Goal: Information Seeking & Learning: Learn about a topic

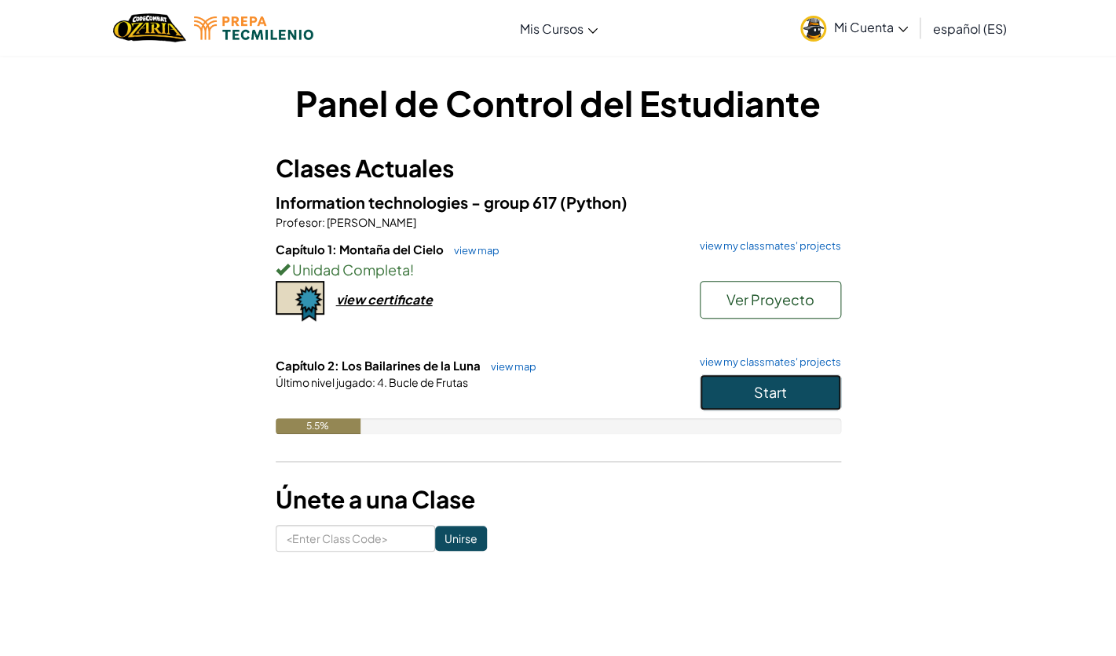
click at [775, 397] on span "Start" at bounding box center [770, 392] width 33 height 18
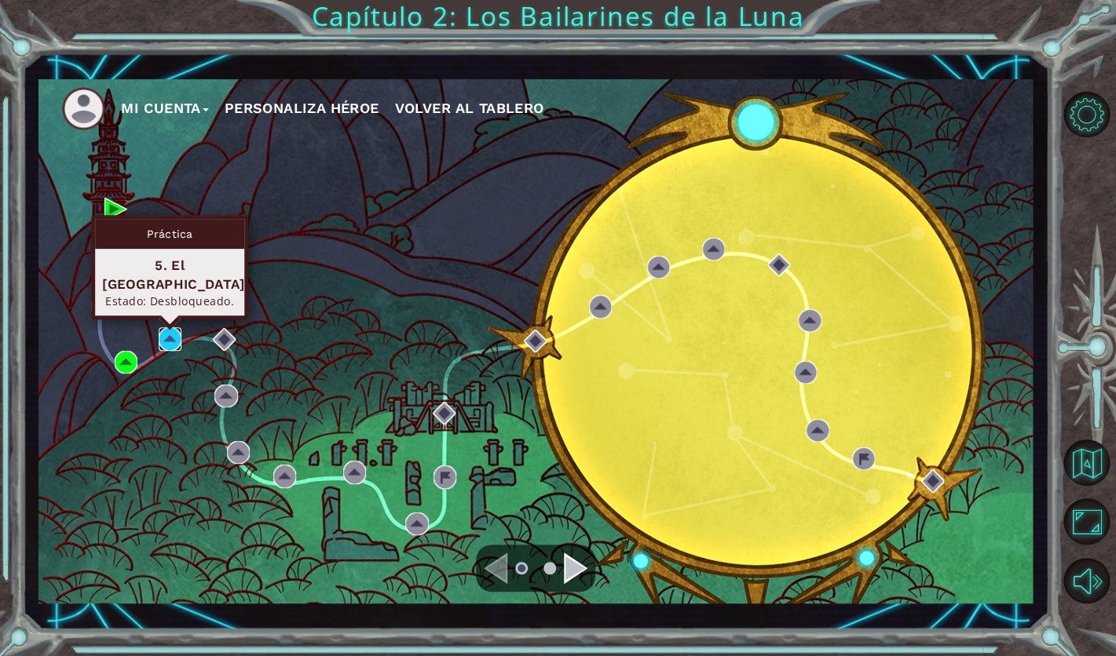
click at [173, 345] on img at bounding box center [170, 338] width 23 height 23
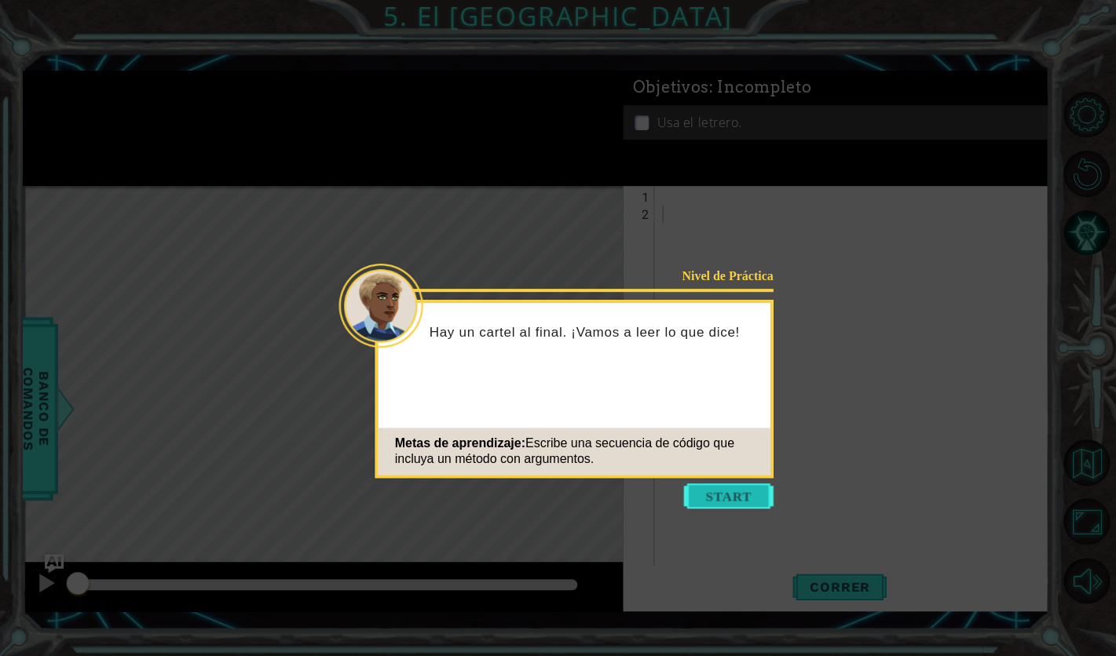
click at [713, 502] on button "Start" at bounding box center [729, 496] width 90 height 25
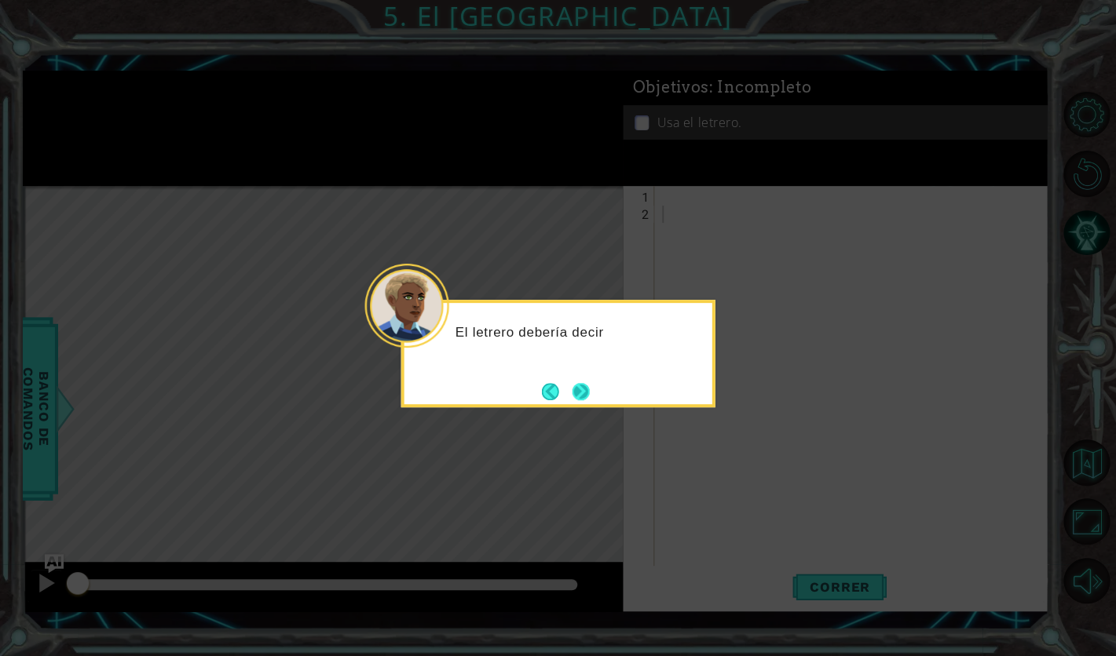
click at [591, 396] on button "Next" at bounding box center [580, 391] width 29 height 29
click at [591, 396] on button "Next" at bounding box center [580, 392] width 27 height 27
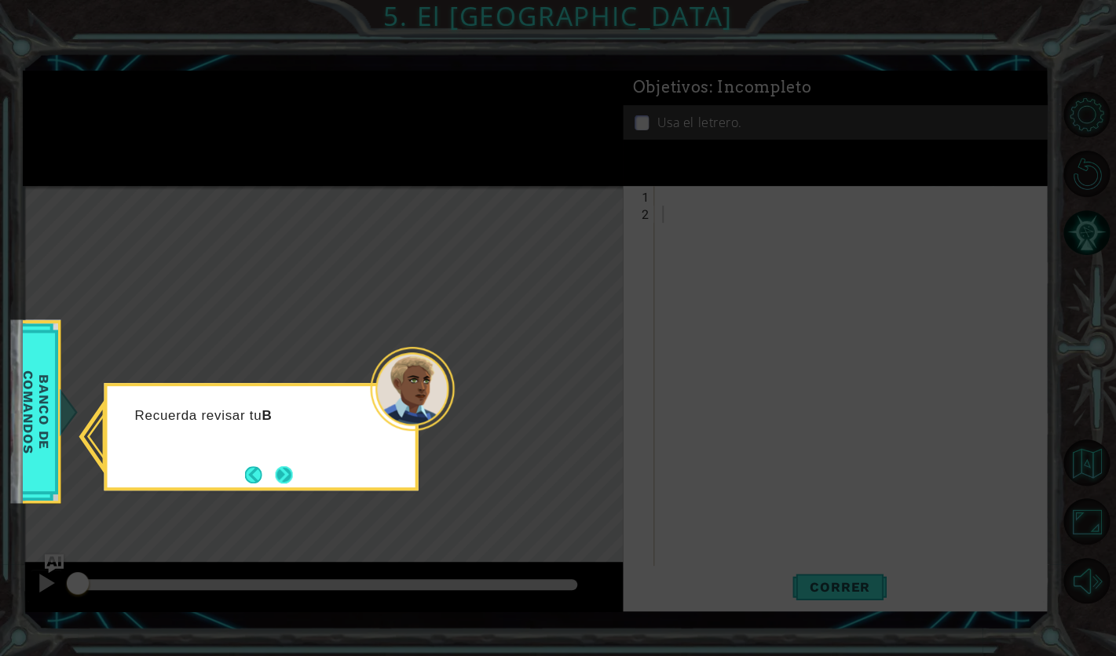
click at [283, 469] on button "Next" at bounding box center [284, 475] width 20 height 20
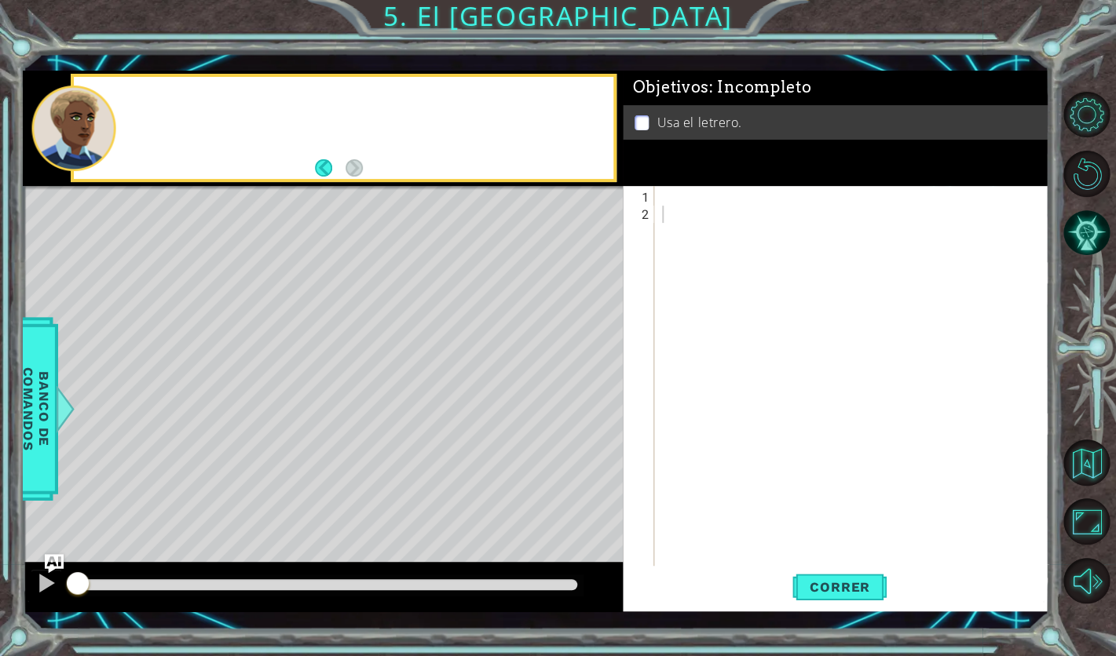
click at [283, 469] on div "Level Map" at bounding box center [386, 417] width 726 height 463
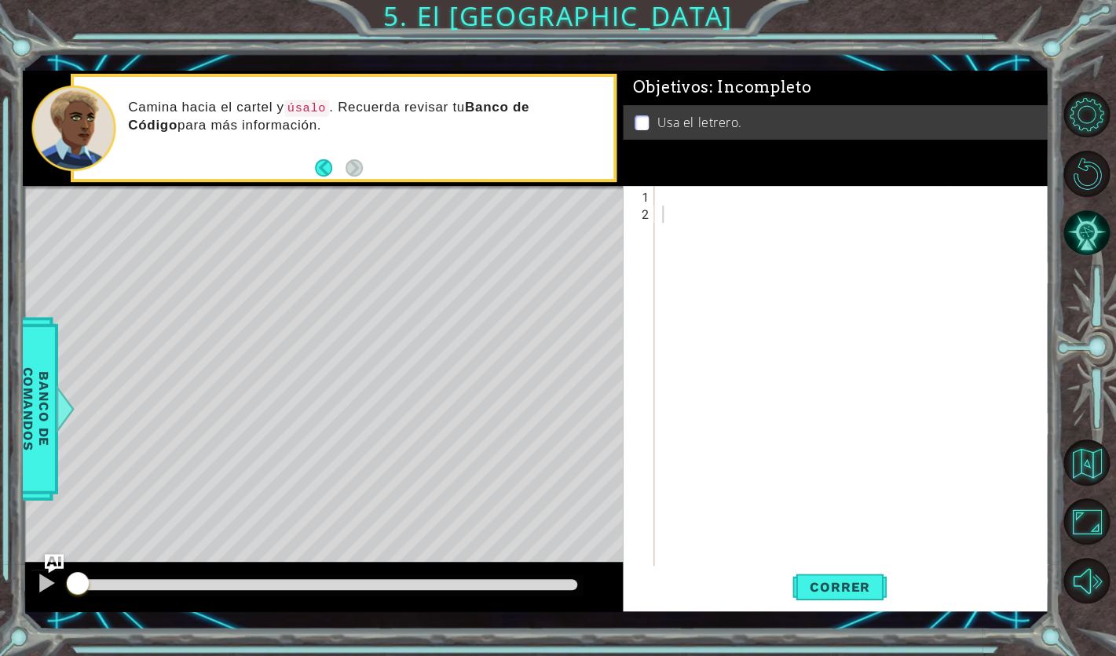
click at [694, 207] on div at bounding box center [856, 404] width 394 height 432
click at [693, 195] on div at bounding box center [856, 404] width 394 height 432
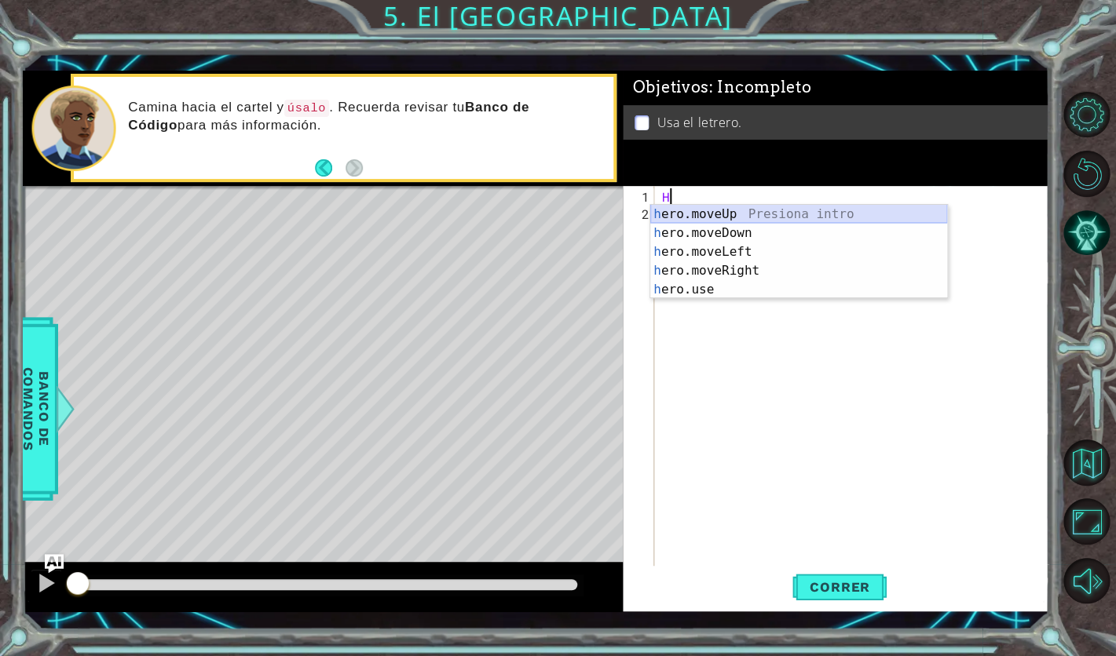
click at [792, 212] on div "h ero.moveUp Presiona intro h ero.moveDown Presiona intro h ero.moveLeft Presio…" at bounding box center [798, 271] width 297 height 132
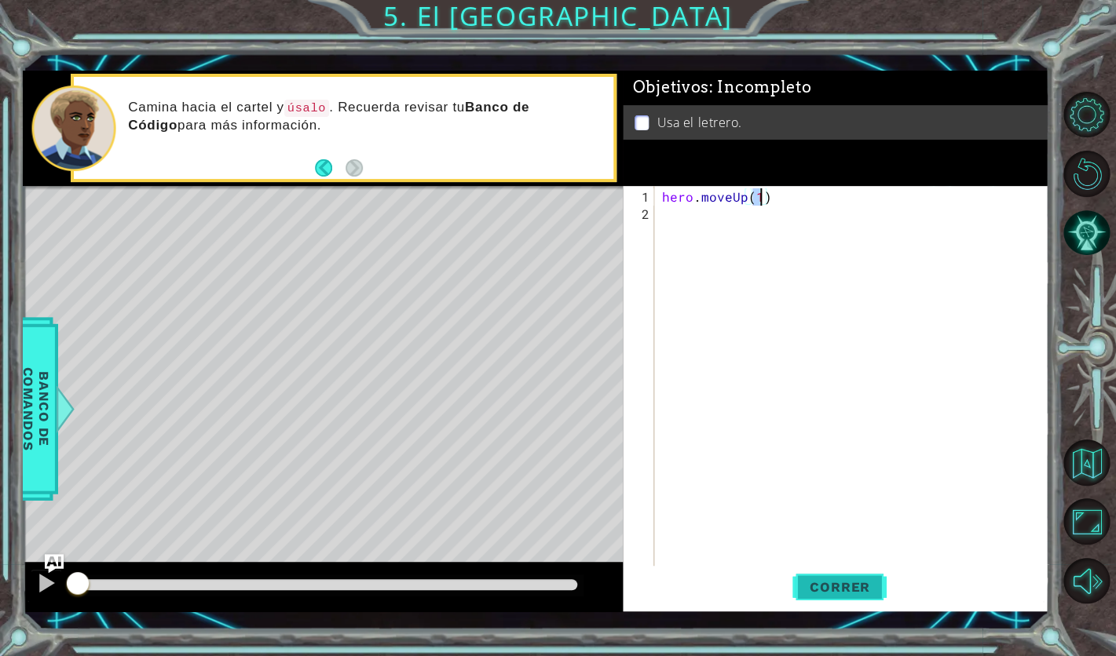
click at [830, 594] on span "Correr" at bounding box center [840, 588] width 92 height 16
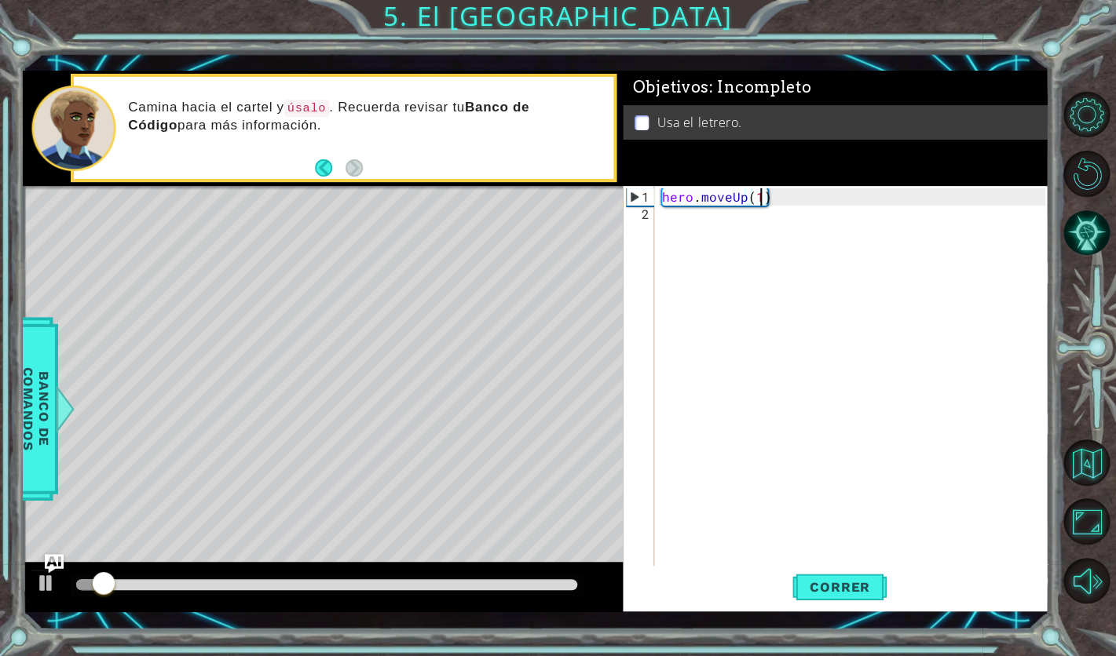
type textarea "hero.moveUp()"
click at [795, 206] on div "hero . moveUp ( )" at bounding box center [856, 404] width 394 height 432
click at [794, 196] on div "hero . moveUp ( )" at bounding box center [856, 404] width 394 height 432
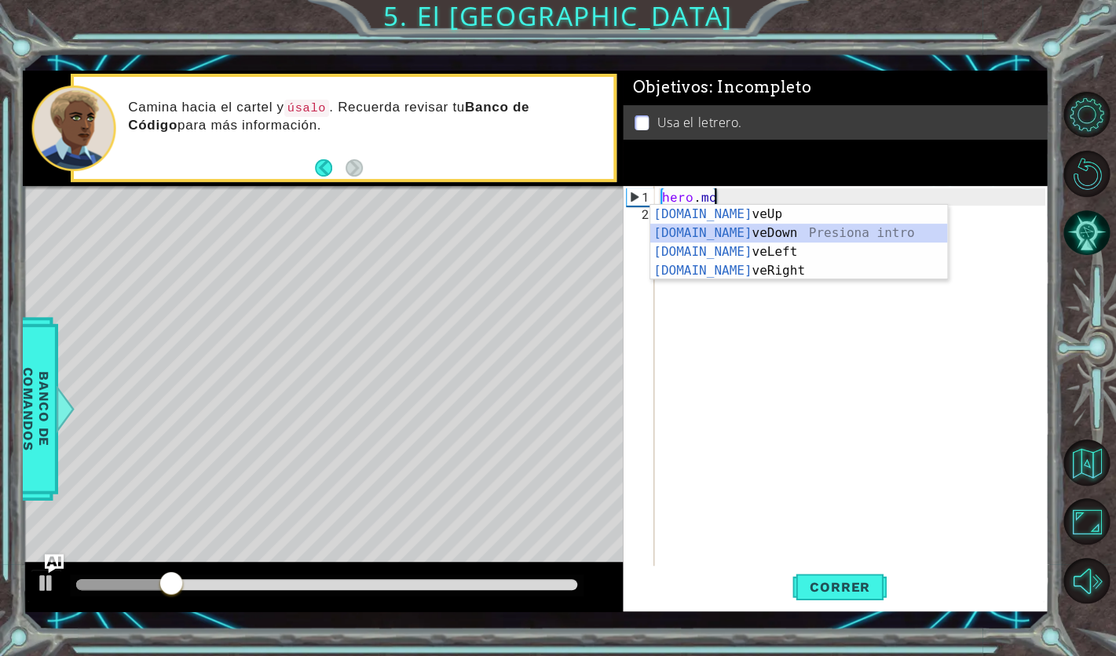
click at [783, 235] on div "[DOMAIN_NAME] veUp Presiona intro [DOMAIN_NAME] veDown Presiona intro [DOMAIN_N…" at bounding box center [798, 261] width 297 height 113
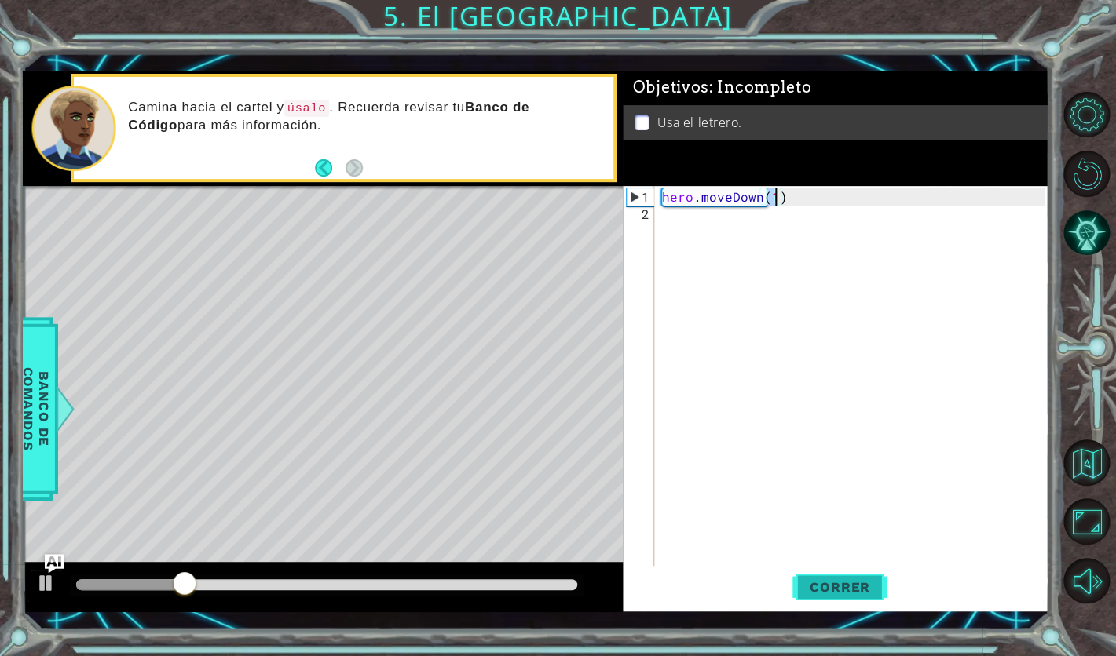
click at [862, 599] on button "Correr" at bounding box center [839, 587] width 94 height 42
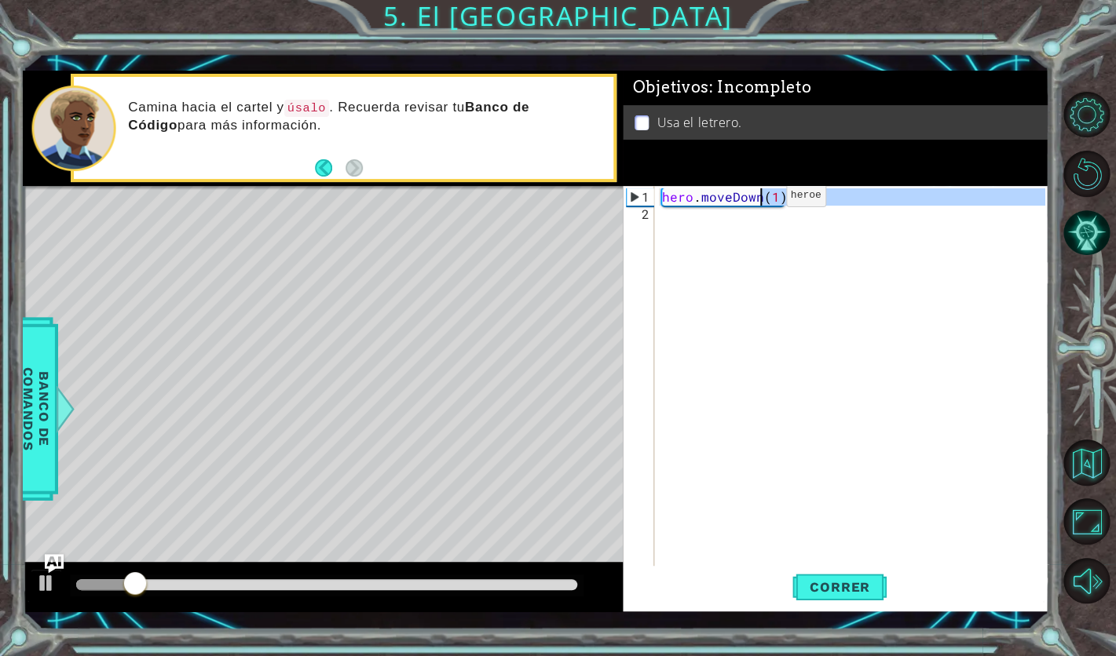
drag, startPoint x: 801, startPoint y: 204, endPoint x: 761, endPoint y: 201, distance: 40.2
click at [761, 201] on div "hero . moveDown ( 1 )" at bounding box center [856, 404] width 394 height 432
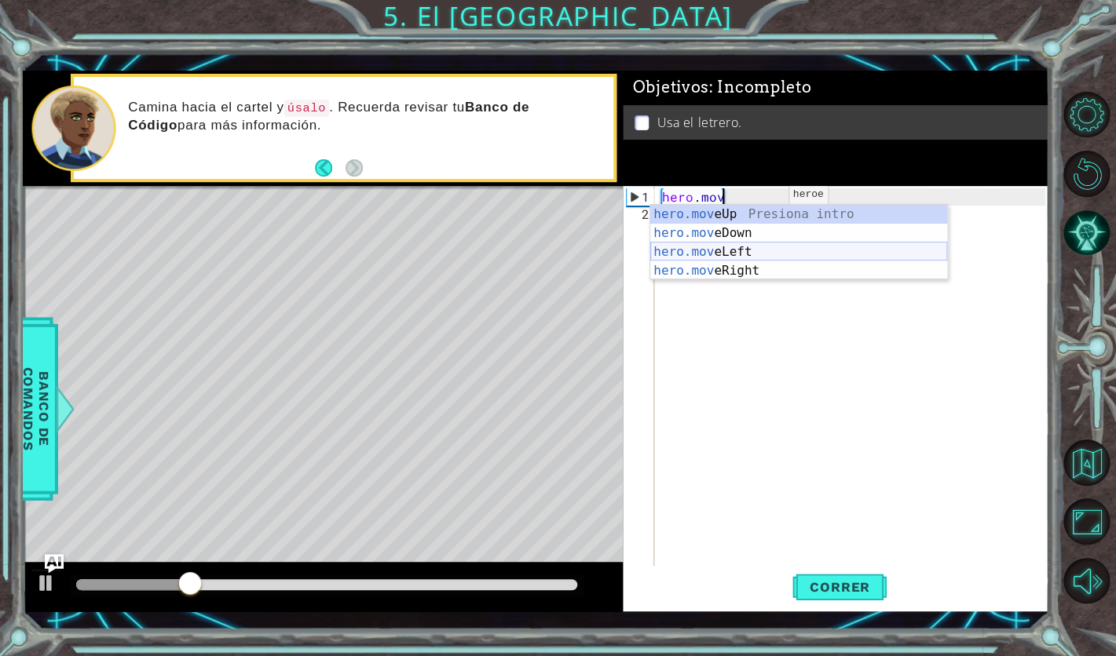
click at [778, 258] on div "hero.mov eUp Presiona intro hero.mov eDown Presiona intro hero.mov eLeft Presio…" at bounding box center [798, 261] width 297 height 113
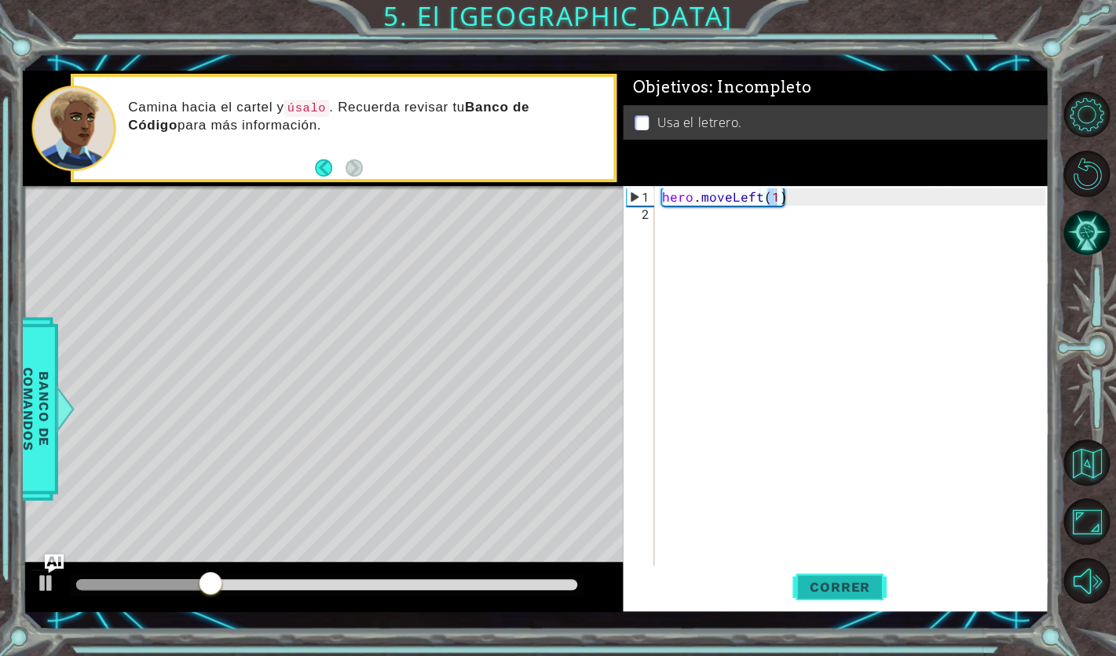
click at [830, 594] on span "Correr" at bounding box center [840, 588] width 92 height 16
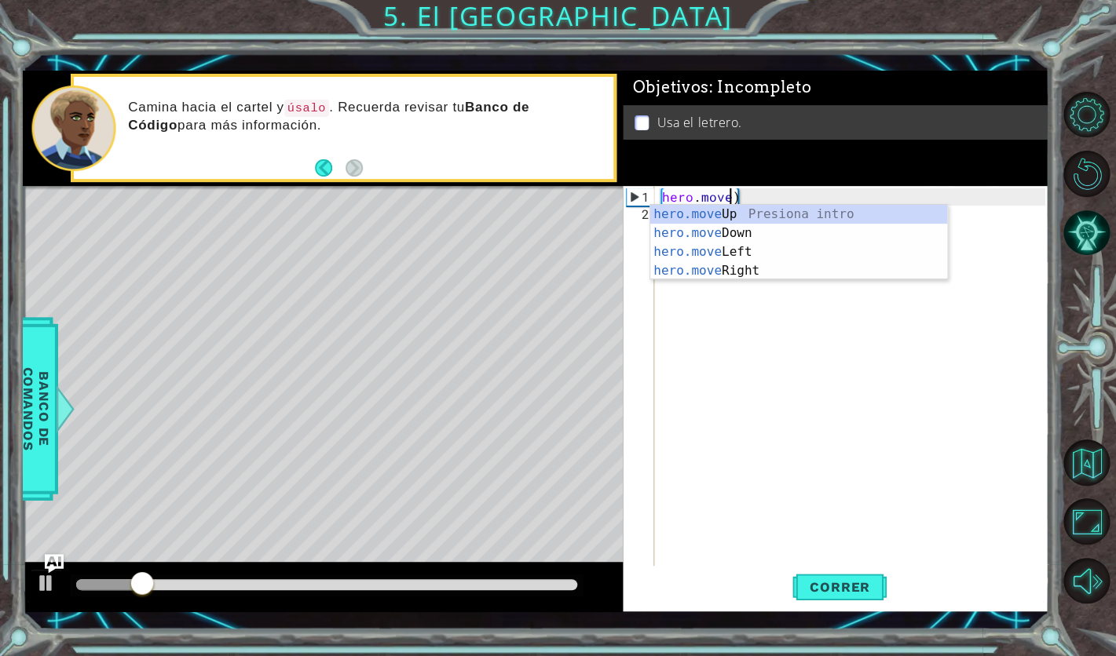
click at [773, 274] on div "hero.move Up Presiona intro hero.move Down Presiona intro hero.move Left Presio…" at bounding box center [798, 261] width 297 height 113
type textarea "hero.moveRight(1)"
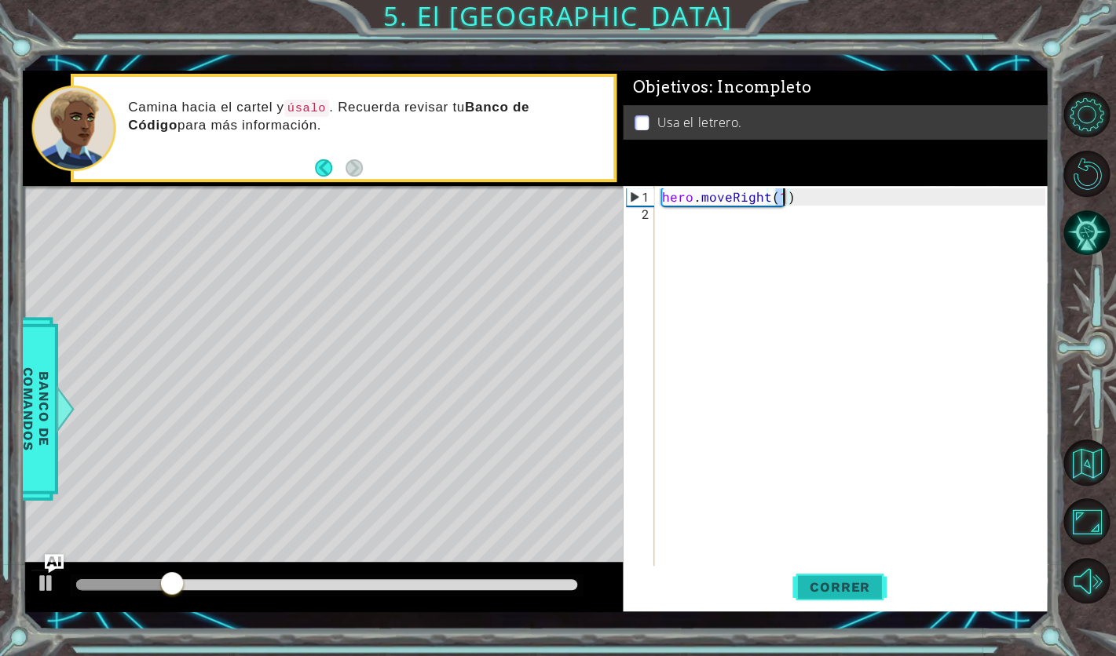
click at [850, 590] on span "Correr" at bounding box center [840, 588] width 92 height 16
click at [664, 220] on div "hero . moveRight ( 1 )" at bounding box center [856, 404] width 394 height 432
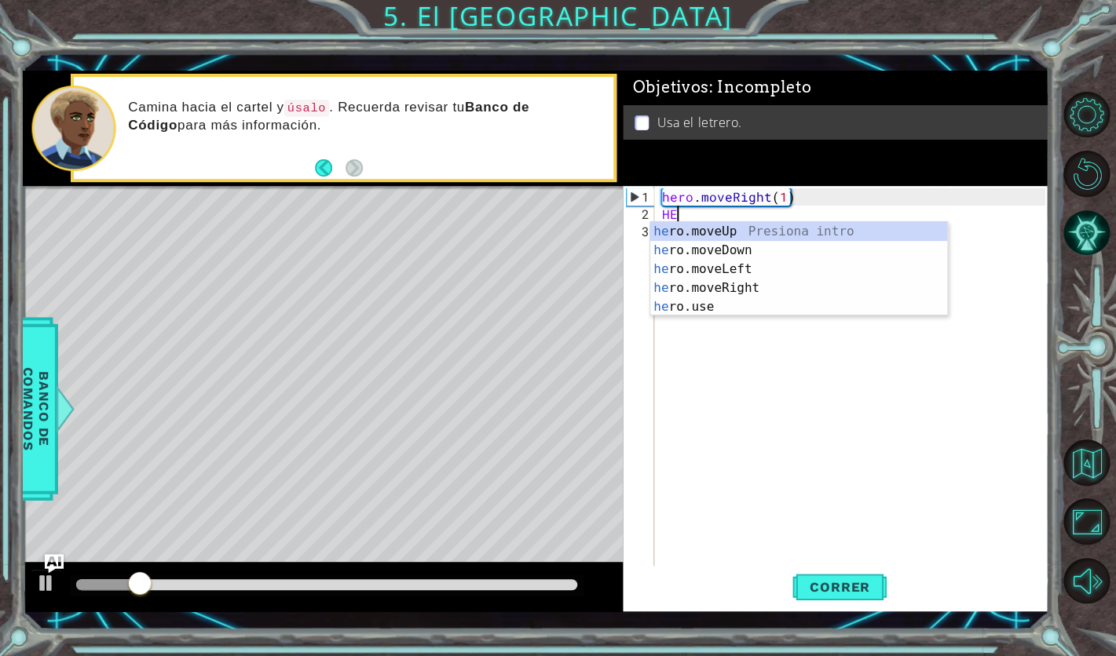
scroll to position [0, 1]
click at [761, 238] on div "her o.moveUp Presiona intro her o.moveDown Presiona intro her o.moveLeft Presio…" at bounding box center [798, 288] width 297 height 132
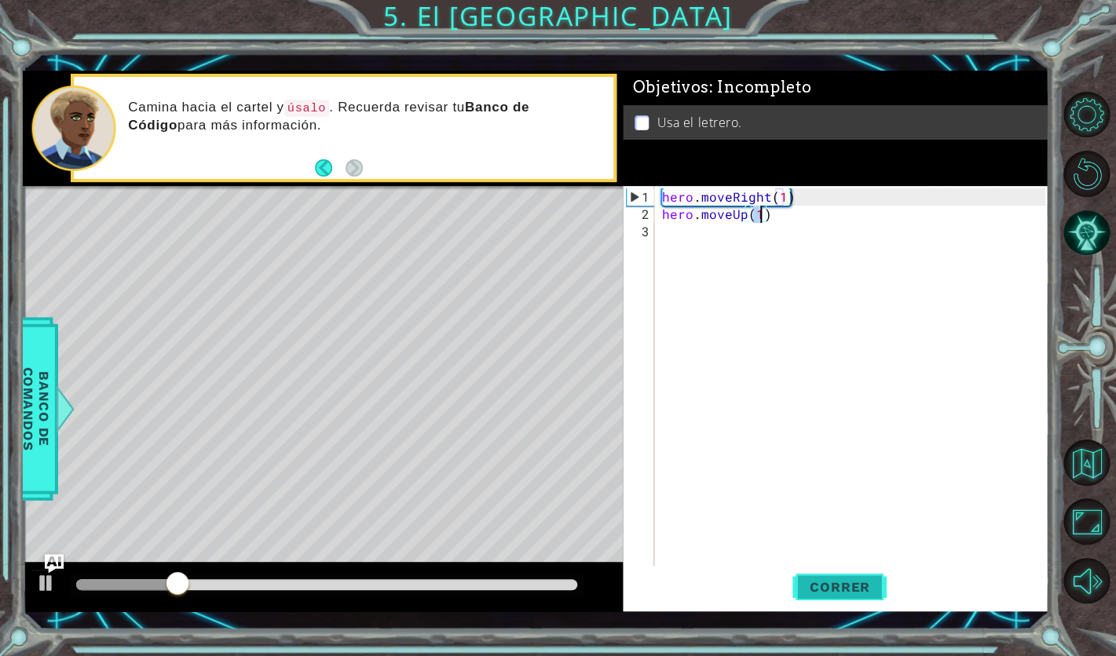
type textarea "hero.moveUp(1)"
click at [854, 585] on span "Correr" at bounding box center [840, 588] width 92 height 16
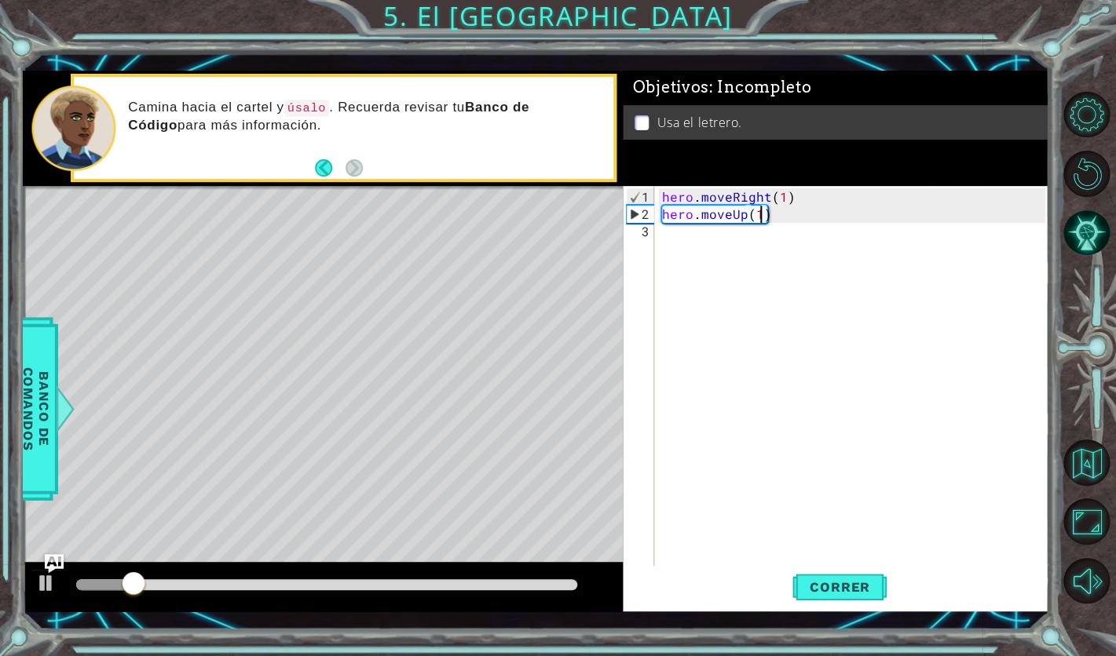
click at [686, 234] on div "hero . moveRight ( 1 ) hero . moveUp ( 1 )" at bounding box center [856, 395] width 394 height 415
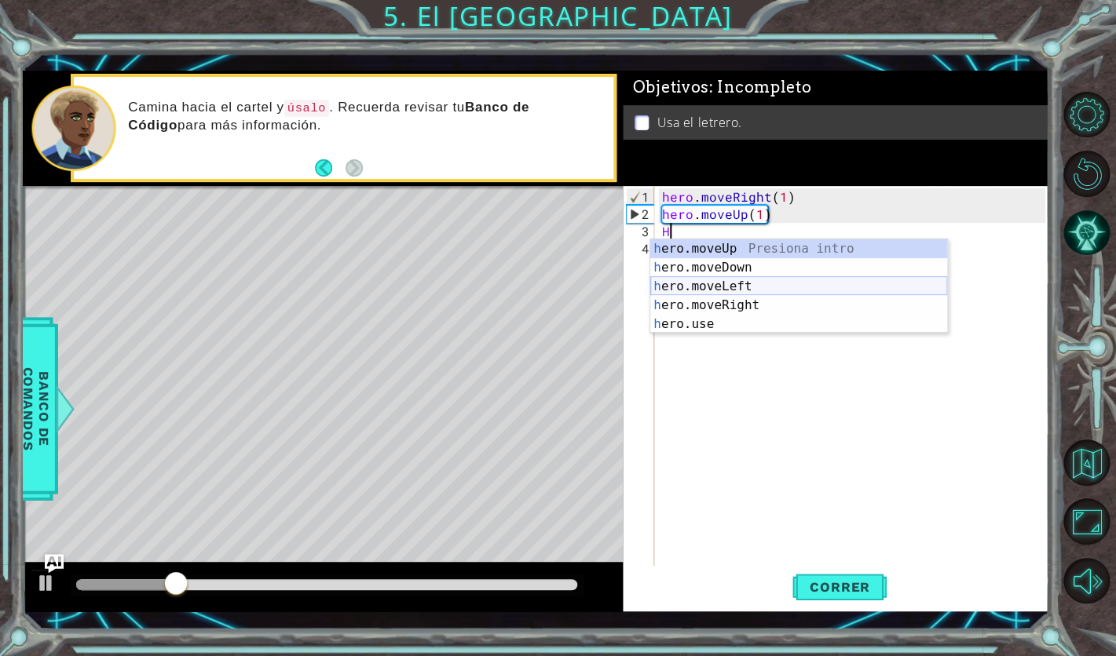
click at [745, 285] on div "h ero.moveUp Presiona intro h ero.moveDown Presiona intro h ero.moveLeft Presio…" at bounding box center [798, 306] width 297 height 132
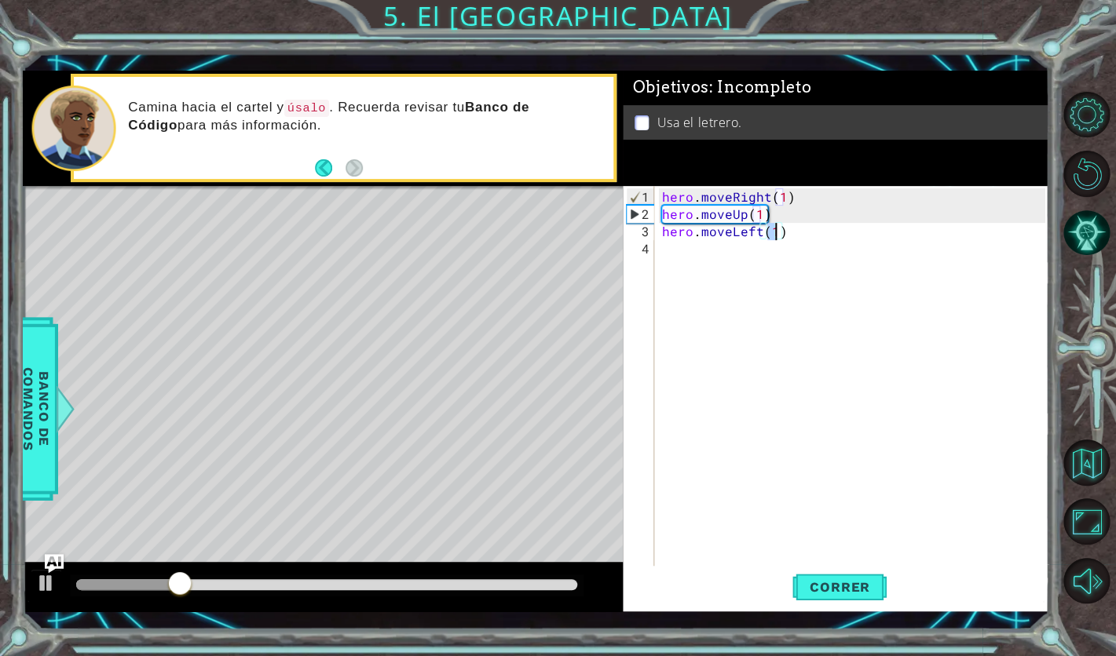
type textarea "hero.moveLeft(1)"
click at [855, 588] on span "Correr" at bounding box center [840, 588] width 92 height 16
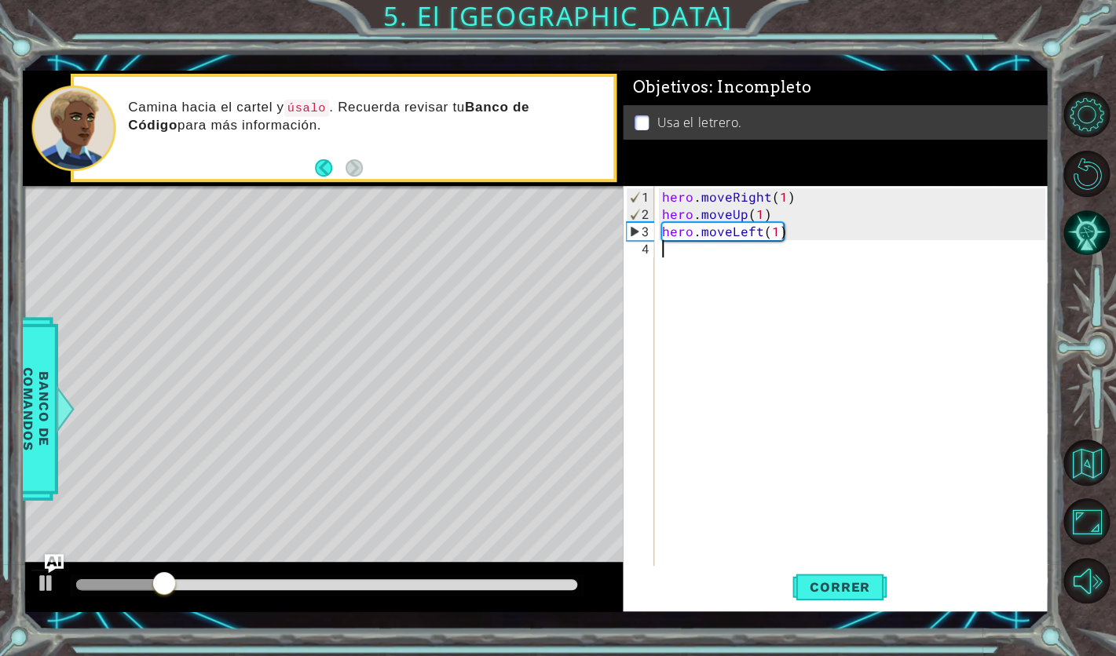
click at [681, 262] on div "hero . moveRight ( 1 ) hero . moveUp ( 1 ) hero . moveLeft ( 1 )" at bounding box center [856, 395] width 394 height 415
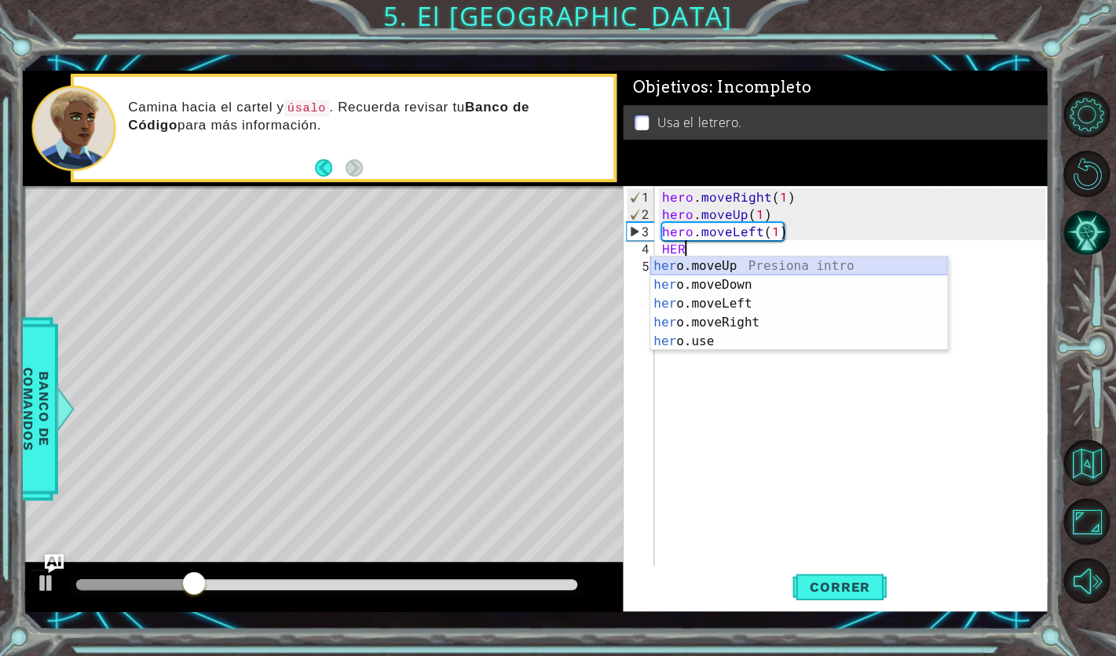
click at [748, 266] on div "her o.moveUp Presiona intro her o.moveDown Presiona intro her o.moveLeft Presio…" at bounding box center [798, 323] width 297 height 132
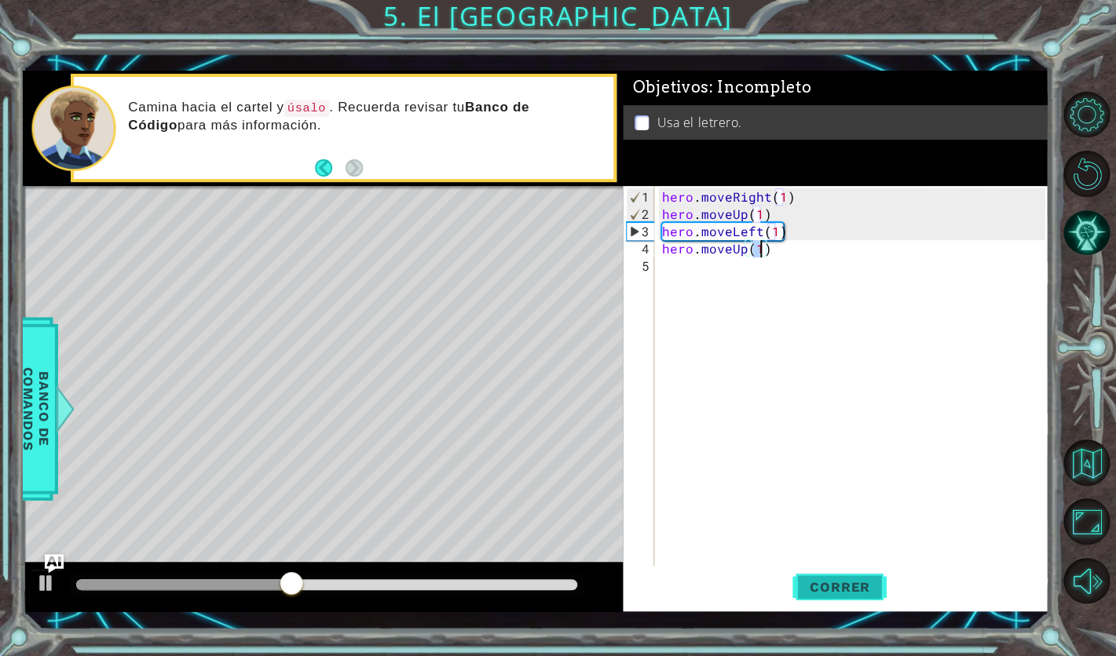
type textarea "hero.moveUp(1)"
click at [861, 605] on button "Correr" at bounding box center [839, 587] width 94 height 42
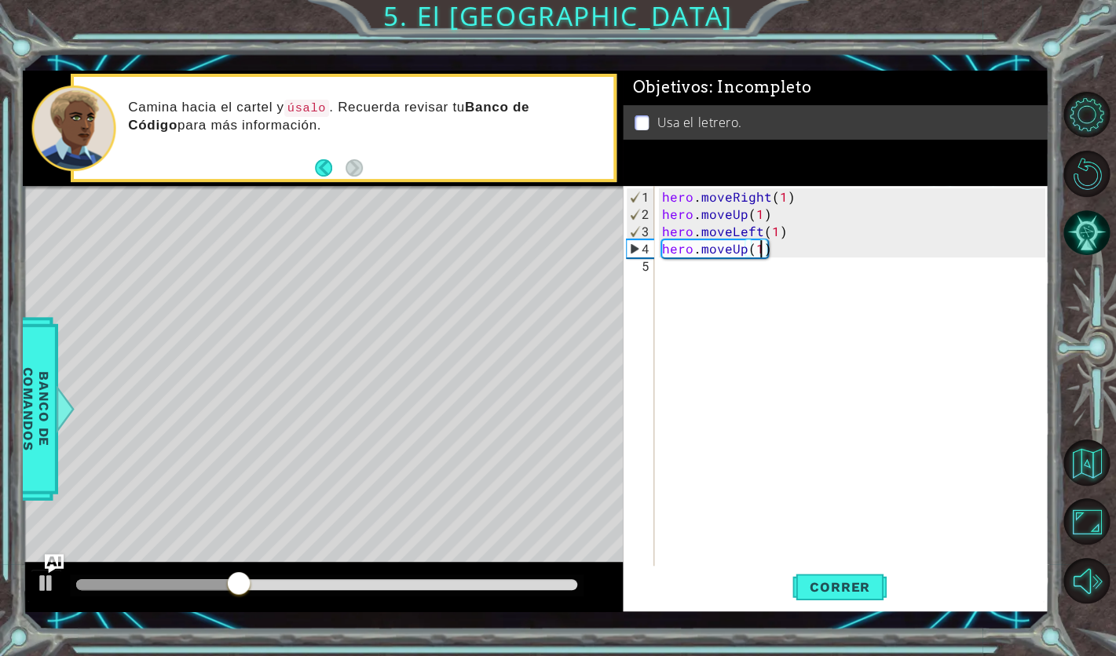
click at [709, 284] on div "hero . moveRight ( 1 ) hero . moveUp ( 1 ) hero . moveLeft ( 1 ) hero . moveUp …" at bounding box center [856, 395] width 394 height 415
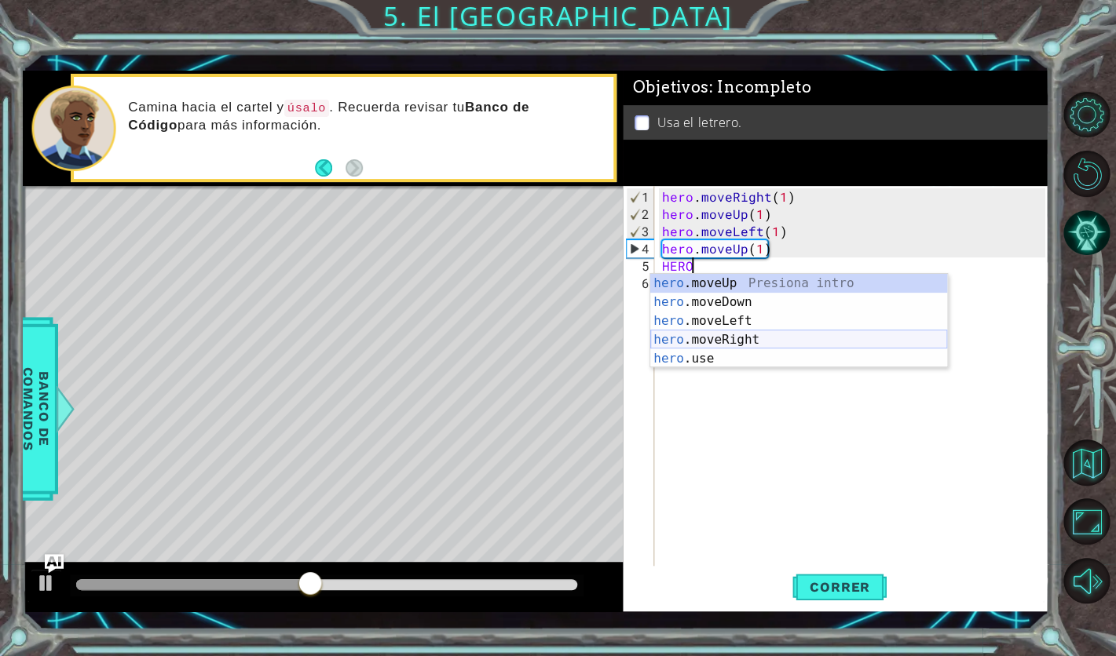
click at [739, 345] on div "hero .moveUp Presiona intro hero .moveDown Presiona intro hero .moveLeft Presio…" at bounding box center [798, 340] width 297 height 132
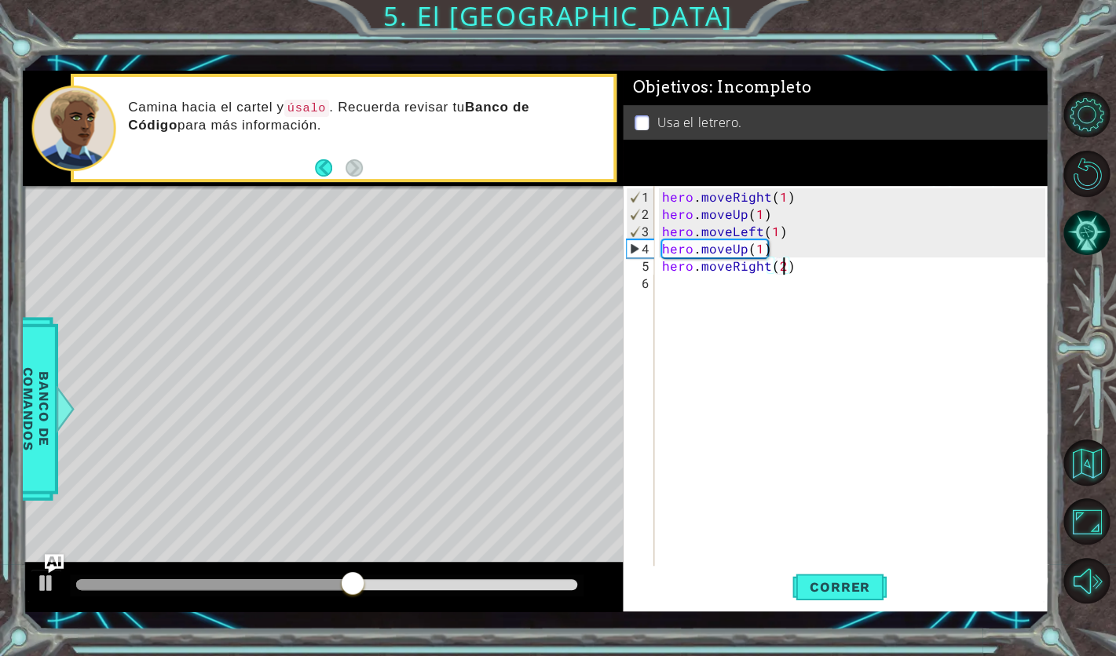
scroll to position [0, 7]
type textarea "hero.moveRight(2)"
click at [828, 587] on span "Correr" at bounding box center [840, 588] width 92 height 16
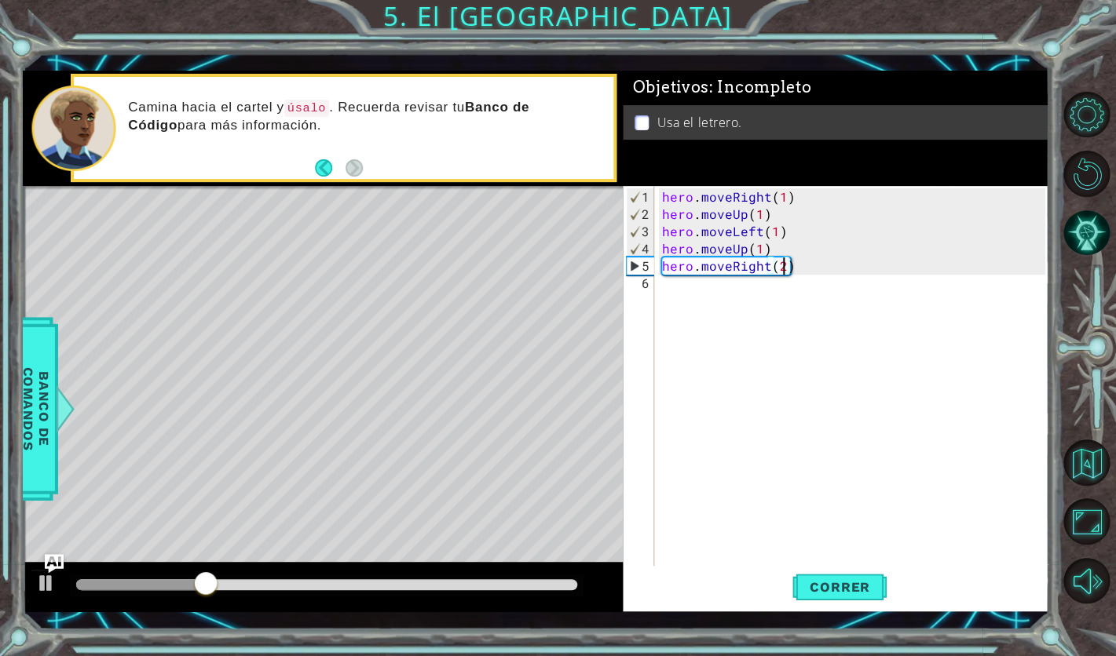
click at [675, 280] on div "hero . moveRight ( 1 ) hero . moveUp ( 1 ) hero . moveLeft ( 1 ) hero . moveUp …" at bounding box center [856, 395] width 394 height 415
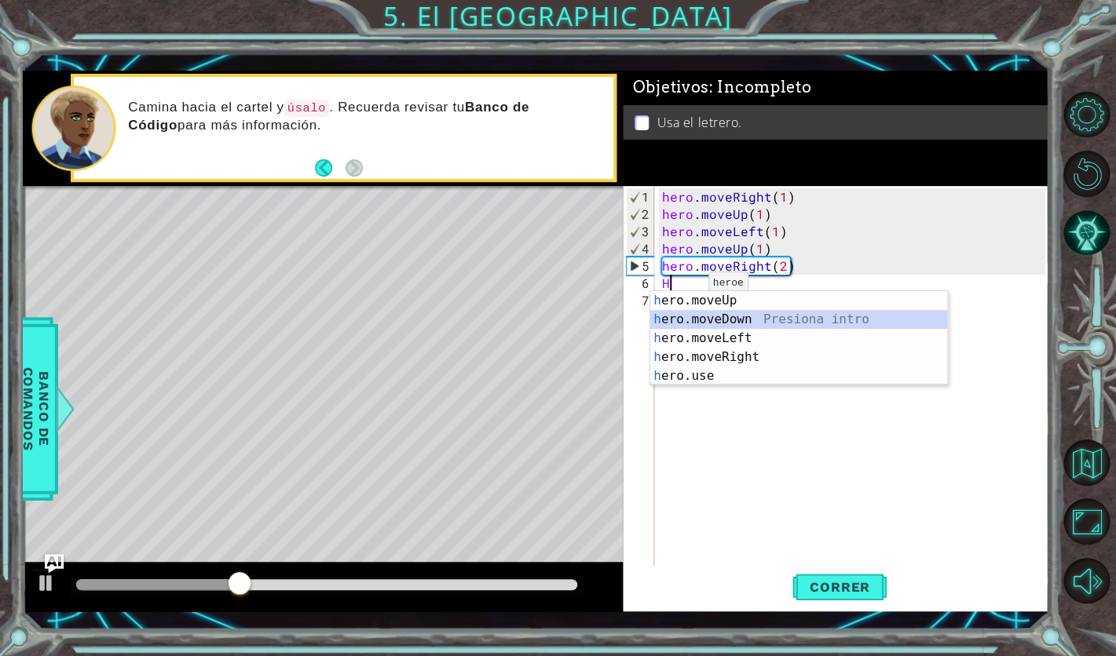
click at [718, 319] on div "h ero.moveUp Presiona intro h ero.moveDown Presiona intro h ero.moveLeft Presio…" at bounding box center [798, 357] width 297 height 132
type textarea "hero.moveDown(1)"
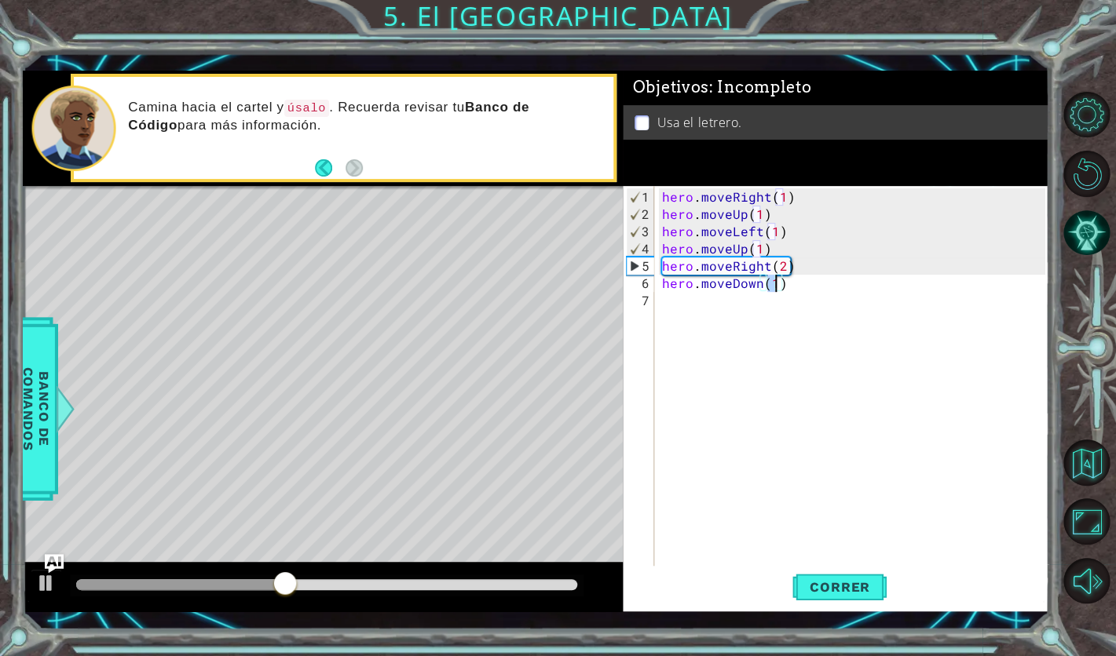
click at [698, 320] on div "hero . moveRight ( 1 ) hero . moveUp ( 1 ) hero . moveLeft ( 1 ) hero . moveUp …" at bounding box center [856, 395] width 394 height 415
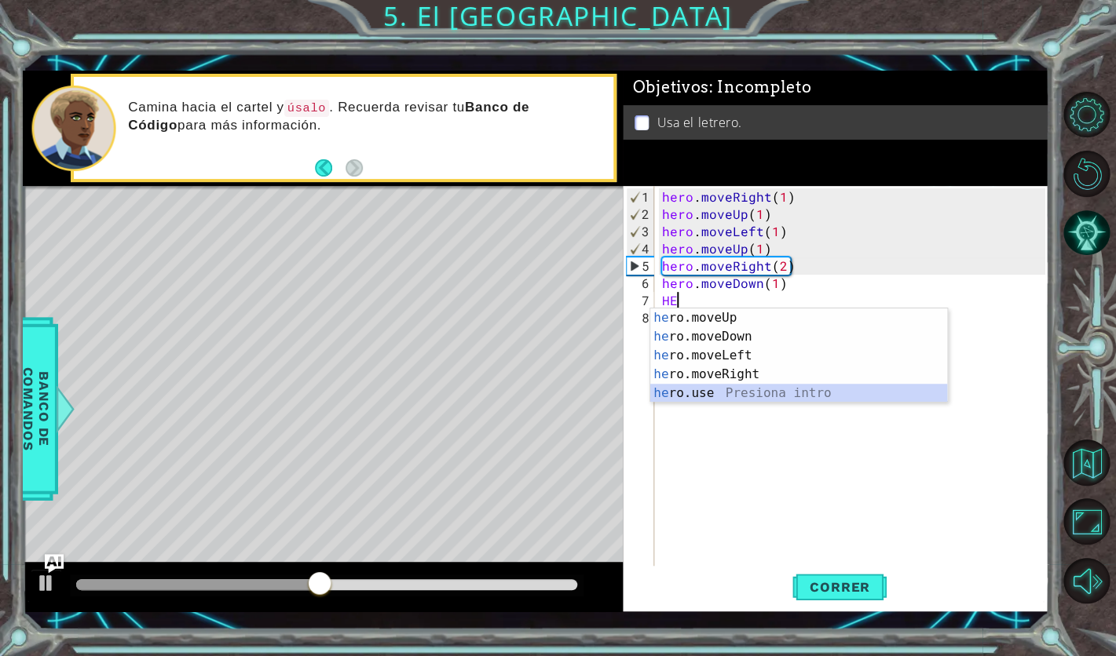
click at [713, 397] on div "he ro.moveUp Presiona intro he ro.moveDown Presiona intro he ro.moveLeft Presio…" at bounding box center [798, 375] width 297 height 132
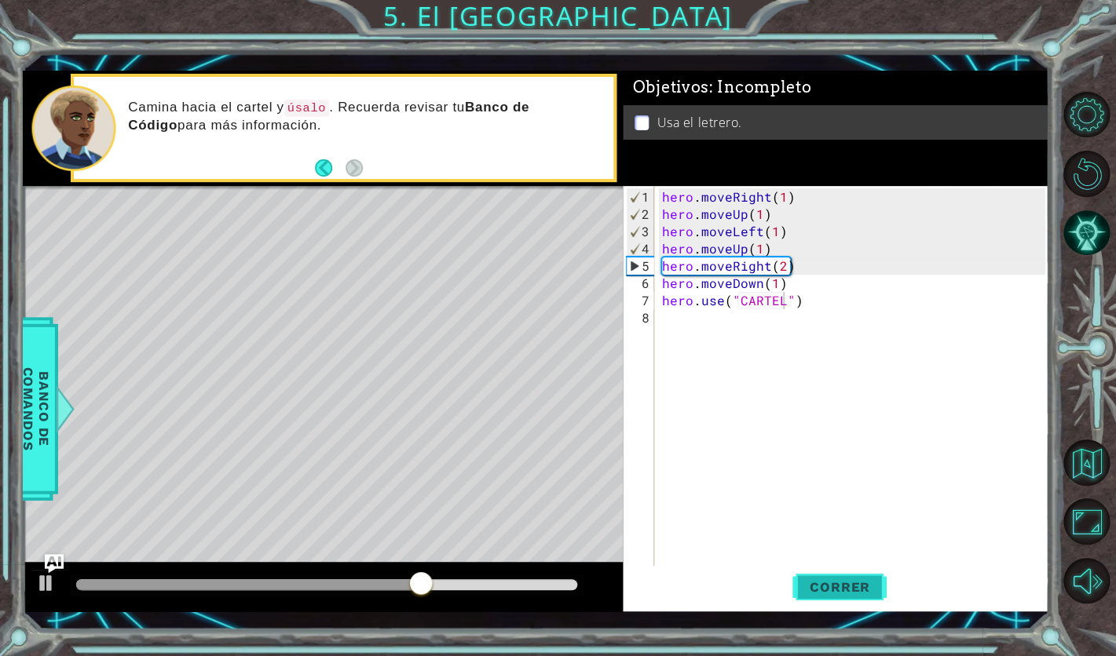
click at [823, 604] on button "Correr" at bounding box center [839, 587] width 94 height 42
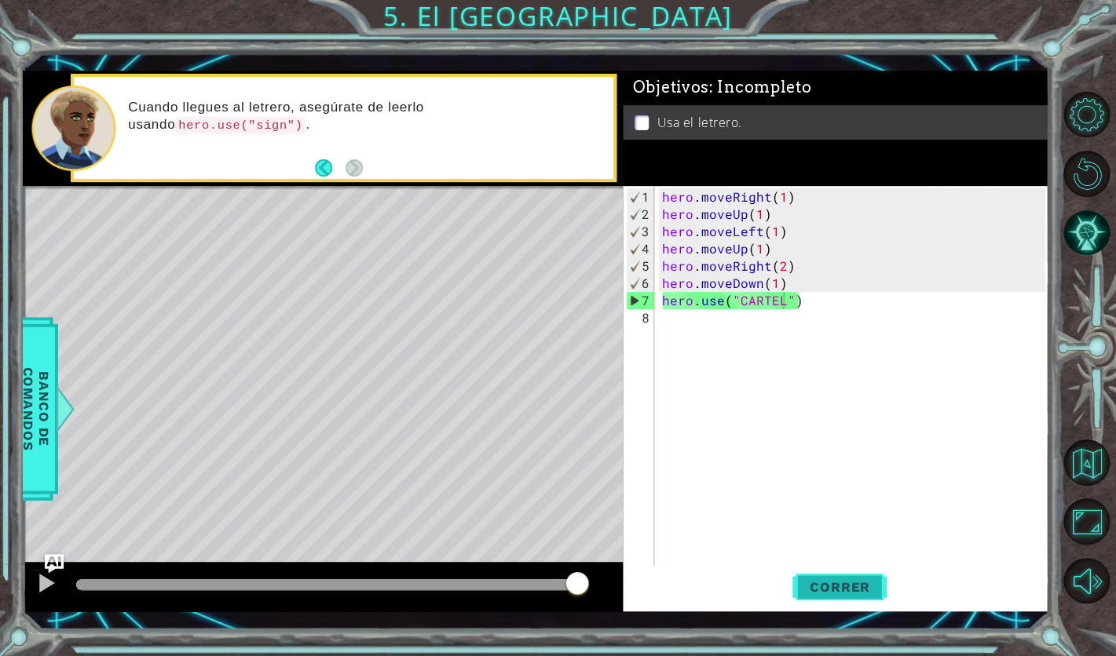
click at [805, 581] on span "Correr" at bounding box center [840, 588] width 92 height 16
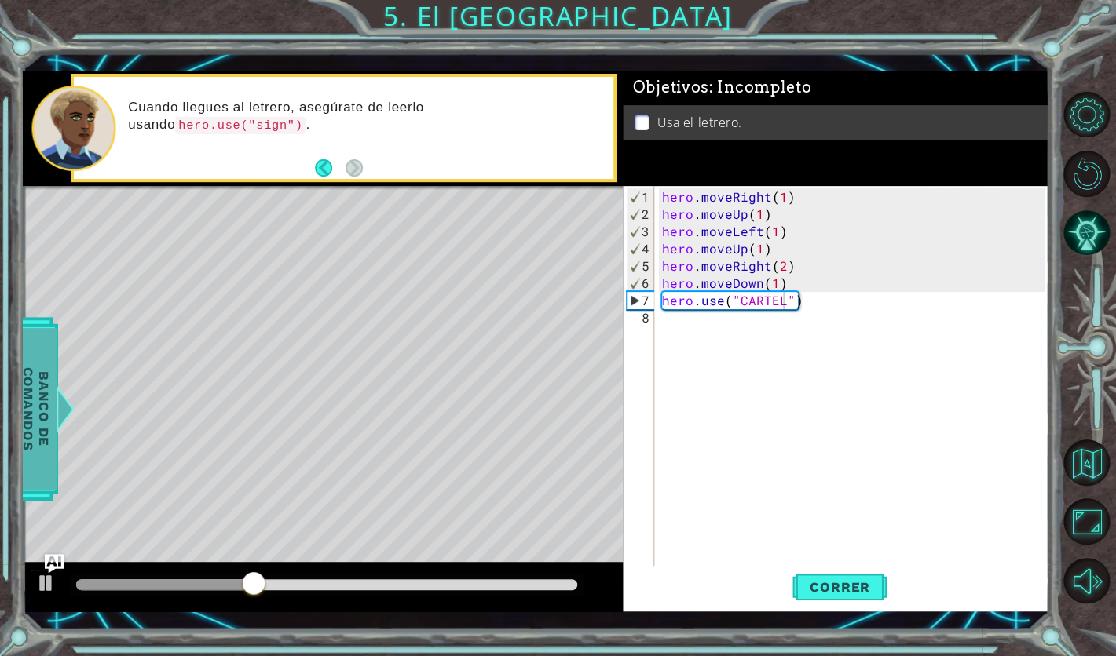
click at [28, 388] on span "Banco de comandos" at bounding box center [36, 408] width 41 height 163
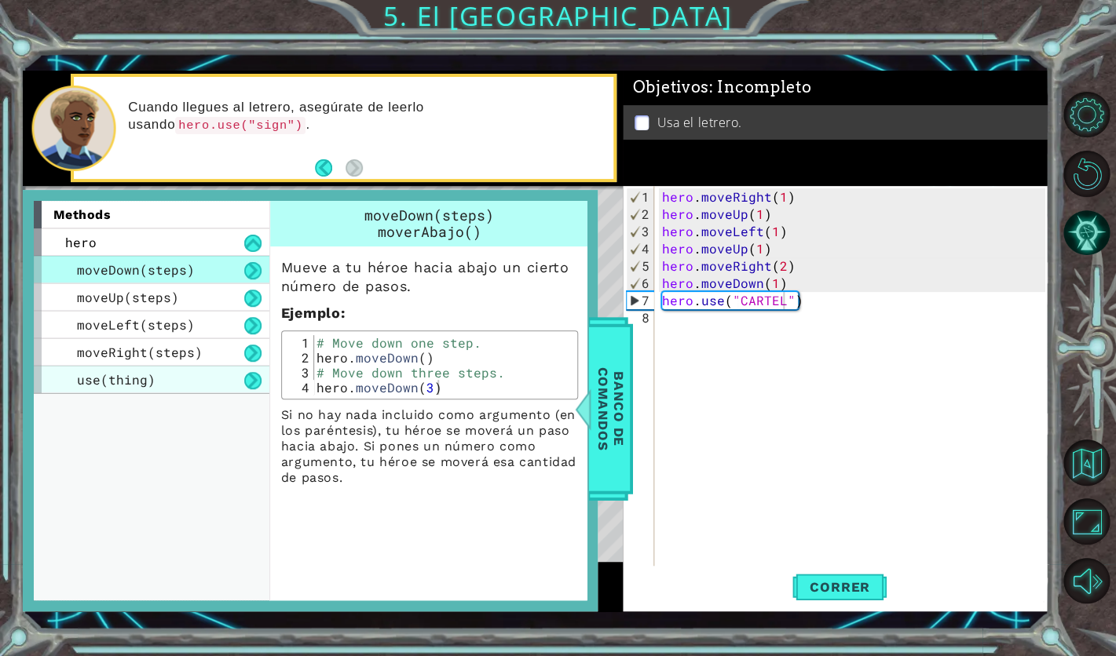
click at [225, 374] on div "use(thing)" at bounding box center [152, 379] width 236 height 27
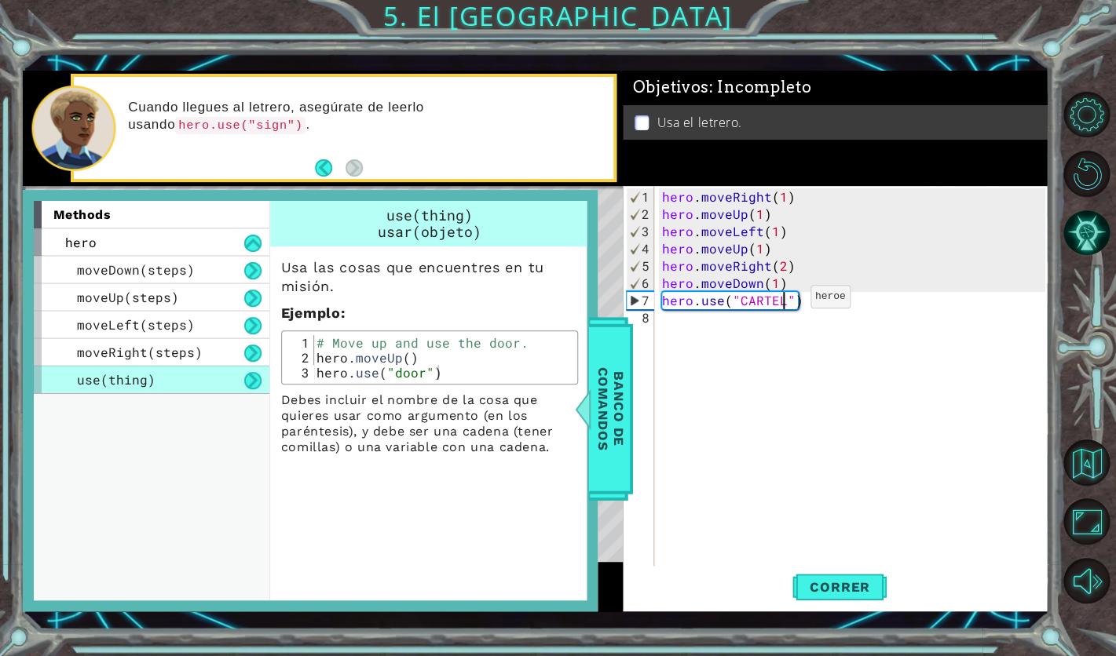
click at [784, 303] on div "hero . moveRight ( 1 ) hero . moveUp ( 1 ) hero . moveLeft ( 1 ) hero . moveUp …" at bounding box center [856, 395] width 394 height 415
type textarea "hero.use("cartel")"
click at [876, 592] on span "Correr" at bounding box center [840, 588] width 92 height 16
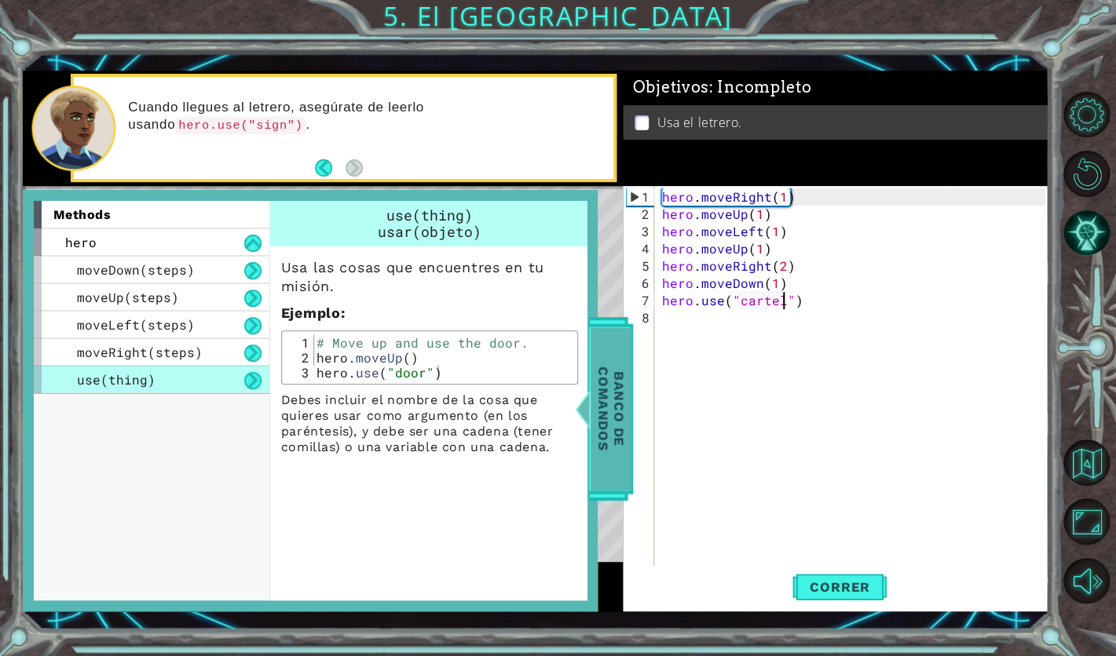
click at [614, 346] on span "Banco de comandos" at bounding box center [611, 408] width 41 height 163
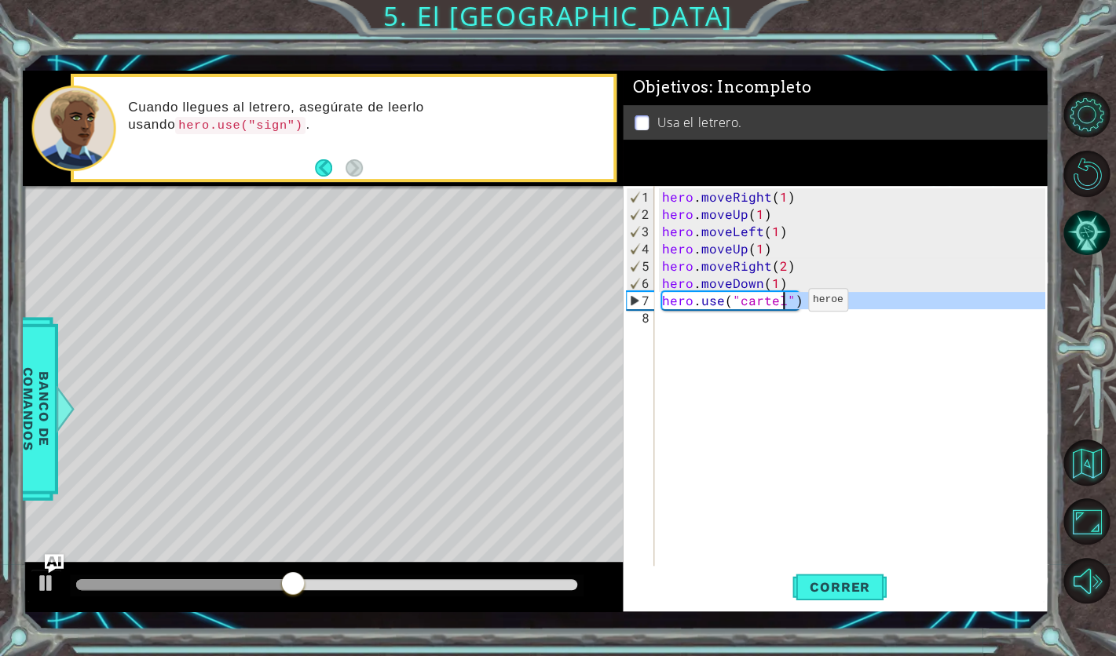
click at [781, 306] on div "hero . moveRight ( 1 ) hero . moveUp ( 1 ) hero . moveLeft ( 1 ) hero . moveUp …" at bounding box center [856, 395] width 394 height 415
click at [806, 294] on div "hero . moveRight ( 1 ) hero . moveUp ( 1 ) hero . moveLeft ( 1 ) hero . moveUp …" at bounding box center [856, 395] width 394 height 415
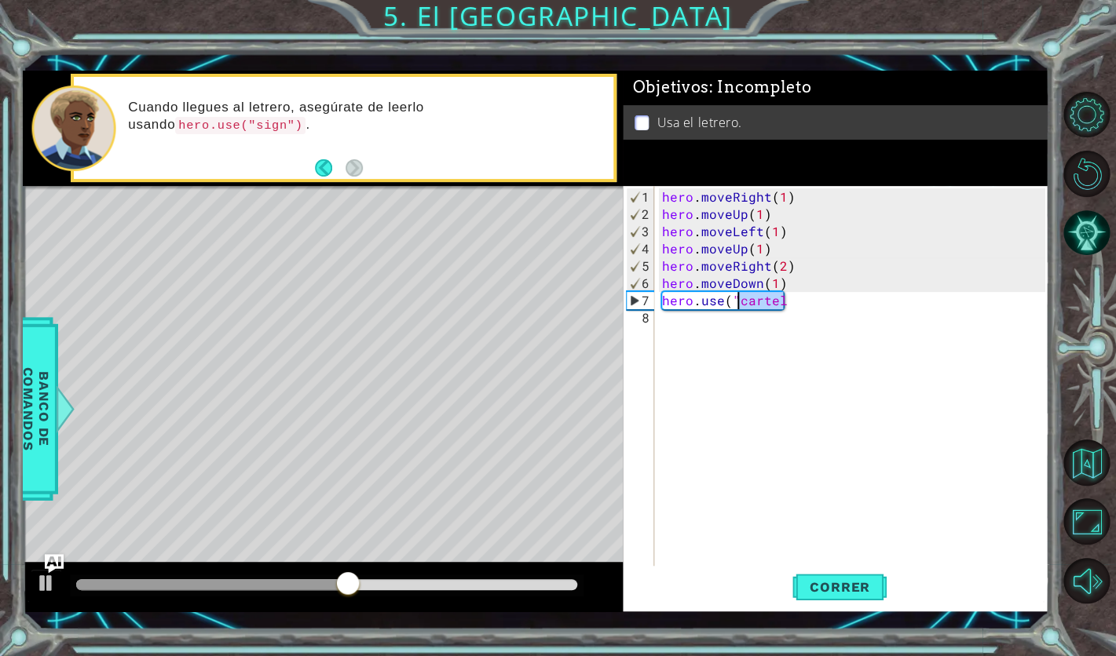
drag, startPoint x: 804, startPoint y: 302, endPoint x: 737, endPoint y: 302, distance: 66.8
click at [737, 302] on div "hero . moveRight ( 1 ) hero . moveUp ( 1 ) hero . moveLeft ( 1 ) hero . moveUp …" at bounding box center [856, 395] width 394 height 415
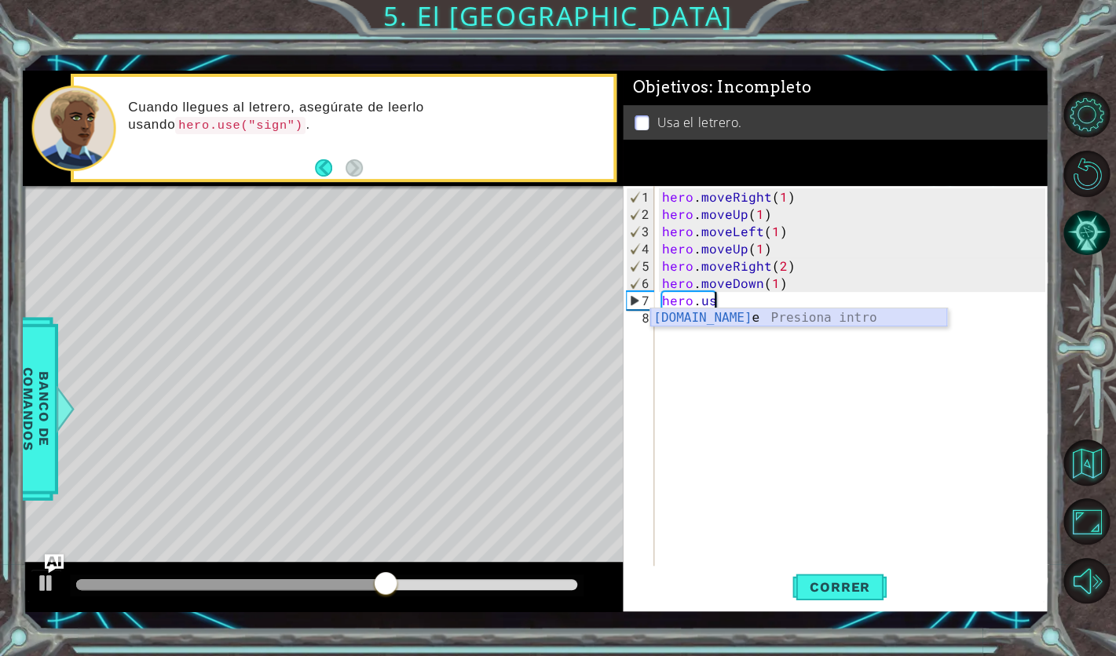
click at [803, 323] on div "[DOMAIN_NAME] e Presiona intro" at bounding box center [798, 337] width 297 height 57
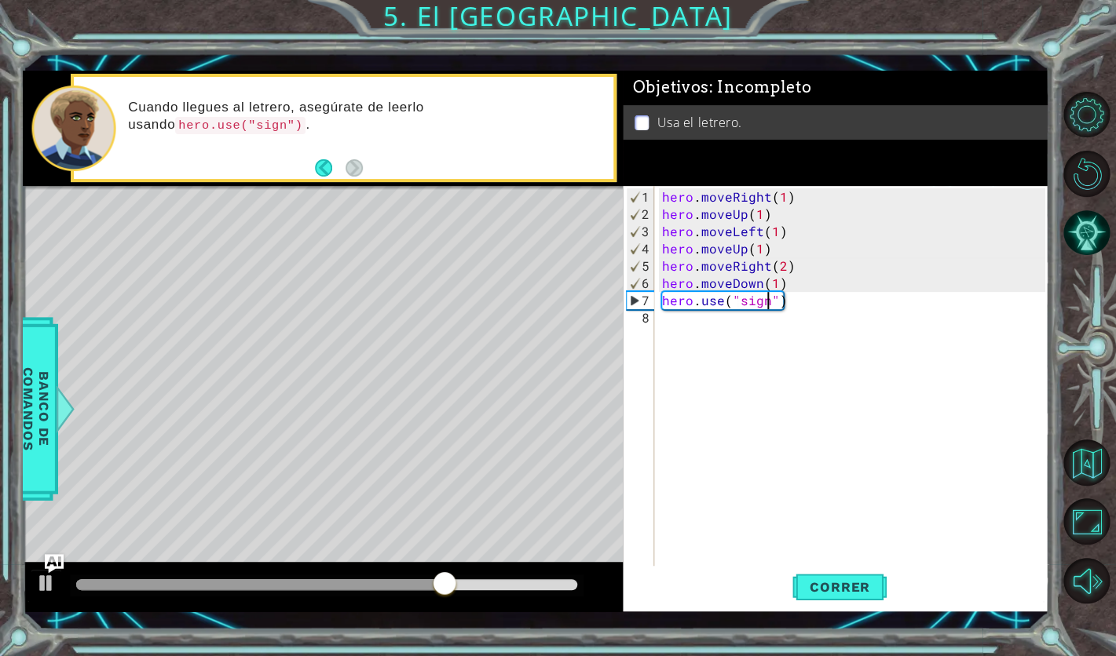
scroll to position [0, 5]
type textarea "hero.use("sign")"
click at [859, 596] on button "Correr" at bounding box center [839, 587] width 94 height 42
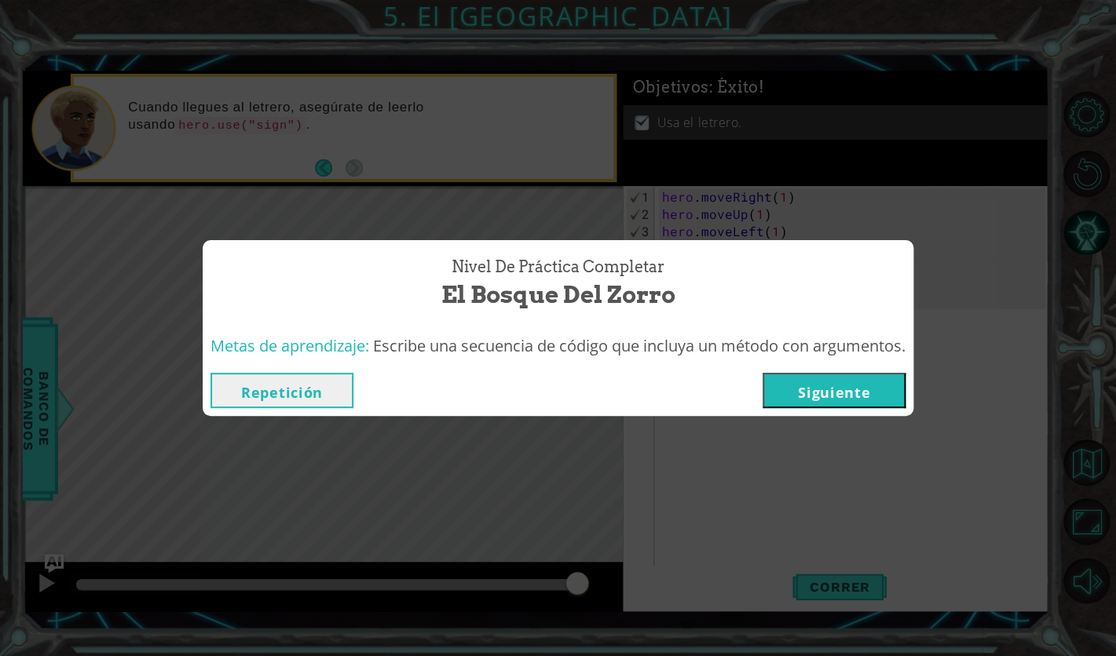
click at [869, 400] on button "Siguiente" at bounding box center [834, 390] width 143 height 35
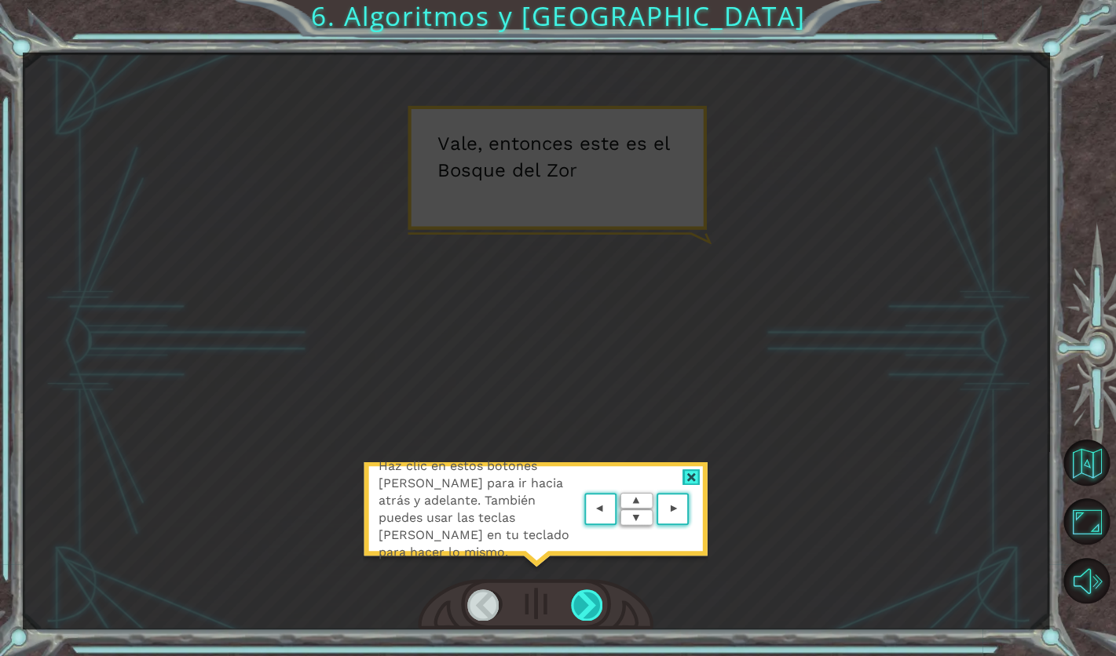
click at [585, 590] on div at bounding box center [587, 605] width 33 height 31
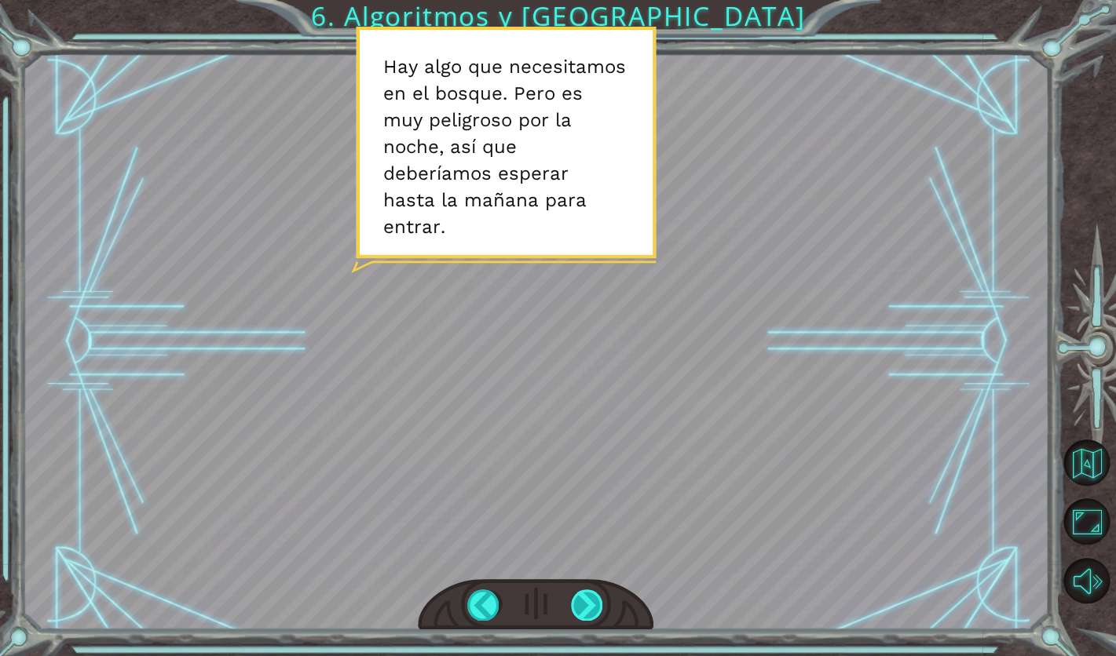
click at [591, 598] on div at bounding box center [587, 605] width 33 height 31
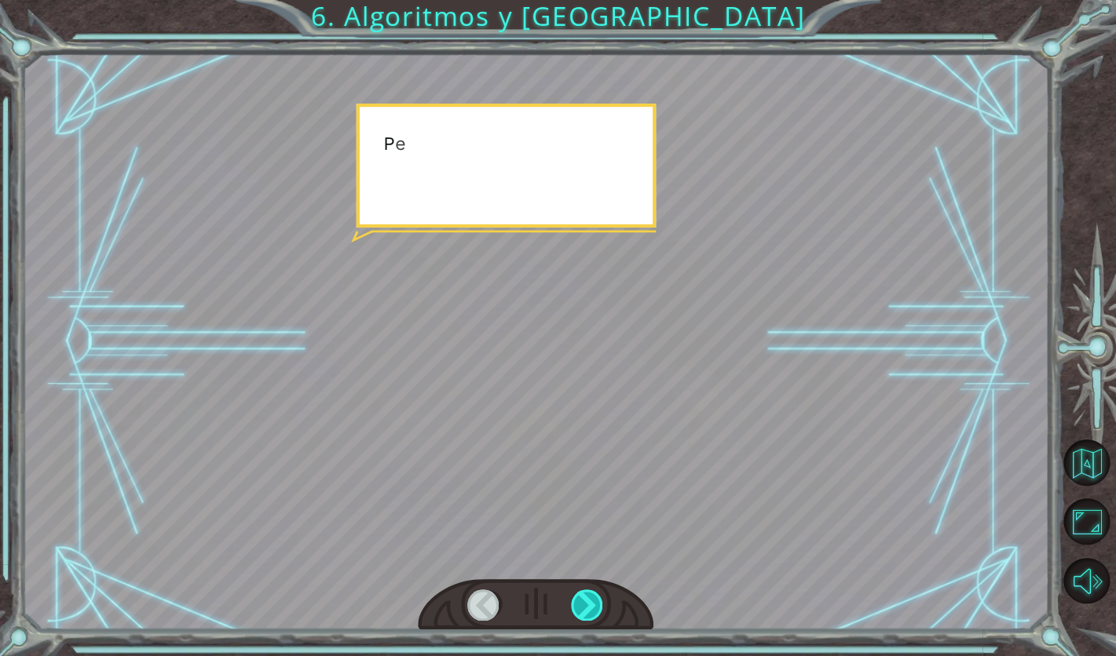
click at [591, 598] on div at bounding box center [587, 605] width 33 height 31
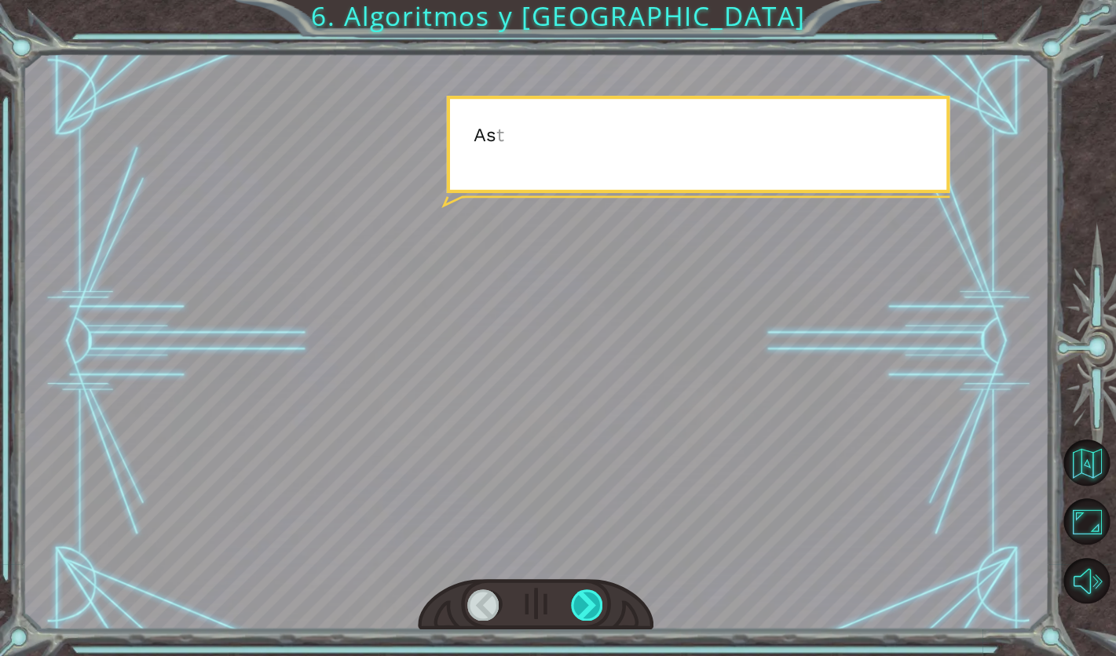
click at [591, 598] on div at bounding box center [587, 605] width 33 height 31
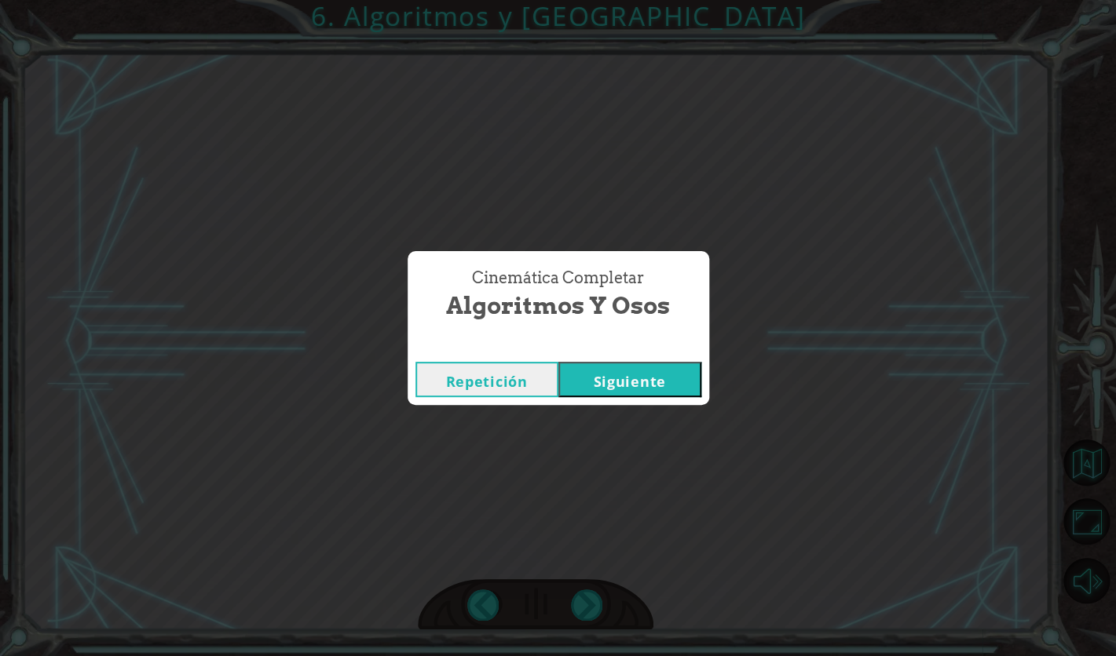
click at [662, 386] on button "Siguiente" at bounding box center [629, 379] width 143 height 35
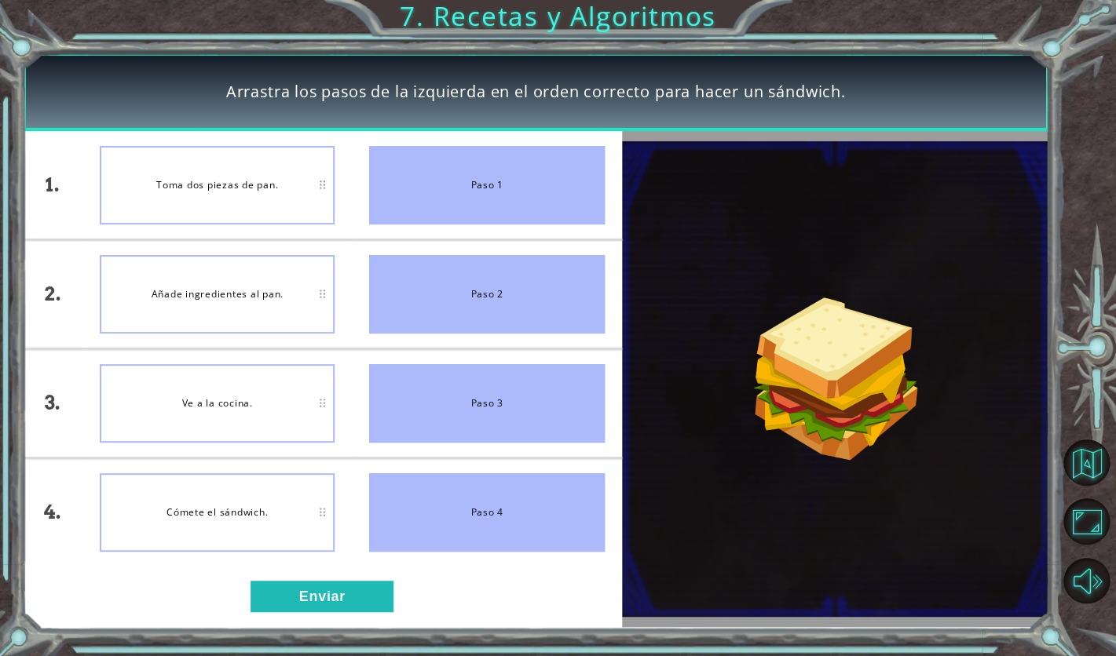
click at [356, 295] on li "Paso 2" at bounding box center [486, 294] width 269 height 108
drag, startPoint x: 448, startPoint y: 399, endPoint x: 452, endPoint y: 536, distance: 136.7
click at [452, 537] on ul "Paso 1 Paso 2 Paso 3 Paso 4" at bounding box center [486, 348] width 269 height 435
click at [261, 569] on div "1. 2. 3. 4. Ve a la cocina. Toma dos piezas de pan. Cómete el sándwich. Añade i…" at bounding box center [322, 379] width 599 height 496
click at [309, 611] on button "Enviar" at bounding box center [322, 596] width 143 height 31
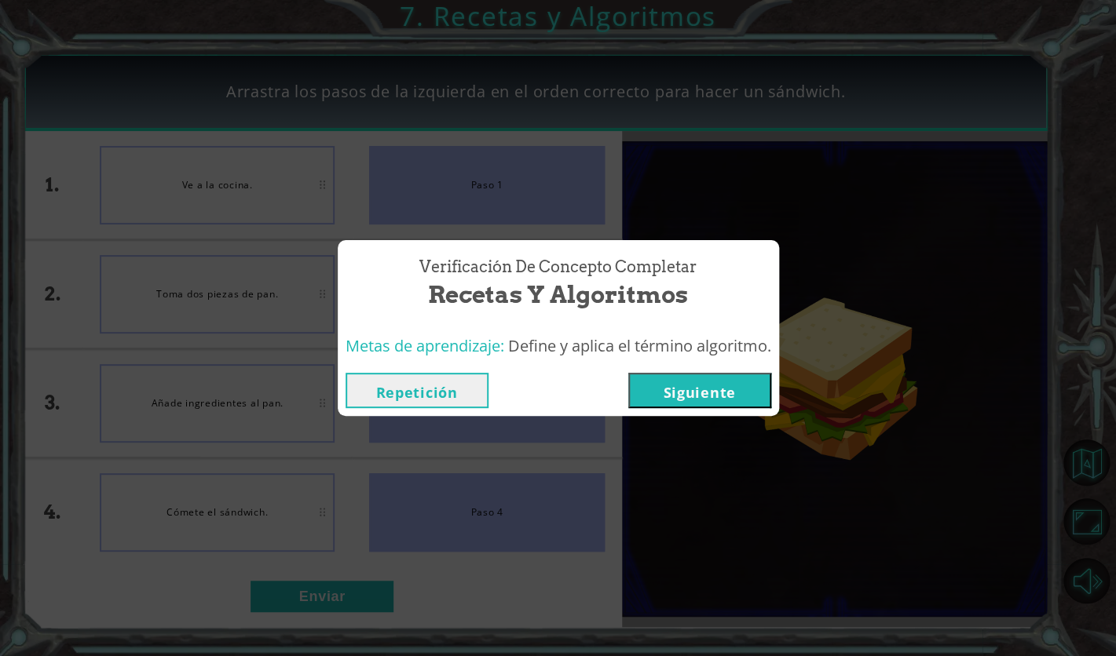
click at [696, 382] on button "Siguiente" at bounding box center [699, 390] width 143 height 35
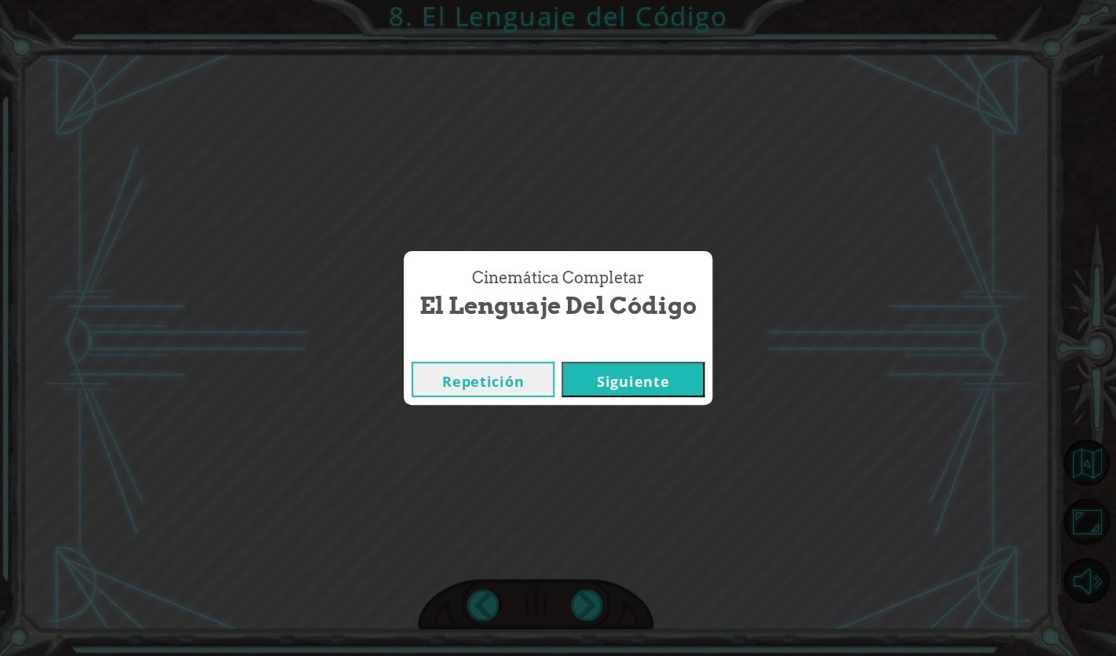
click at [658, 398] on div "Repetición [GEOGRAPHIC_DATA]" at bounding box center [558, 379] width 309 height 51
click at [658, 387] on button "Siguiente" at bounding box center [632, 379] width 143 height 35
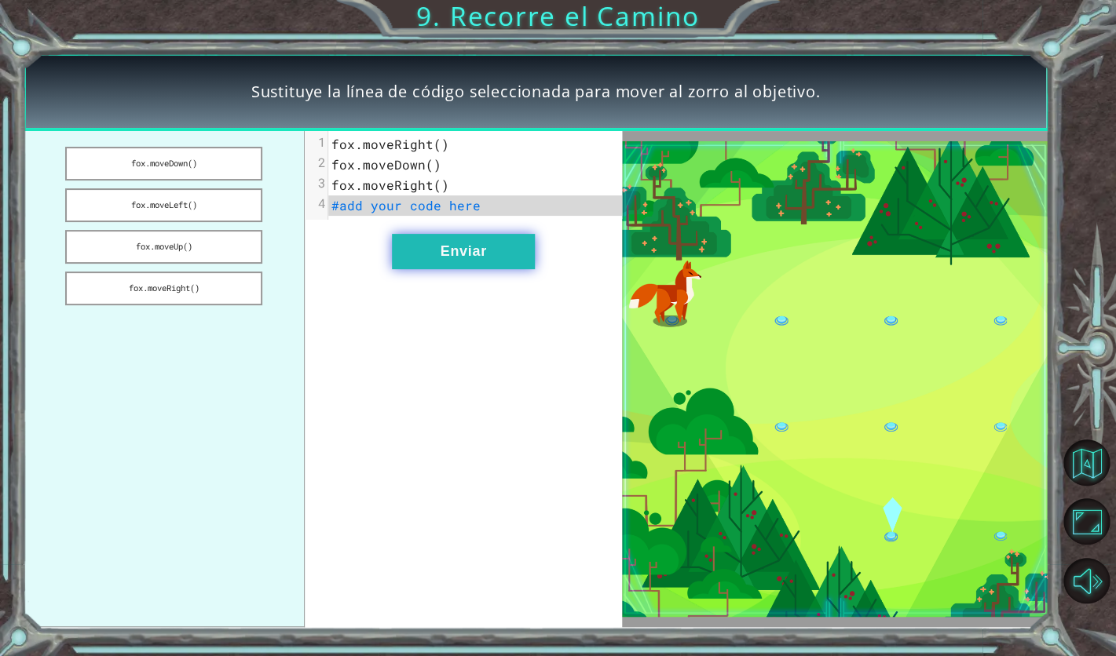
click at [440, 252] on button "Enviar" at bounding box center [463, 251] width 143 height 35
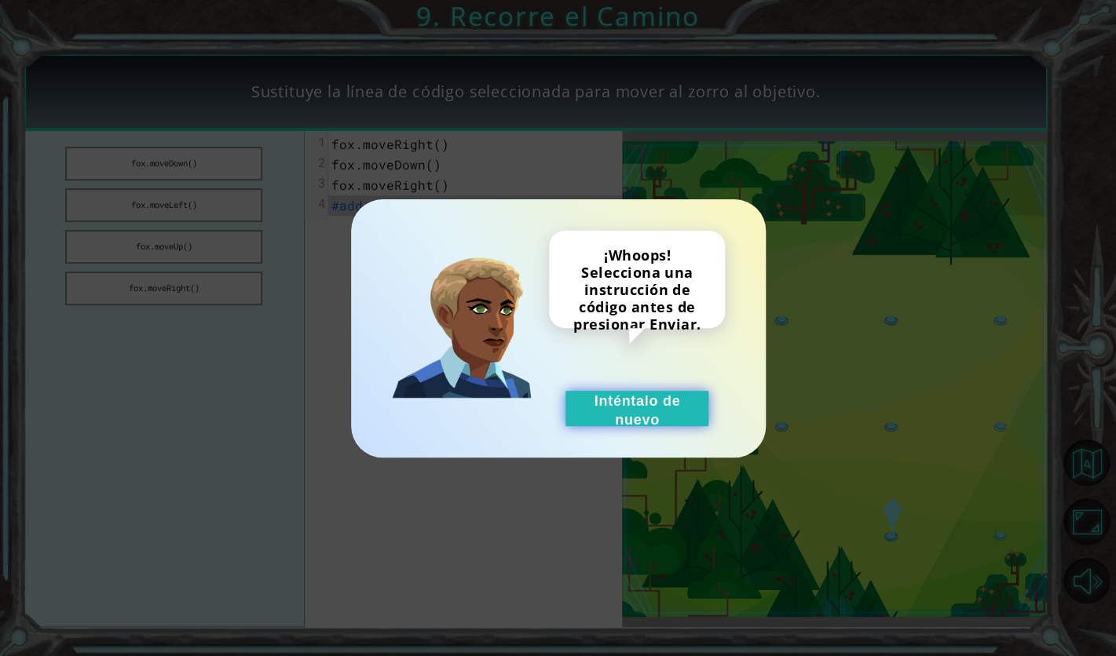
click at [625, 410] on button "Inténtalo de nuevo" at bounding box center [636, 408] width 143 height 35
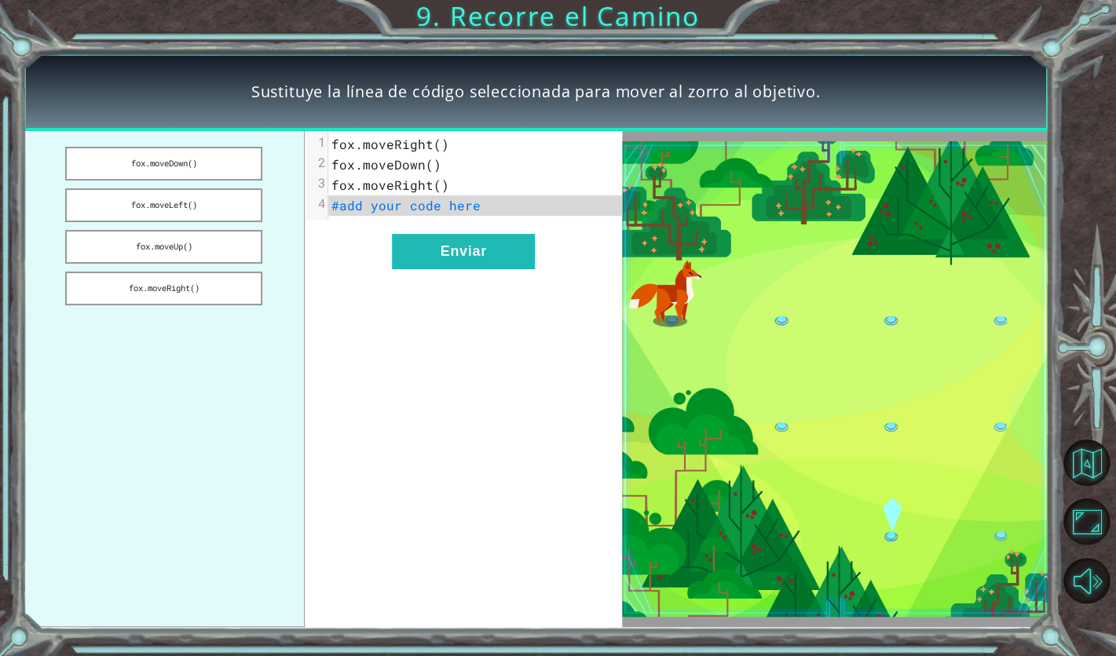
drag, startPoint x: 210, startPoint y: 163, endPoint x: 397, endPoint y: 210, distance: 192.7
click at [397, 212] on div "[PERSON_NAME].moveDown() [PERSON_NAME].moveLeft() [PERSON_NAME].moveUp() [PERSO…" at bounding box center [322, 379] width 599 height 496
click at [390, 208] on span "#add your code here" at bounding box center [405, 205] width 149 height 16
drag, startPoint x: 222, startPoint y: 248, endPoint x: 371, endPoint y: 214, distance: 153.2
click at [371, 214] on div "[PERSON_NAME].moveDown() [PERSON_NAME].moveLeft() [PERSON_NAME].moveUp() [PERSO…" at bounding box center [322, 379] width 599 height 496
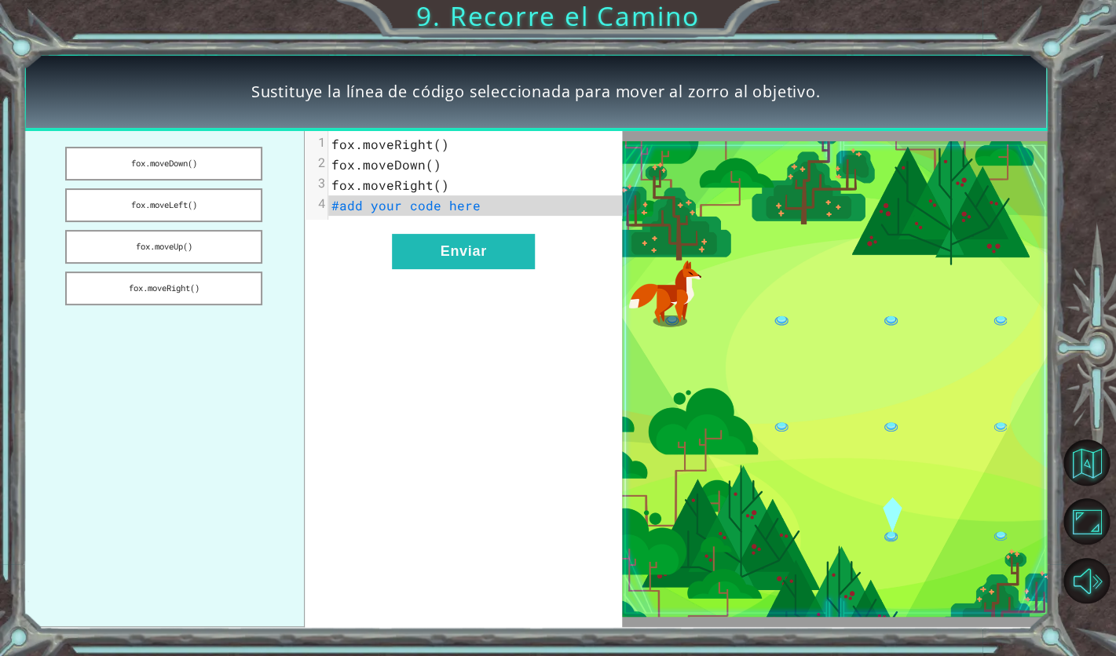
click at [371, 214] on span "#add your code here" at bounding box center [405, 205] width 149 height 16
click at [388, 197] on pre "#add your code here" at bounding box center [474, 206] width 293 height 20
click at [384, 204] on span "#add your code here" at bounding box center [405, 205] width 149 height 16
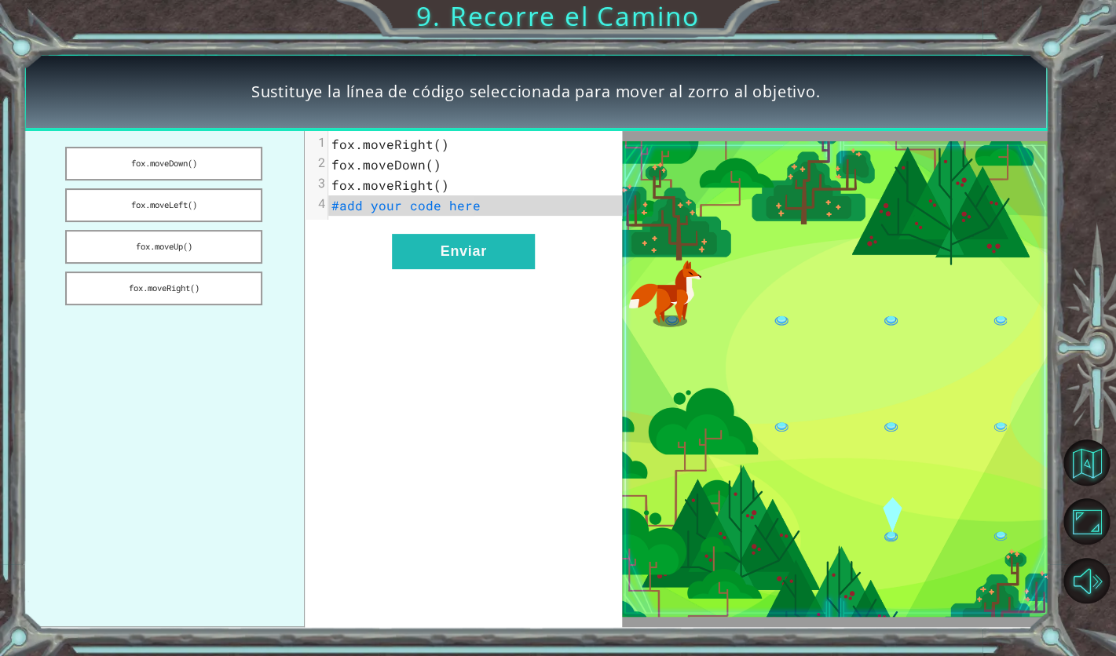
click at [384, 204] on span "#add your code here" at bounding box center [405, 205] width 149 height 16
drag, startPoint x: 154, startPoint y: 254, endPoint x: 364, endPoint y: 210, distance: 214.1
click at [364, 210] on div "[PERSON_NAME].moveDown() [PERSON_NAME].moveLeft() [PERSON_NAME].moveUp() [PERSO…" at bounding box center [322, 379] width 599 height 496
click at [226, 252] on button "fox.moveUp()" at bounding box center [163, 247] width 196 height 34
click at [159, 259] on button "fox.moveUp()" at bounding box center [163, 247] width 196 height 34
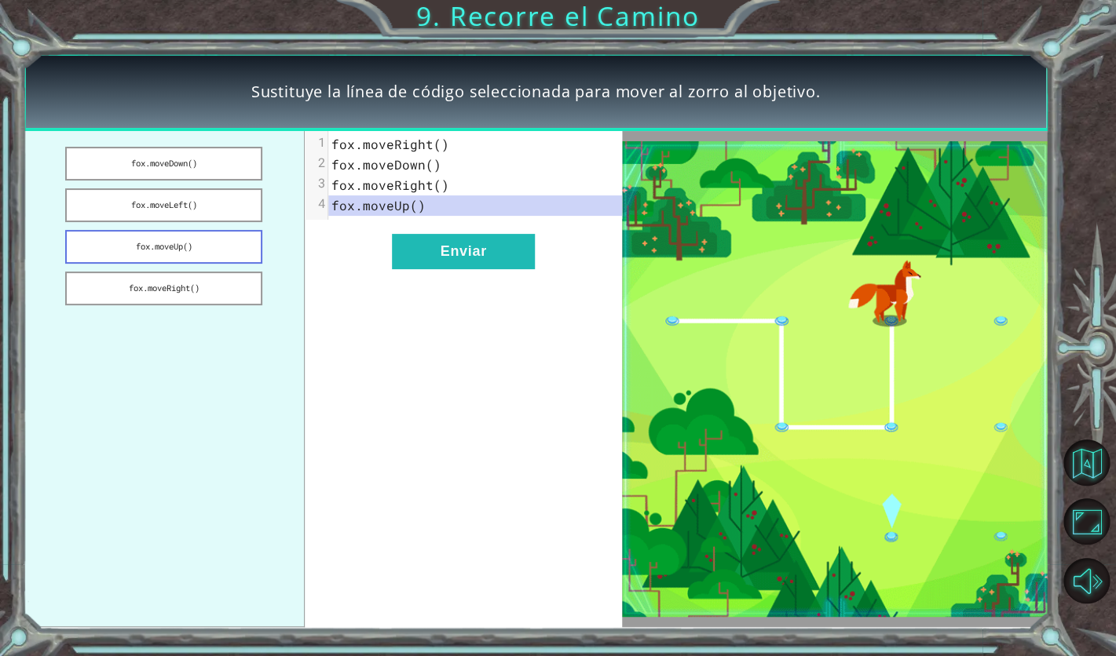
click at [203, 246] on button "fox.moveUp()" at bounding box center [163, 247] width 196 height 34
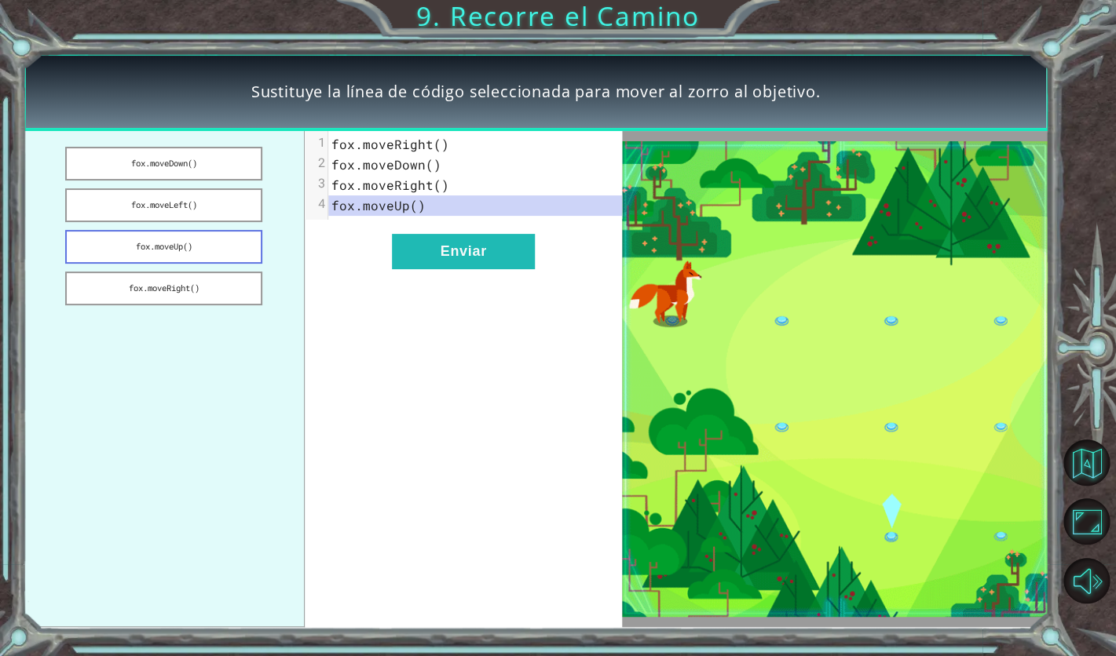
click at [203, 246] on button "fox.moveUp()" at bounding box center [163, 247] width 196 height 34
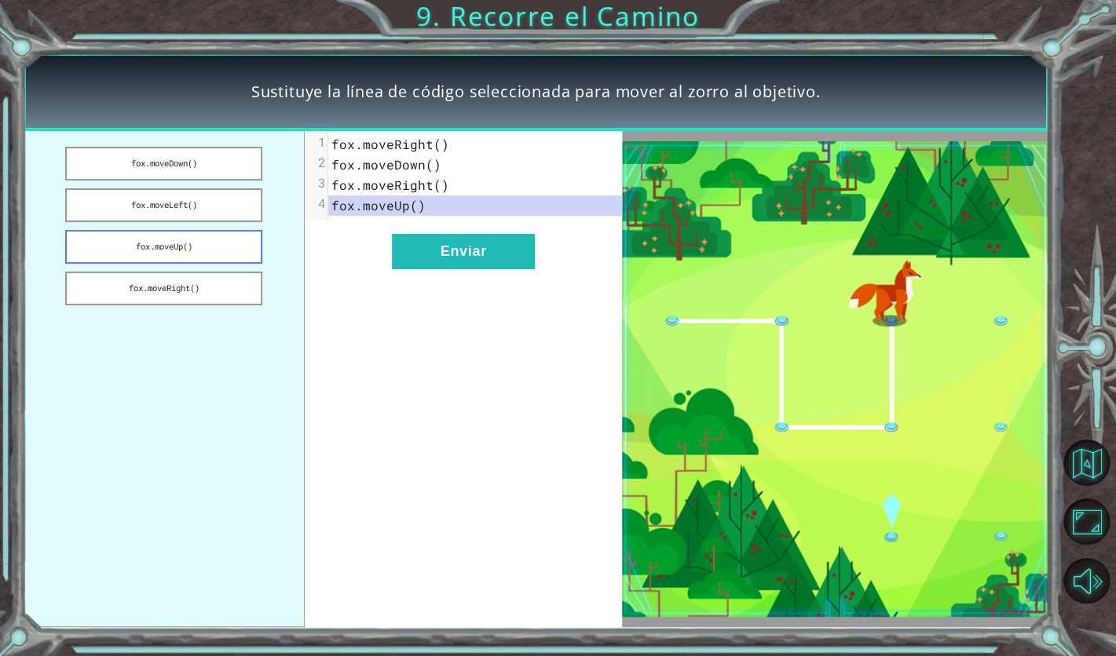
click at [203, 246] on button "fox.moveUp()" at bounding box center [163, 247] width 196 height 34
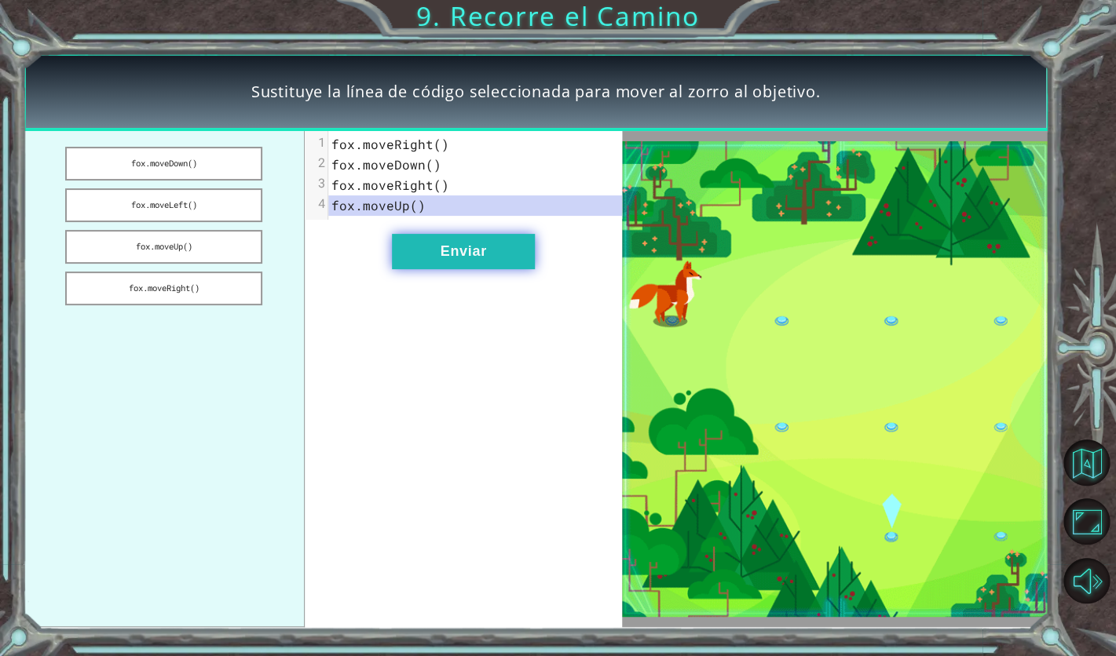
click at [488, 256] on button "Enviar" at bounding box center [463, 251] width 143 height 35
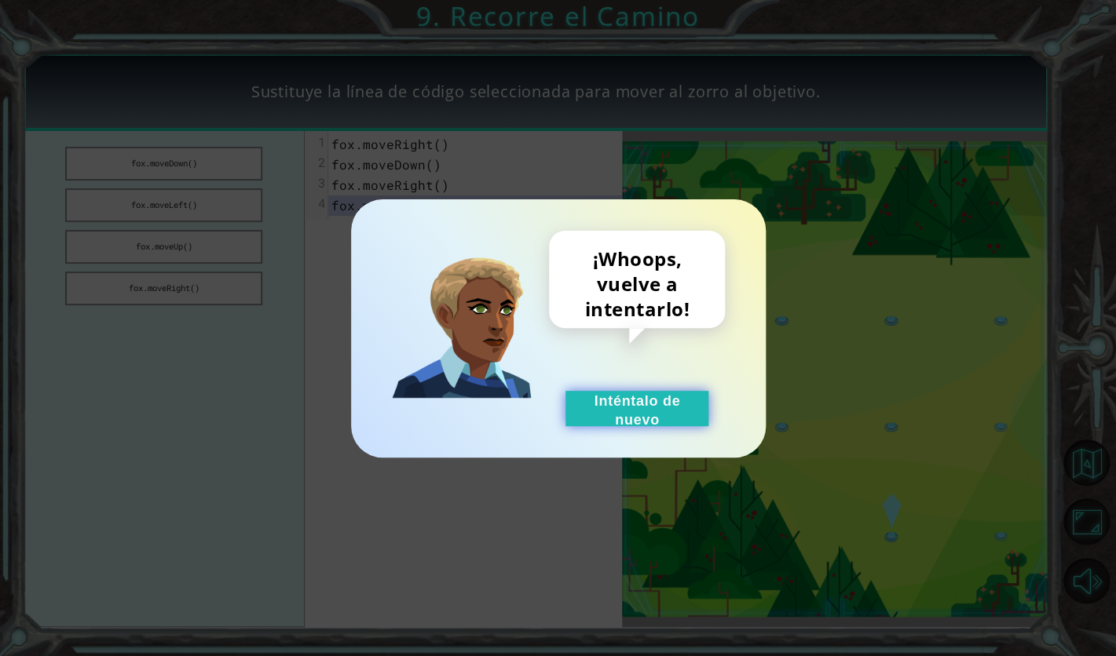
click at [618, 417] on button "Inténtalo de nuevo" at bounding box center [636, 408] width 143 height 35
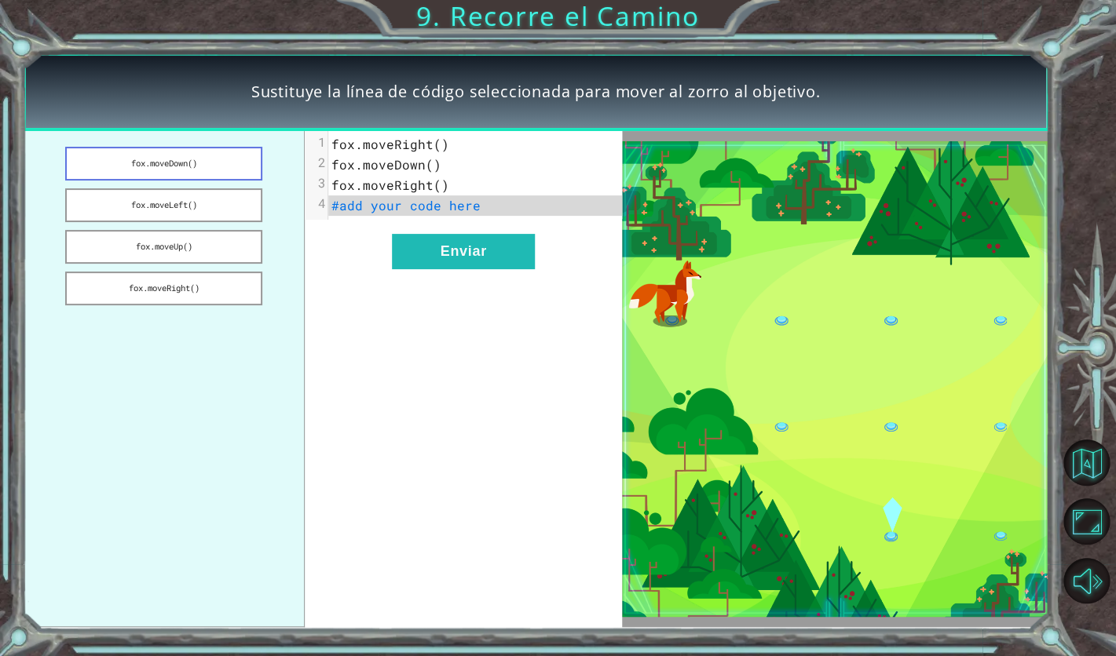
click at [214, 177] on button "fox.moveDown()" at bounding box center [163, 164] width 196 height 34
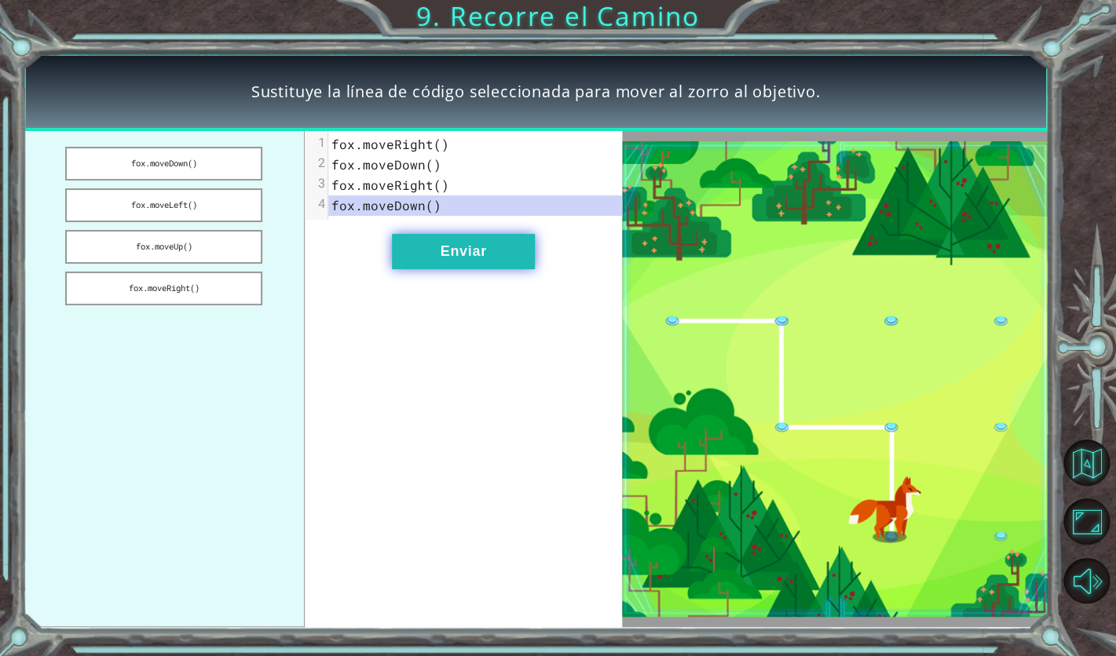
click at [398, 248] on button "Enviar" at bounding box center [463, 251] width 143 height 35
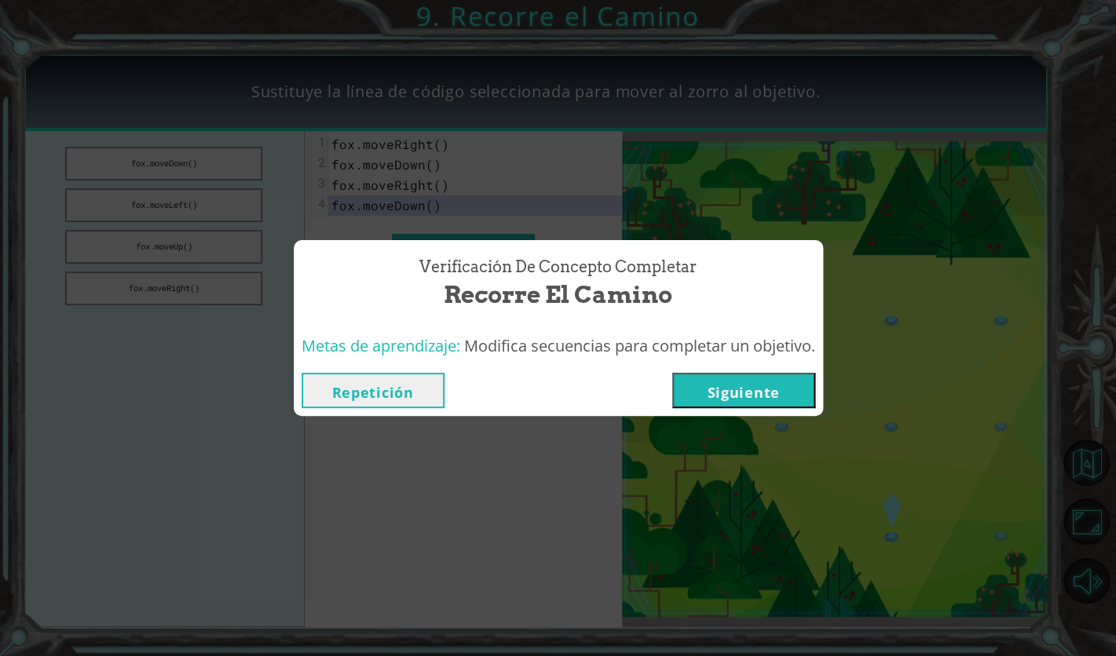
click at [719, 383] on button "Siguiente" at bounding box center [743, 390] width 143 height 35
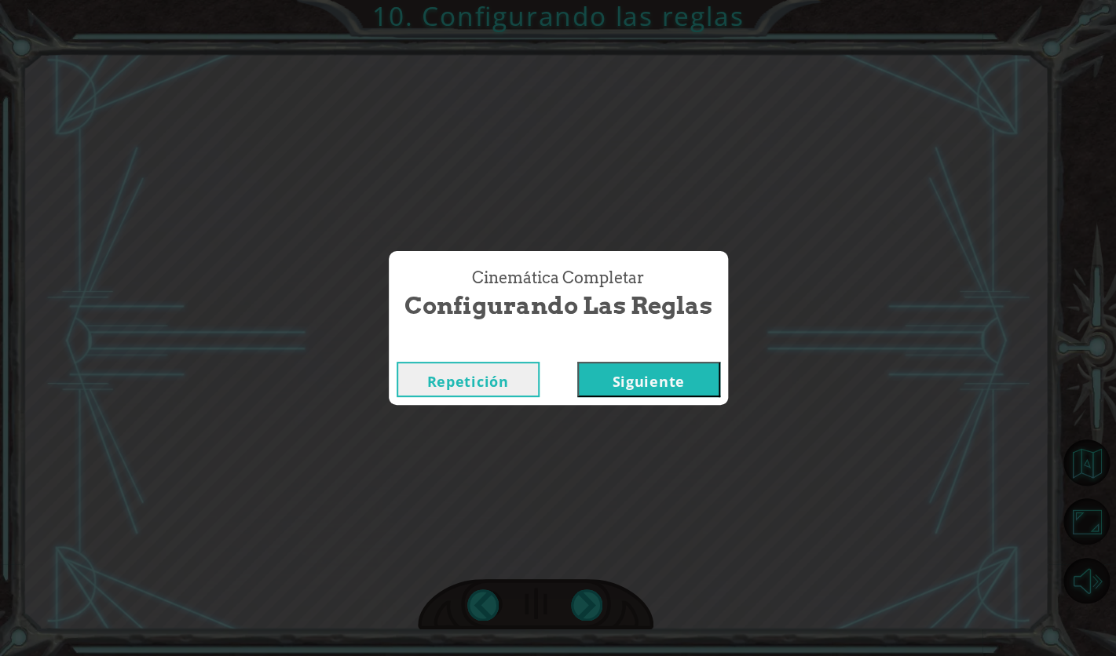
click at [697, 383] on button "Siguiente" at bounding box center [648, 379] width 143 height 35
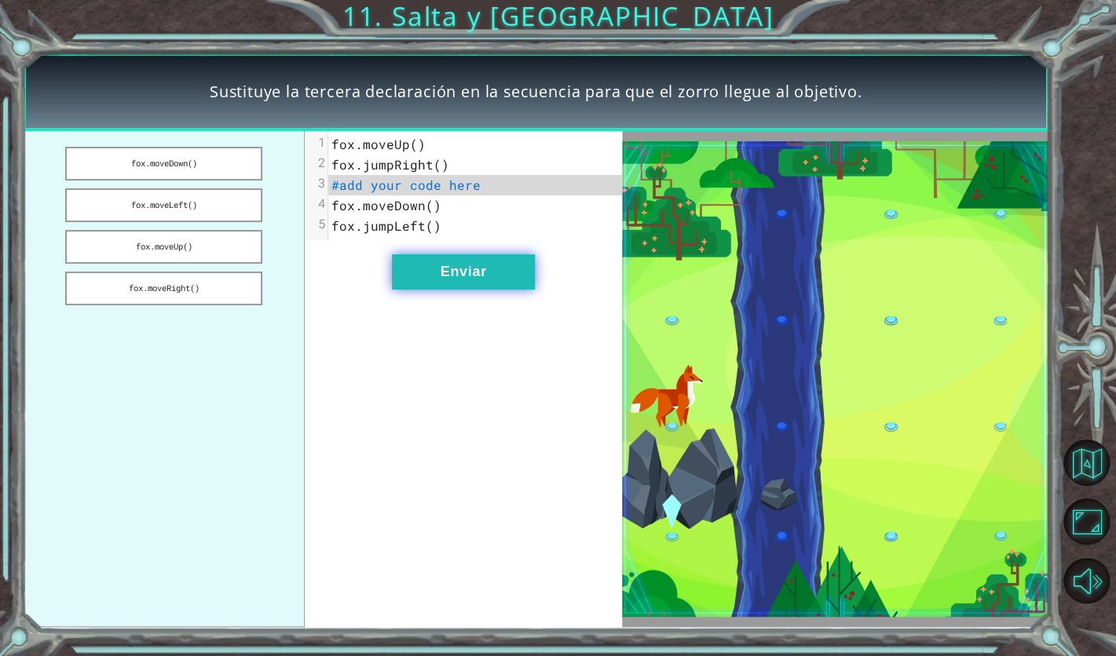
click at [511, 281] on button "Enviar" at bounding box center [463, 271] width 143 height 35
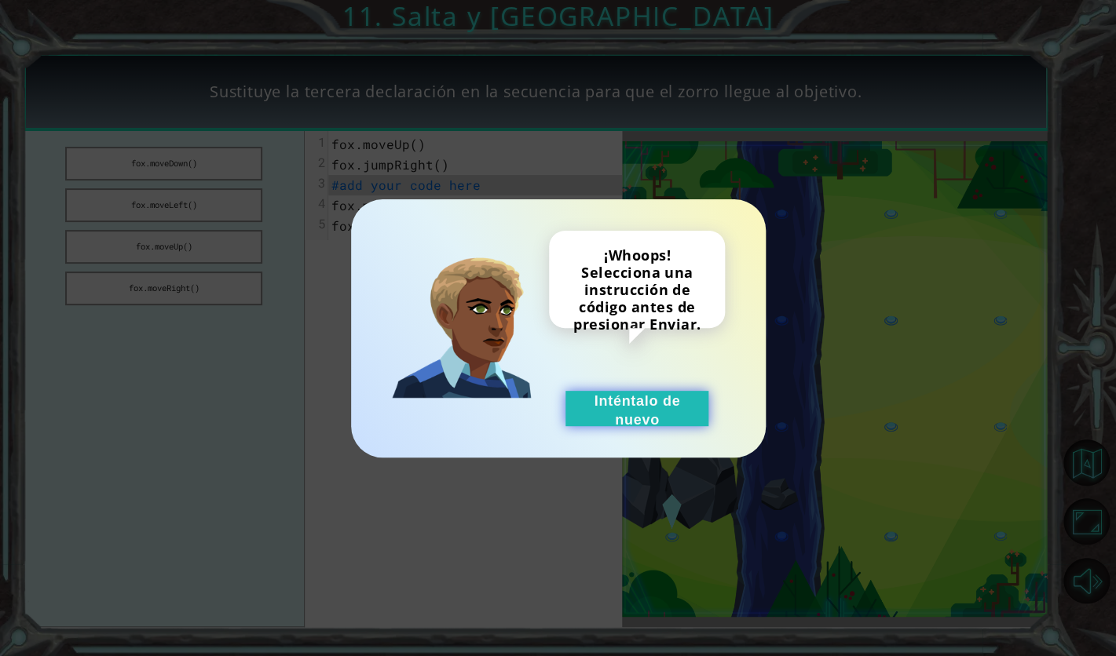
click at [616, 400] on button "Inténtalo de nuevo" at bounding box center [636, 408] width 143 height 35
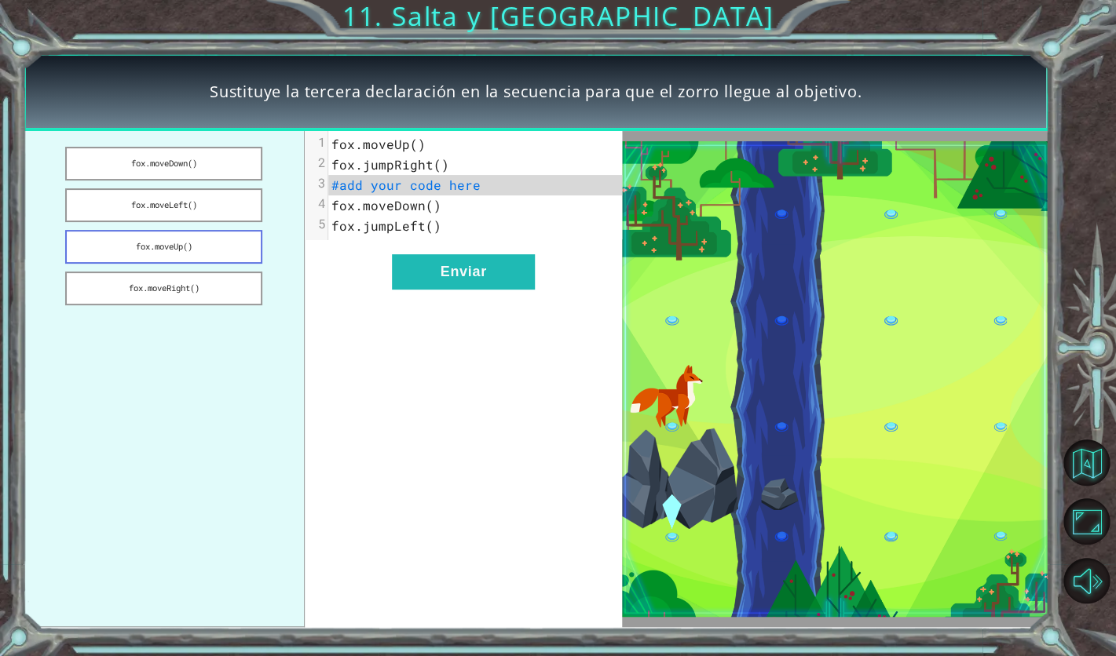
click at [195, 255] on button "fox.moveUp()" at bounding box center [163, 247] width 196 height 34
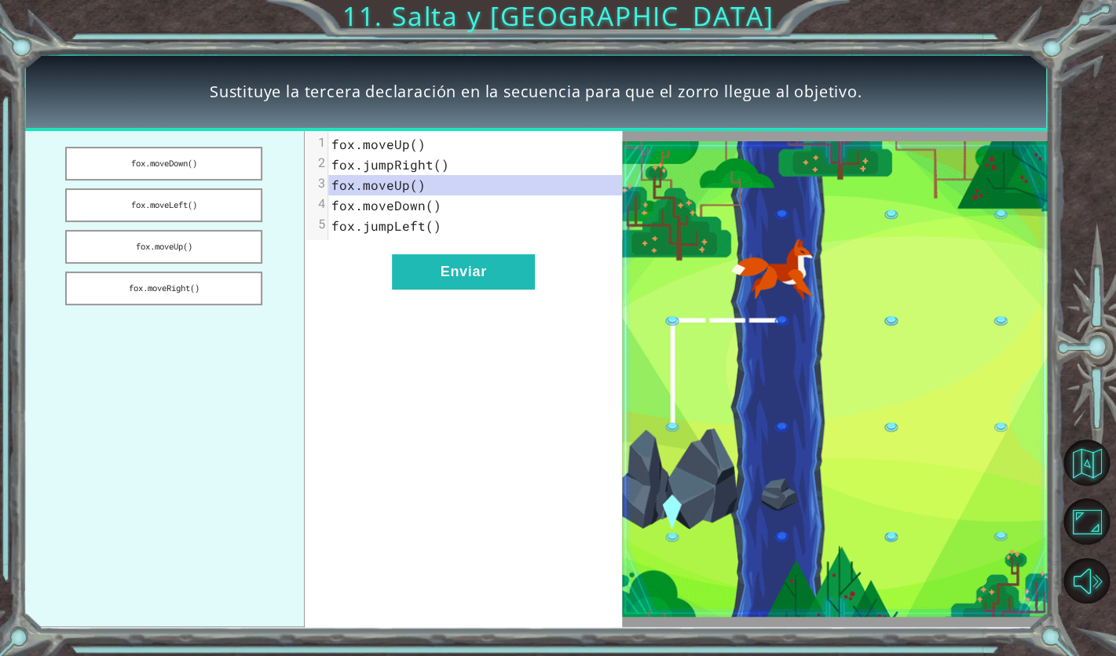
click at [263, 211] on ul "fox.moveDown() fox.moveLeft() fox.moveUp() fox.moveRight()" at bounding box center [164, 379] width 283 height 496
click at [236, 209] on button "fox.moveLeft()" at bounding box center [163, 205] width 196 height 34
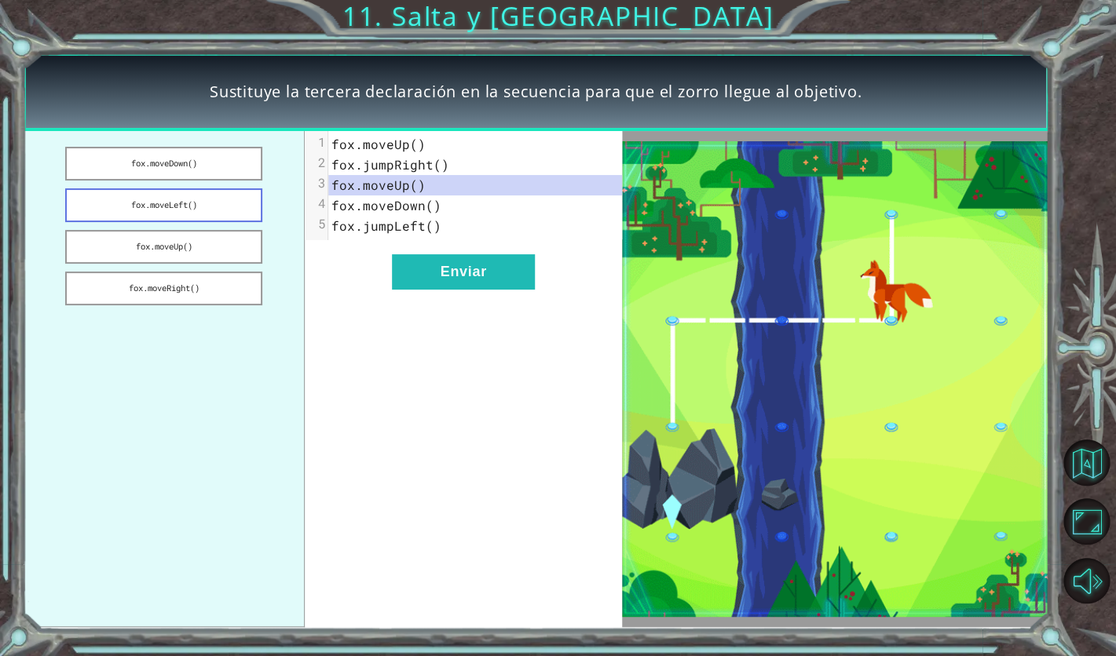
click at [236, 209] on button "fox.moveLeft()" at bounding box center [163, 205] width 196 height 34
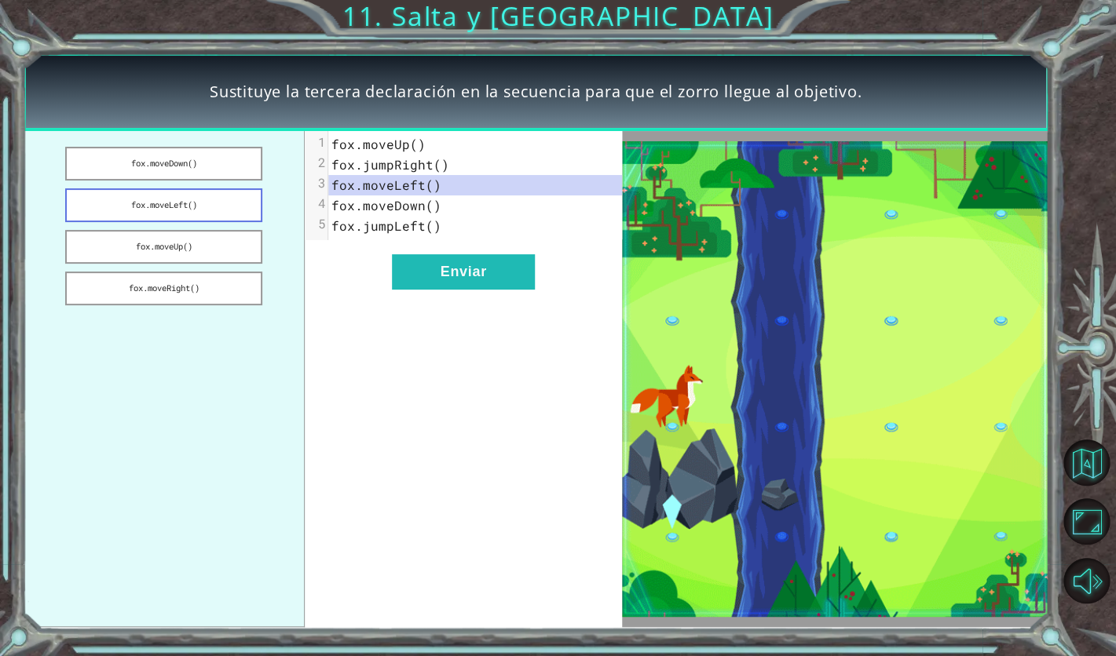
click at [236, 209] on button "fox.moveLeft()" at bounding box center [163, 205] width 196 height 34
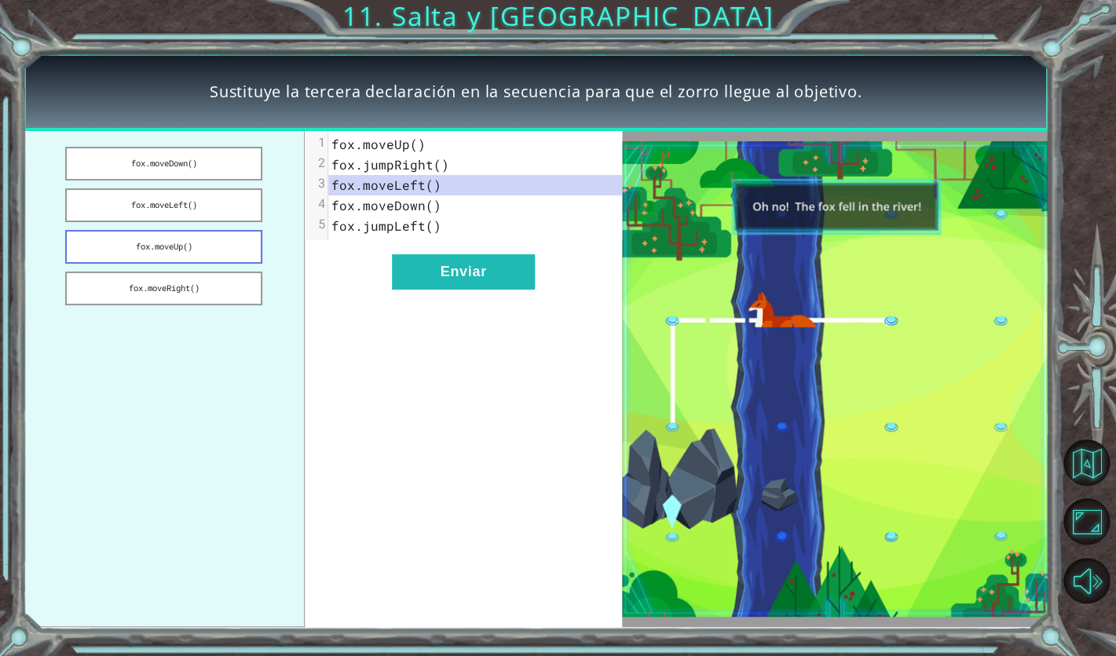
click at [219, 257] on button "fox.moveUp()" at bounding box center [163, 247] width 196 height 34
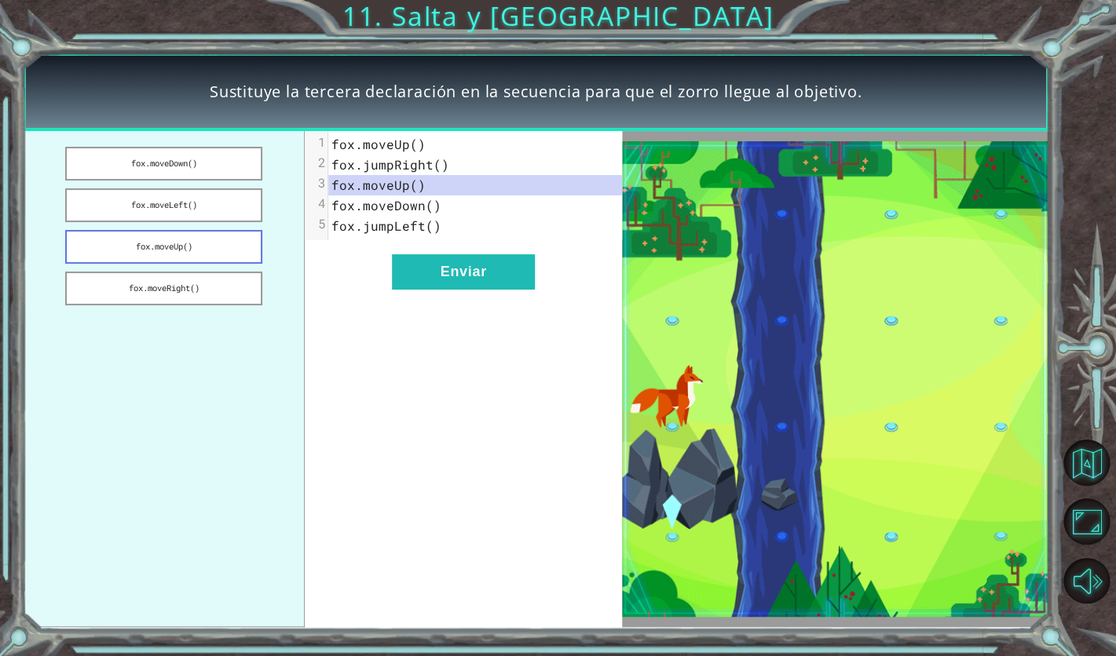
click at [219, 257] on button "fox.moveUp()" at bounding box center [163, 247] width 196 height 34
click at [207, 285] on button "fox.moveRight()" at bounding box center [163, 289] width 196 height 34
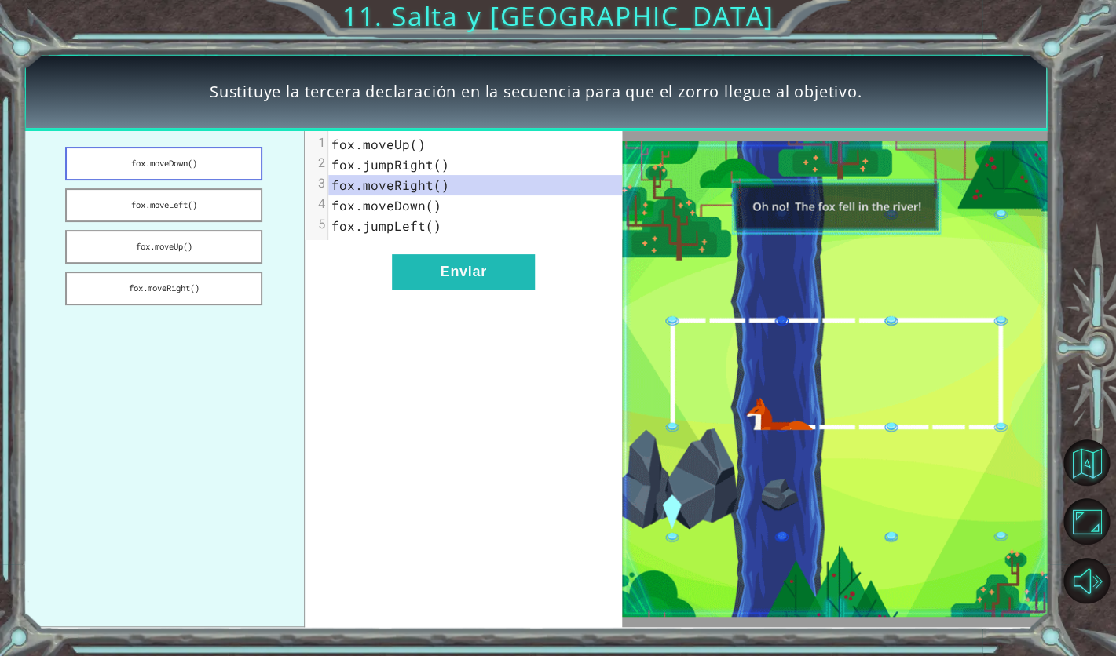
click at [201, 159] on button "fox.moveDown()" at bounding box center [163, 164] width 196 height 34
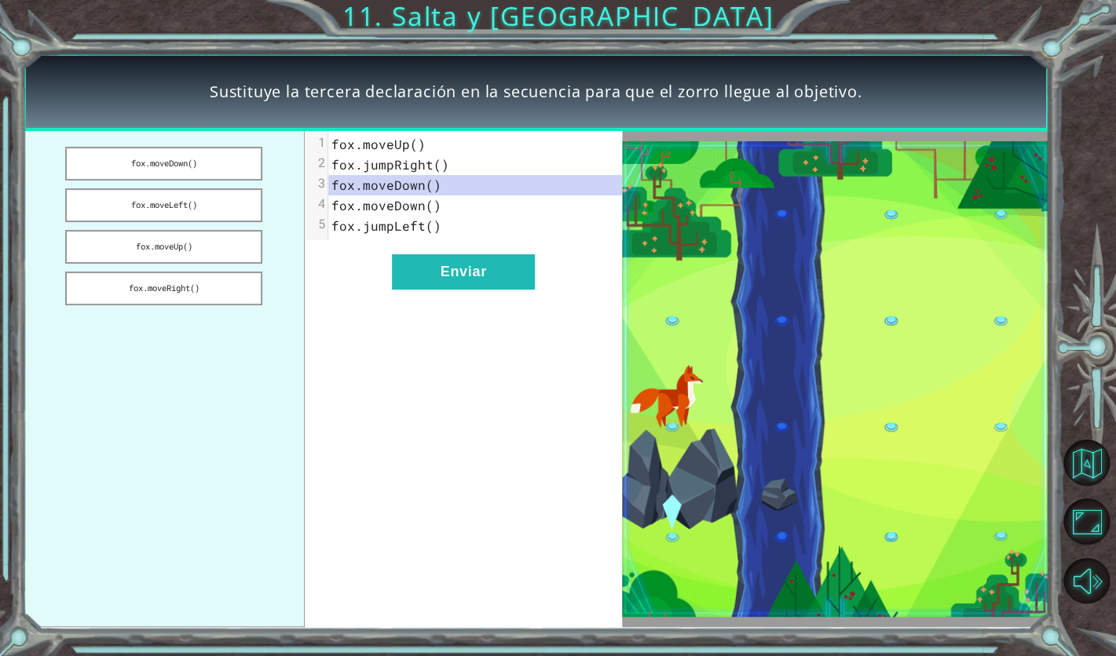
click at [485, 293] on div "xxxxxxxxxx 5 1 [PERSON_NAME].moveUp() 2 [PERSON_NAME].jumpRight() 3 [PERSON_NAM…" at bounding box center [463, 379] width 316 height 496
click at [495, 285] on button "Enviar" at bounding box center [463, 271] width 143 height 35
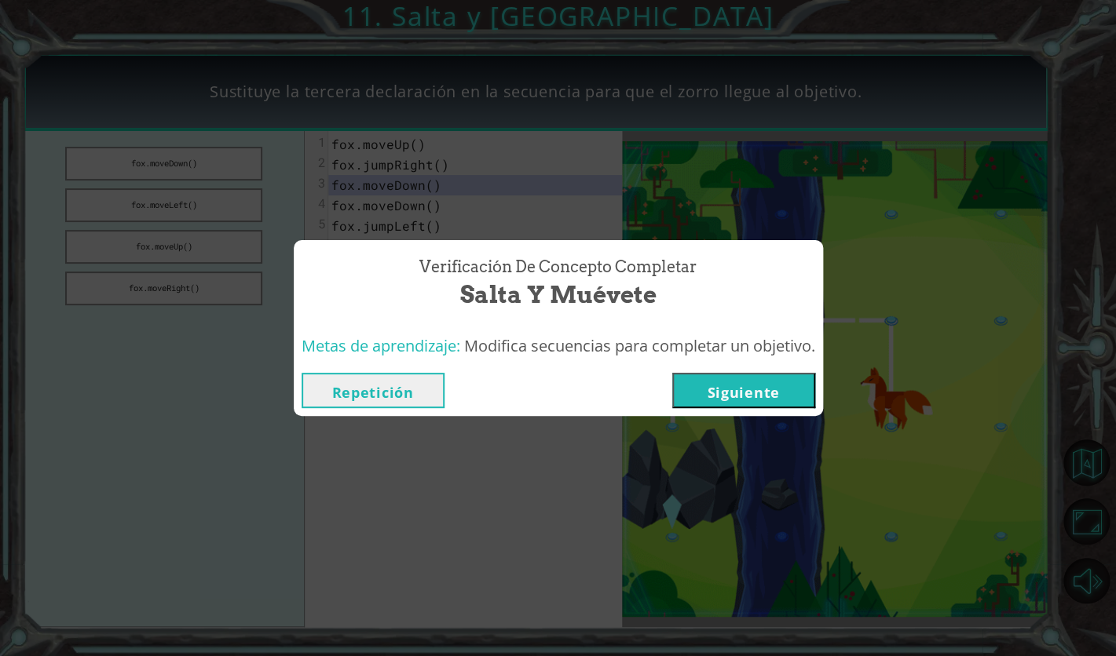
click at [755, 413] on div "Repetición [GEOGRAPHIC_DATA]" at bounding box center [558, 390] width 529 height 51
click at [759, 390] on button "Siguiente" at bounding box center [743, 390] width 143 height 35
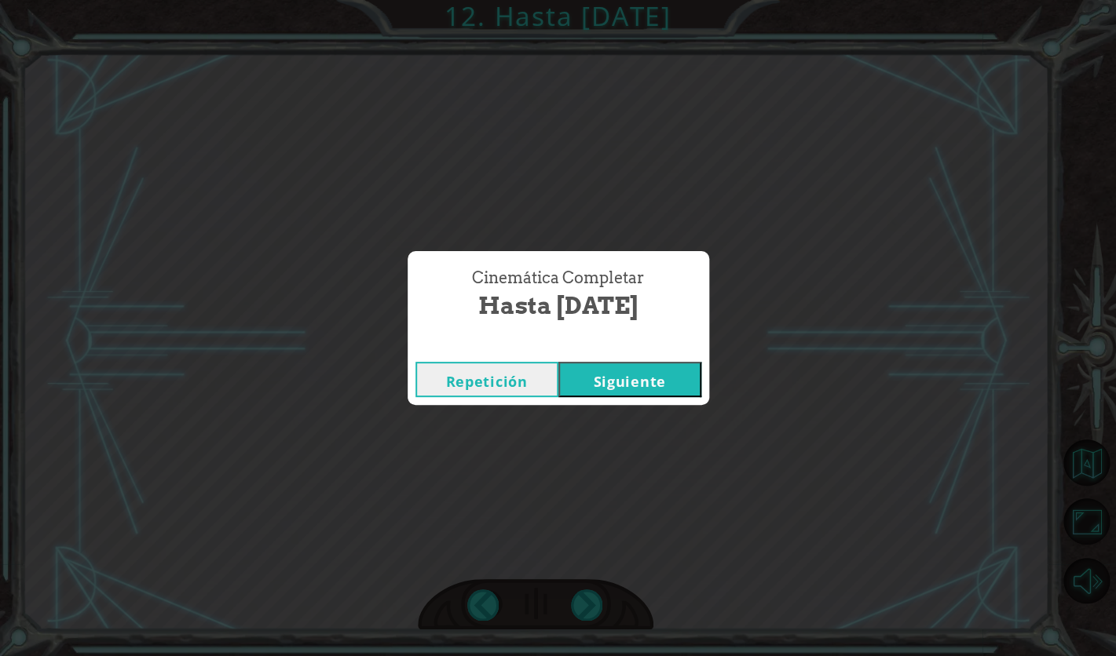
click at [619, 376] on button "Siguiente" at bounding box center [629, 379] width 143 height 35
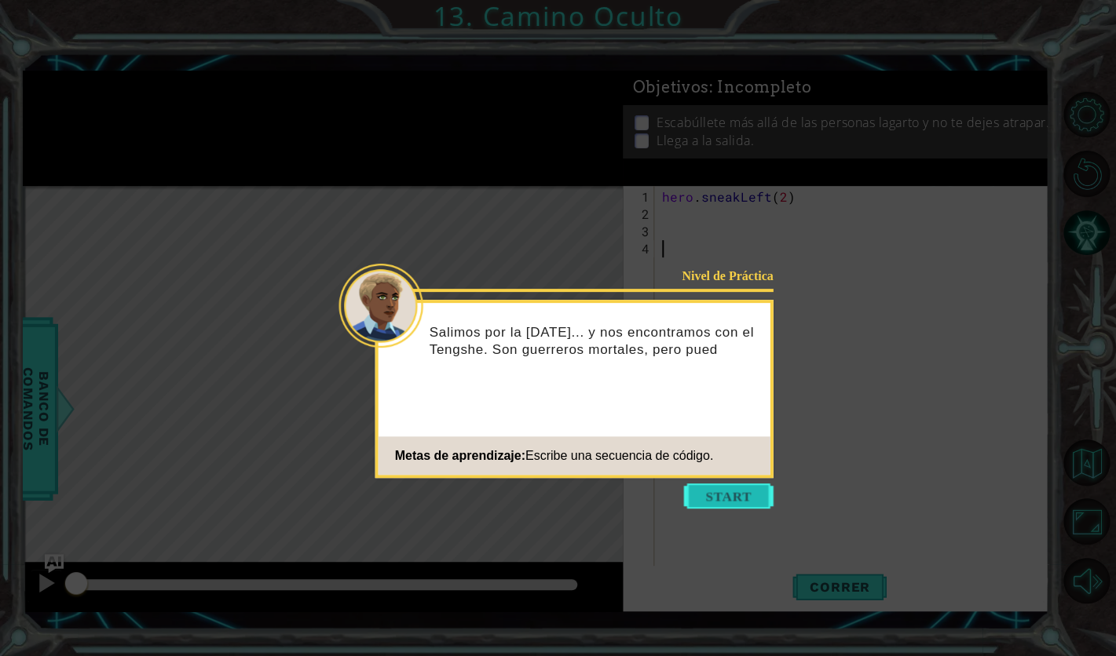
click at [745, 506] on button "Start" at bounding box center [729, 496] width 90 height 25
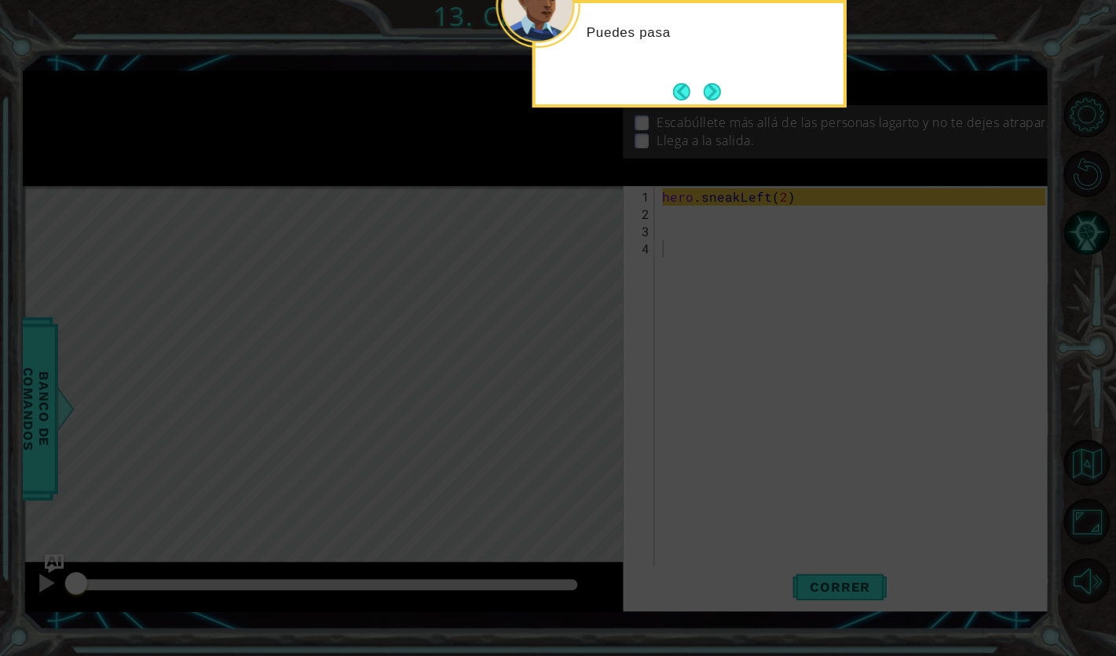
click at [759, 302] on icon at bounding box center [558, 123] width 1116 height 1066
click at [703, 86] on button "Next" at bounding box center [712, 91] width 18 height 18
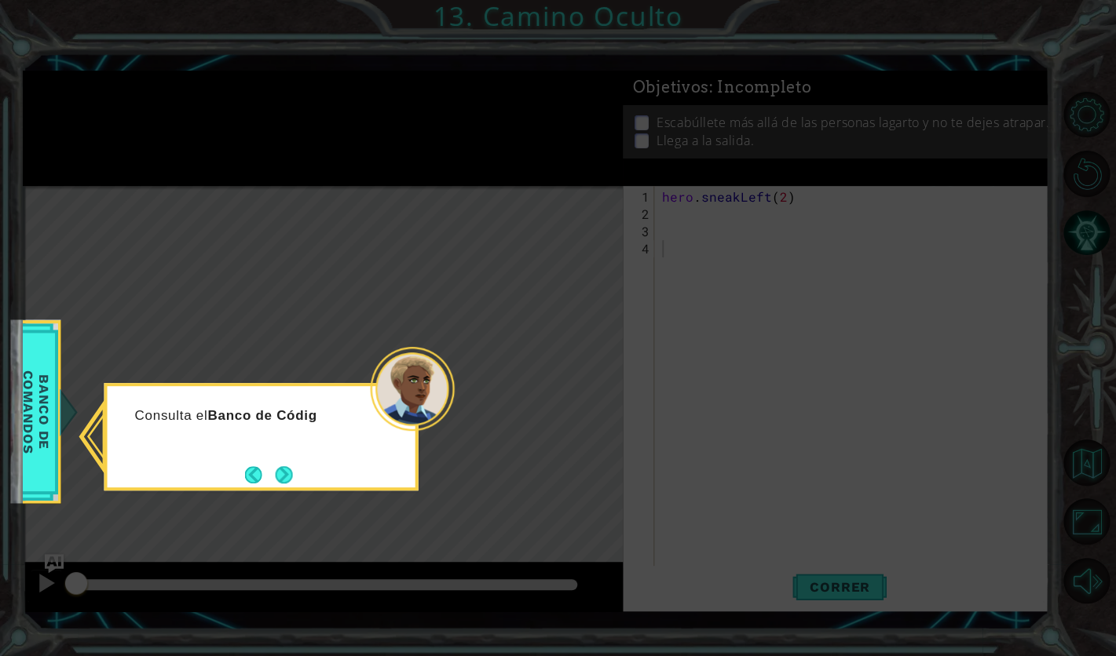
click at [272, 503] on icon at bounding box center [558, 328] width 1116 height 656
click at [294, 481] on button "Next" at bounding box center [284, 475] width 24 height 24
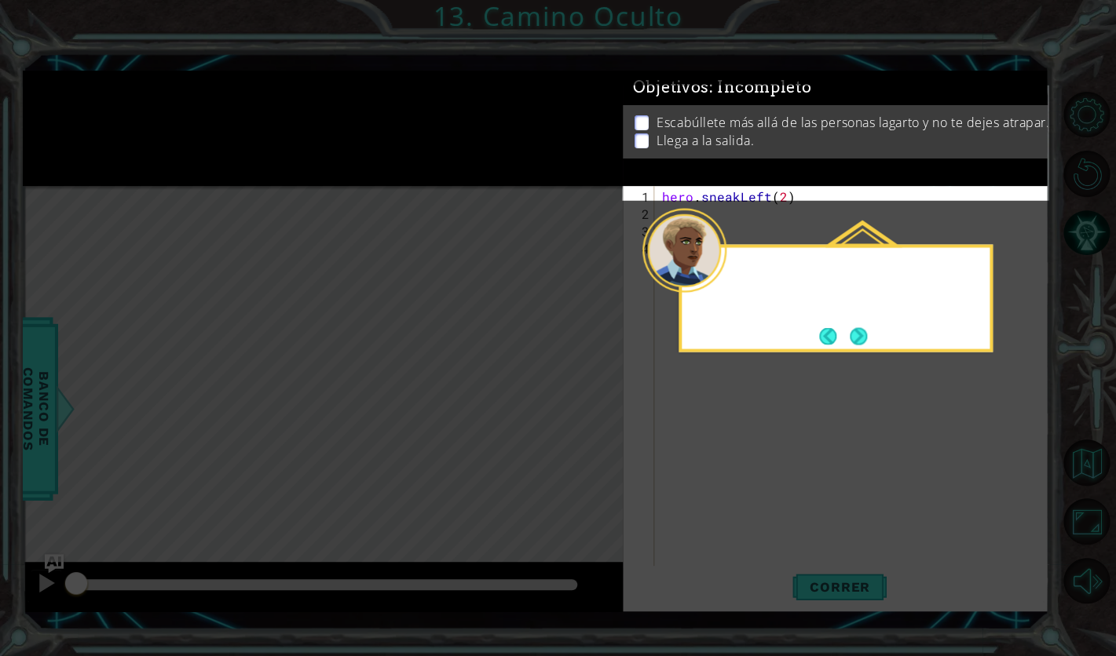
click at [294, 481] on icon at bounding box center [558, 328] width 1116 height 656
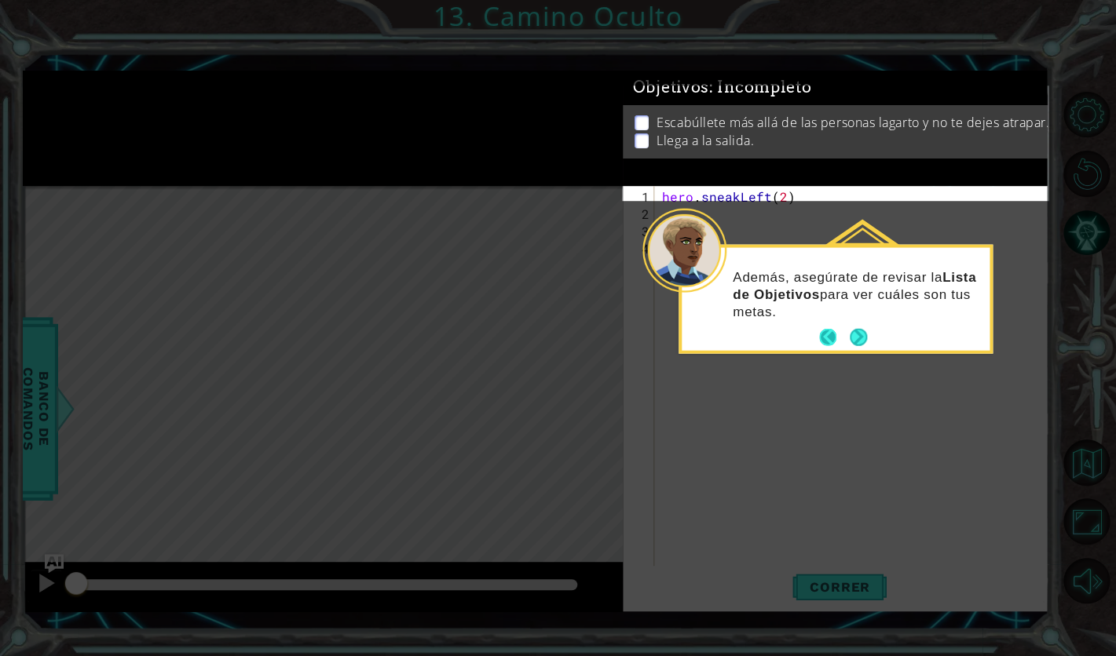
click at [848, 334] on button "Back" at bounding box center [834, 337] width 31 height 17
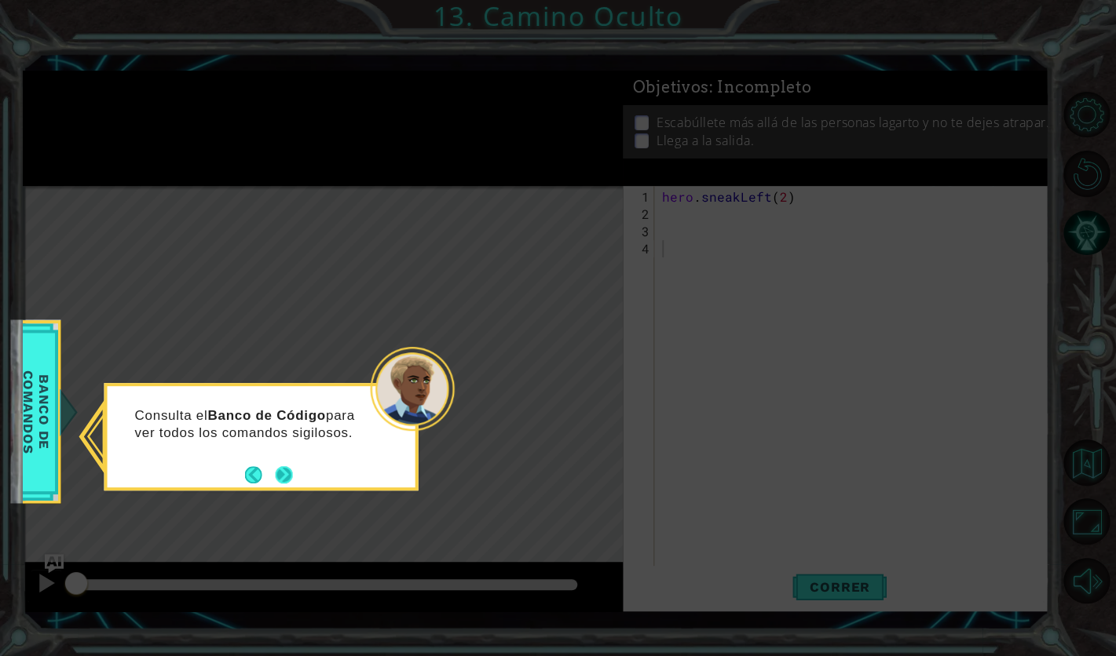
click at [276, 474] on button "Next" at bounding box center [284, 475] width 18 height 18
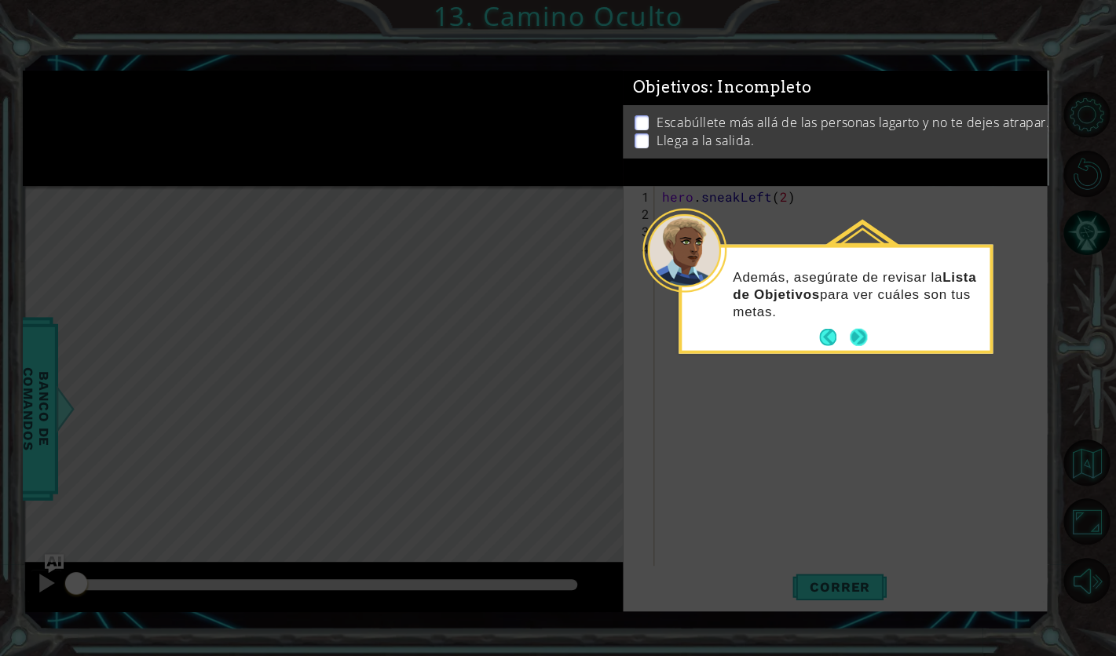
click at [861, 335] on button "Next" at bounding box center [857, 337] width 27 height 27
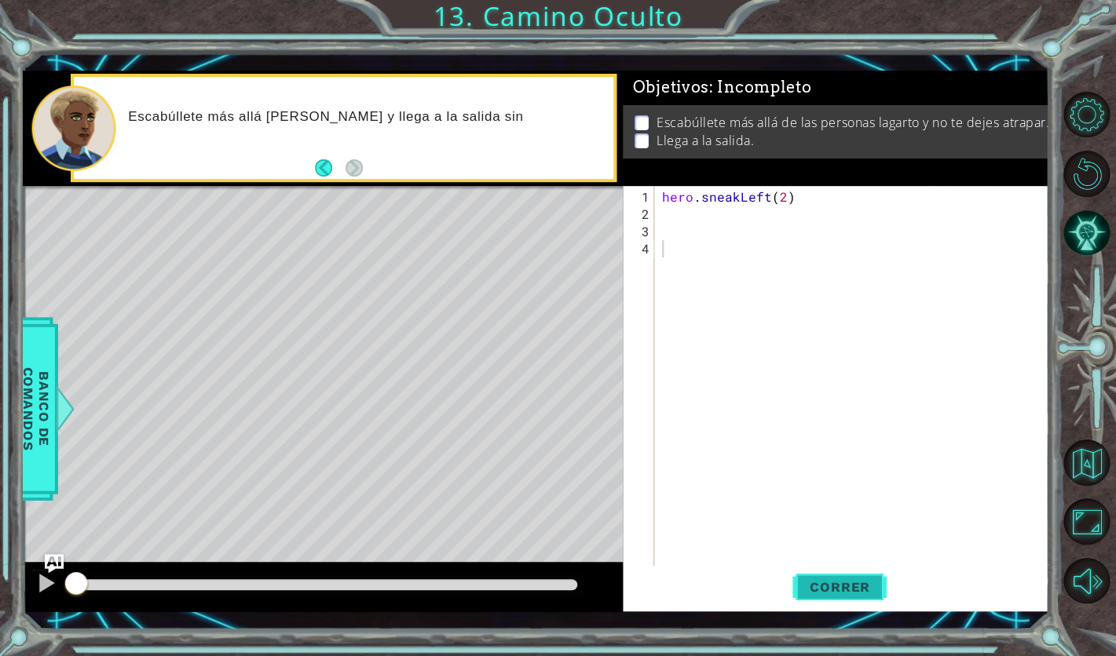
click at [835, 599] on button "Correr" at bounding box center [839, 587] width 94 height 42
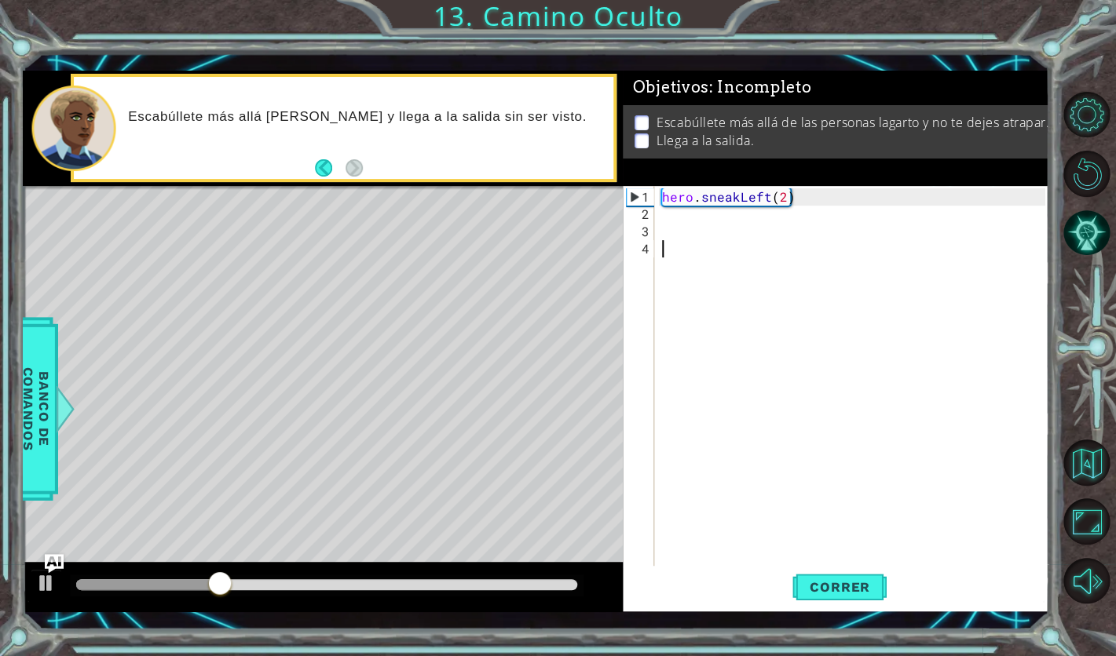
click at [672, 231] on div "hero . sneakLeft ( 2 )" at bounding box center [856, 404] width 394 height 432
click at [678, 218] on div "hero . sneakLeft ( 2 )" at bounding box center [856, 404] width 394 height 432
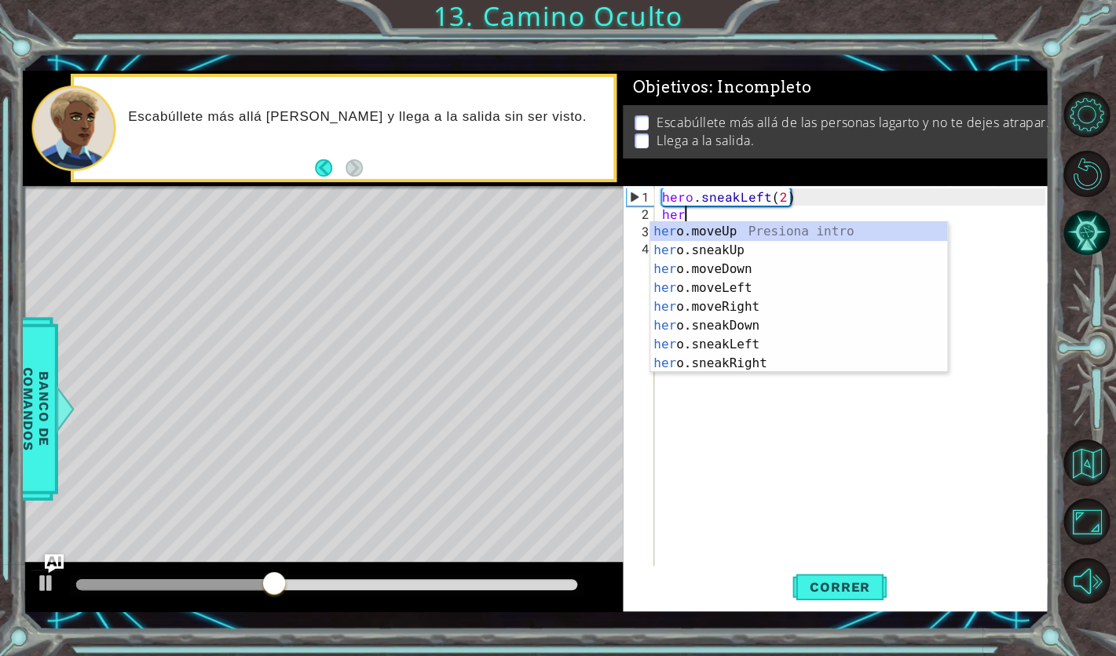
scroll to position [0, 1]
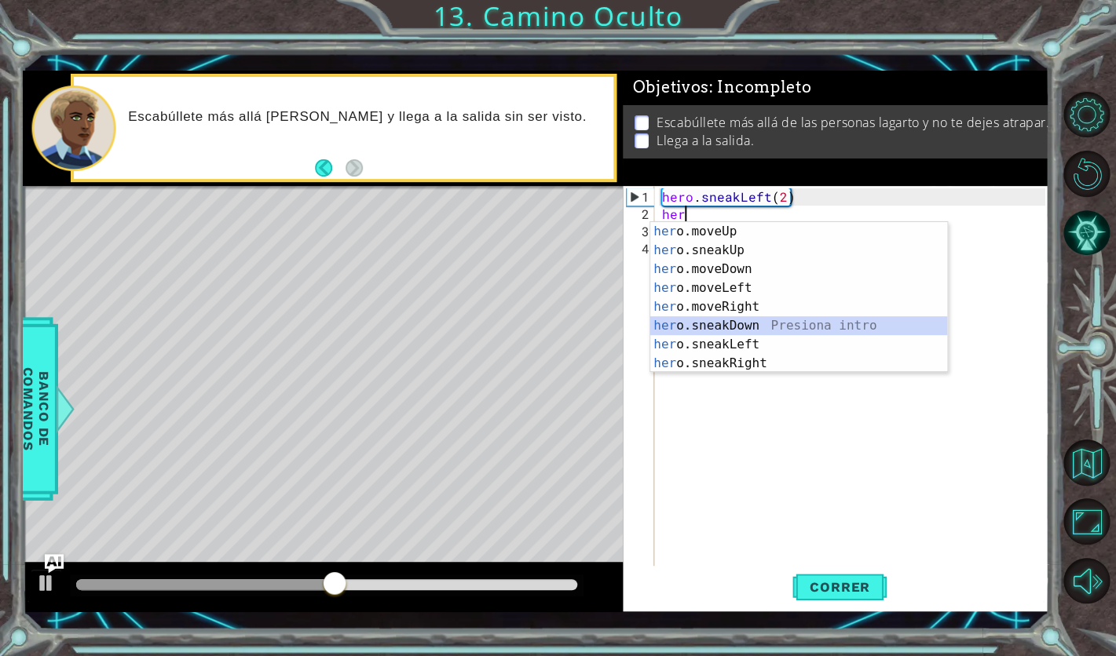
click at [734, 331] on div "her o.moveUp Presiona intro her o.sneakUp Presiona intro her o.moveDown Presion…" at bounding box center [798, 316] width 297 height 188
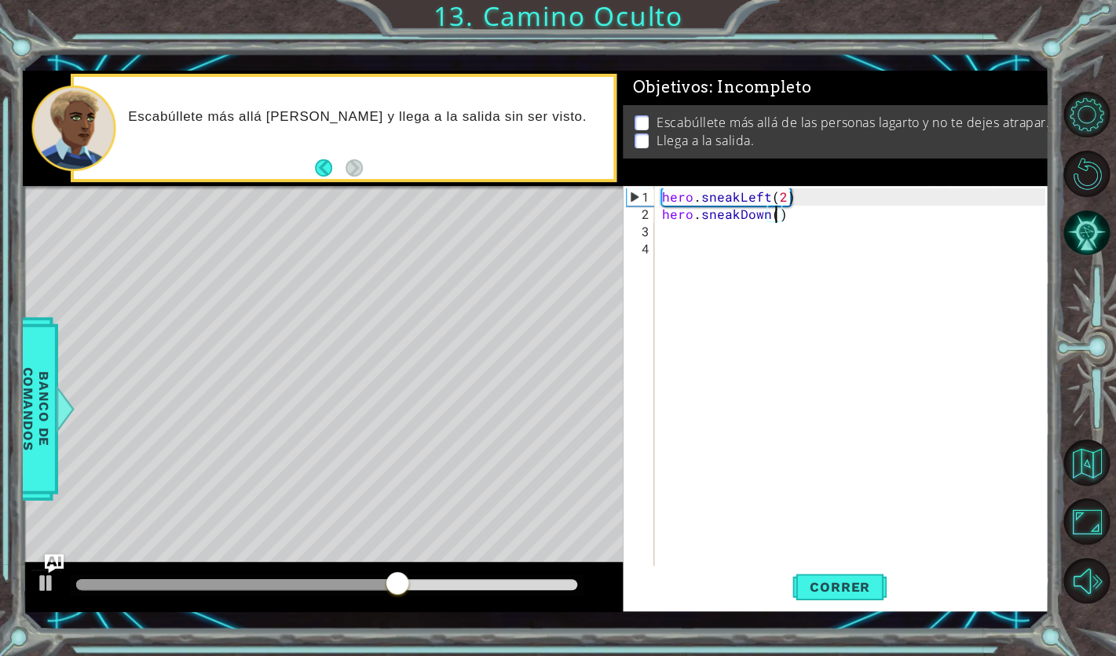
scroll to position [0, 7]
click at [811, 569] on button "Correr" at bounding box center [839, 587] width 94 height 42
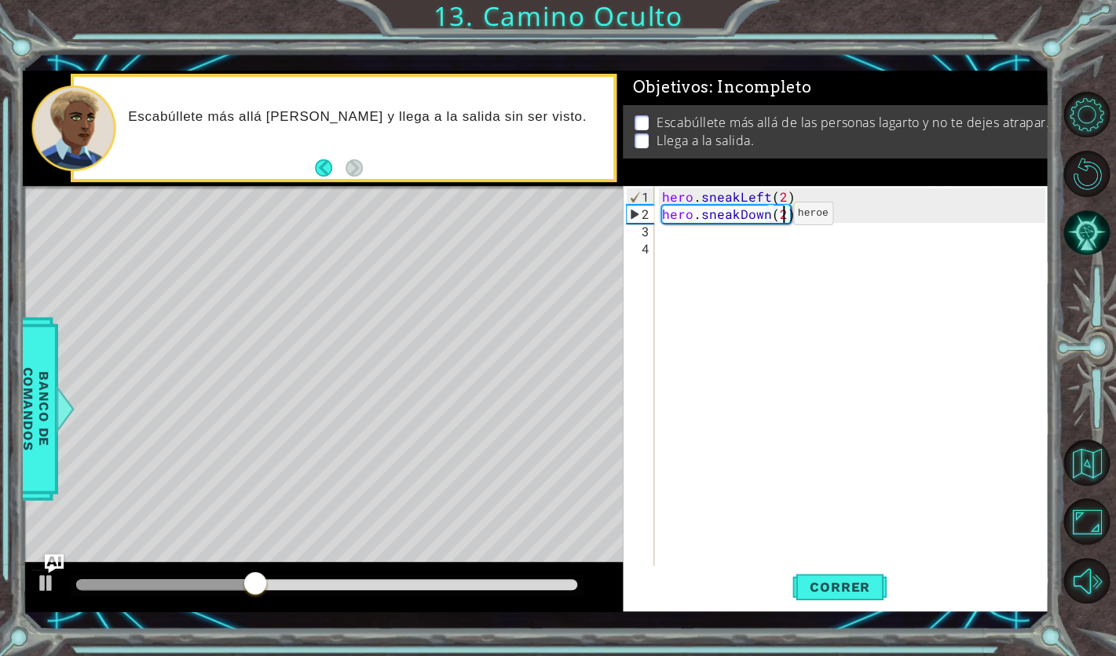
click at [767, 218] on div "hero . sneakLeft ( 2 ) hero . sneakDown ( 2 )" at bounding box center [856, 404] width 394 height 432
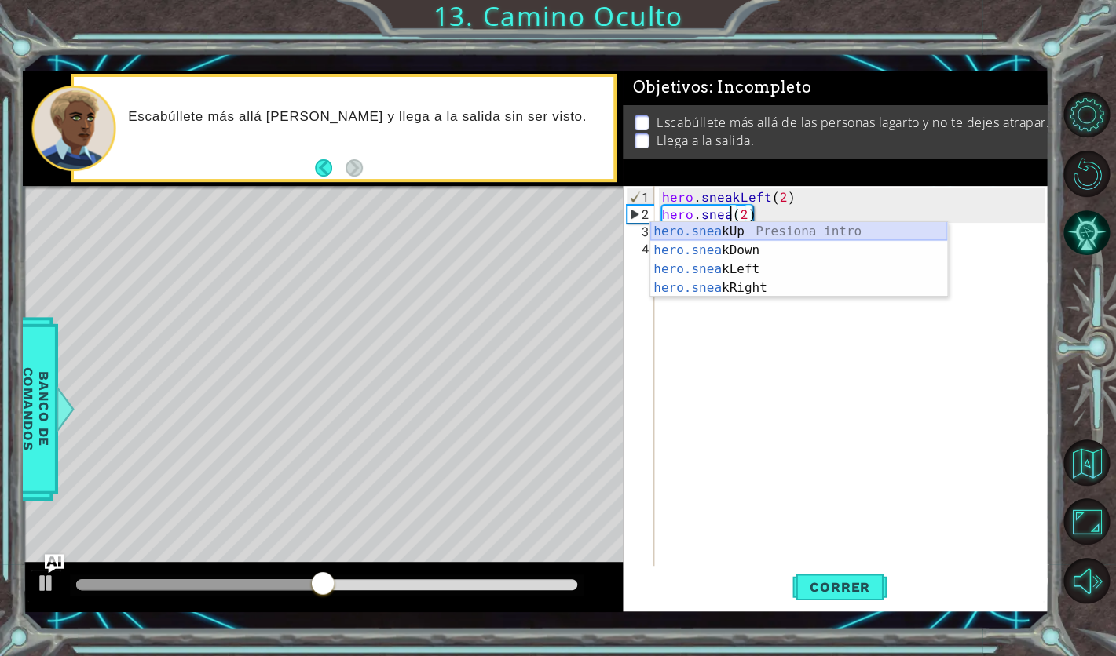
click at [791, 233] on div "hero.snea kUp Presiona intro hero.snea kDown Presiona intro hero.snea kLeft Pre…" at bounding box center [798, 278] width 297 height 113
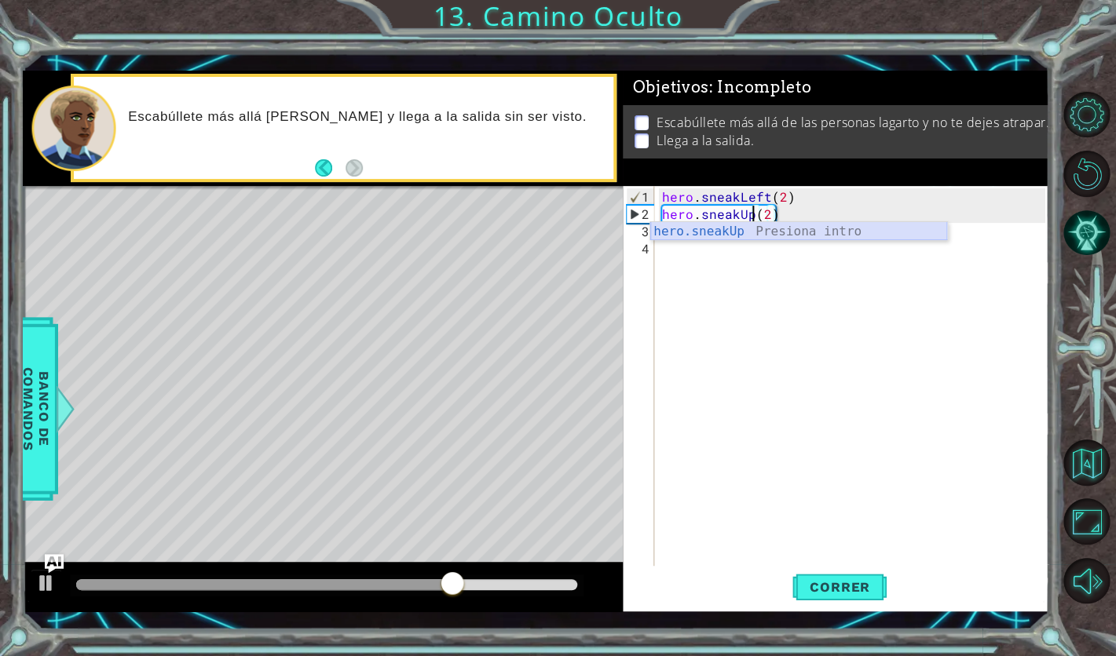
click at [836, 225] on div "hero.sneakUp Presiona intro" at bounding box center [798, 250] width 297 height 57
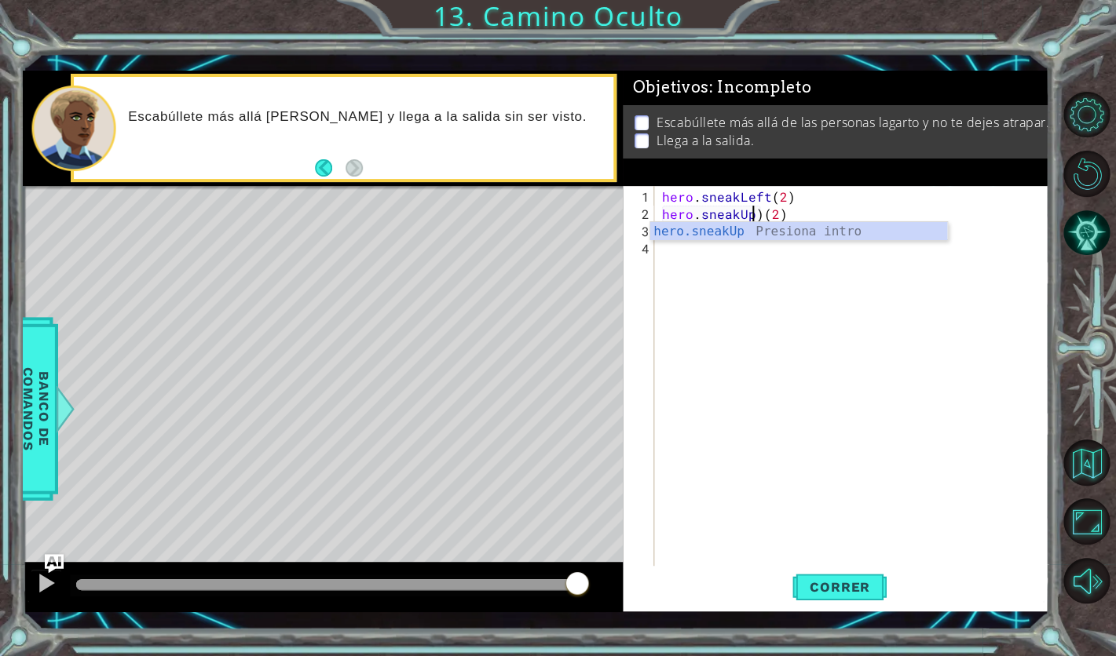
type textarea "hero.sneakUp(2)"
click at [868, 573] on button "Correr" at bounding box center [839, 587] width 94 height 42
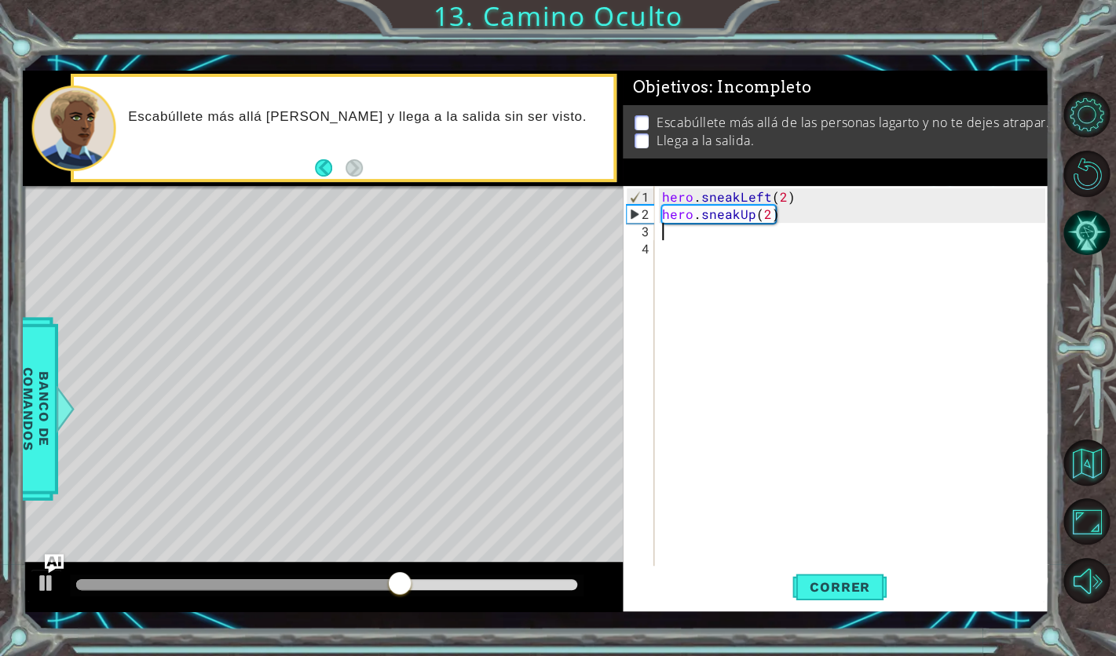
click at [693, 234] on div "hero . sneakLeft ( 2 ) hero . sneakUp ( 2 )" at bounding box center [856, 404] width 394 height 432
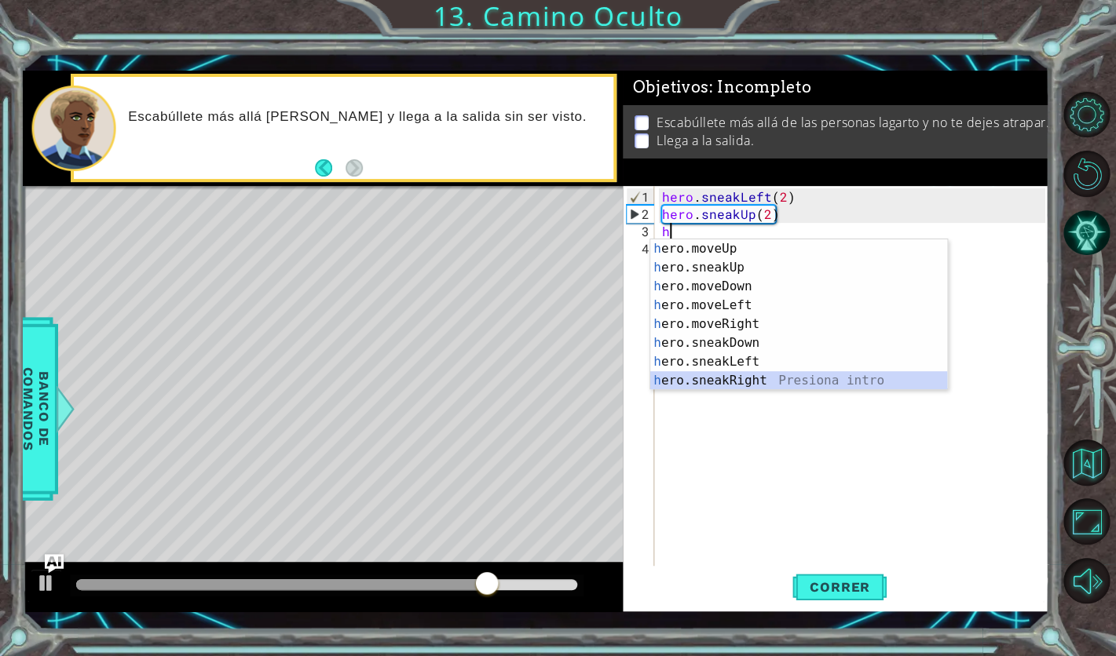
click at [770, 382] on div "h ero.moveUp Presiona intro h ero.sneakUp Presiona intro h ero.moveDown Presion…" at bounding box center [798, 334] width 297 height 188
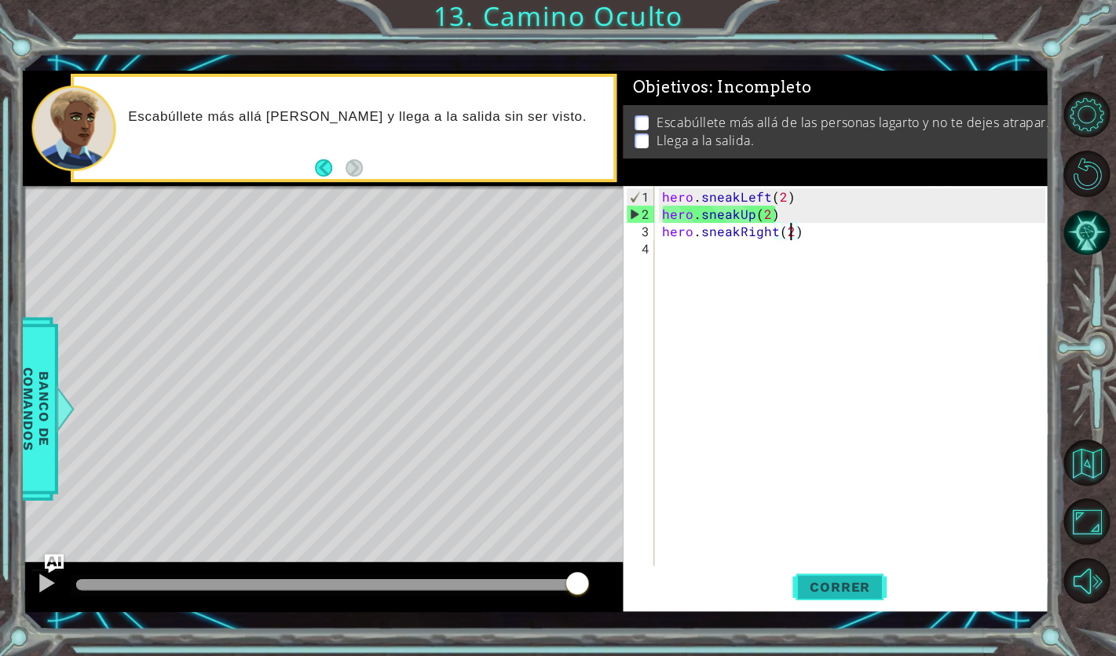
type textarea "hero.sneakRight(2)"
click at [847, 579] on button "Correr" at bounding box center [839, 587] width 94 height 42
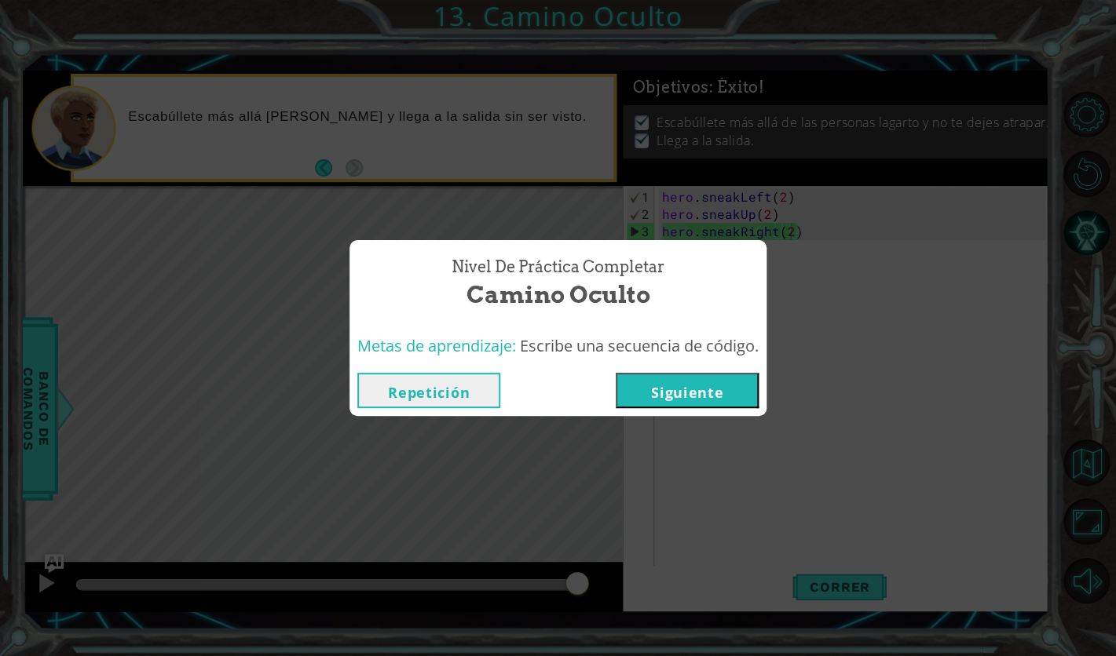
click at [697, 390] on button "Siguiente" at bounding box center [687, 390] width 143 height 35
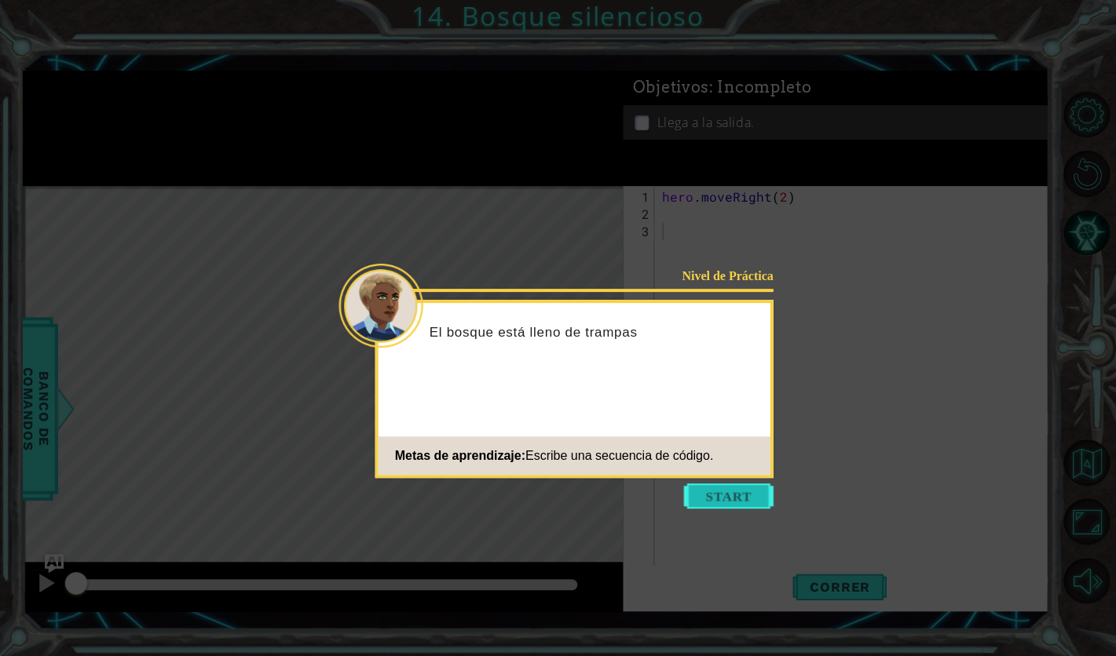
click at [722, 507] on button "Start" at bounding box center [729, 496] width 90 height 25
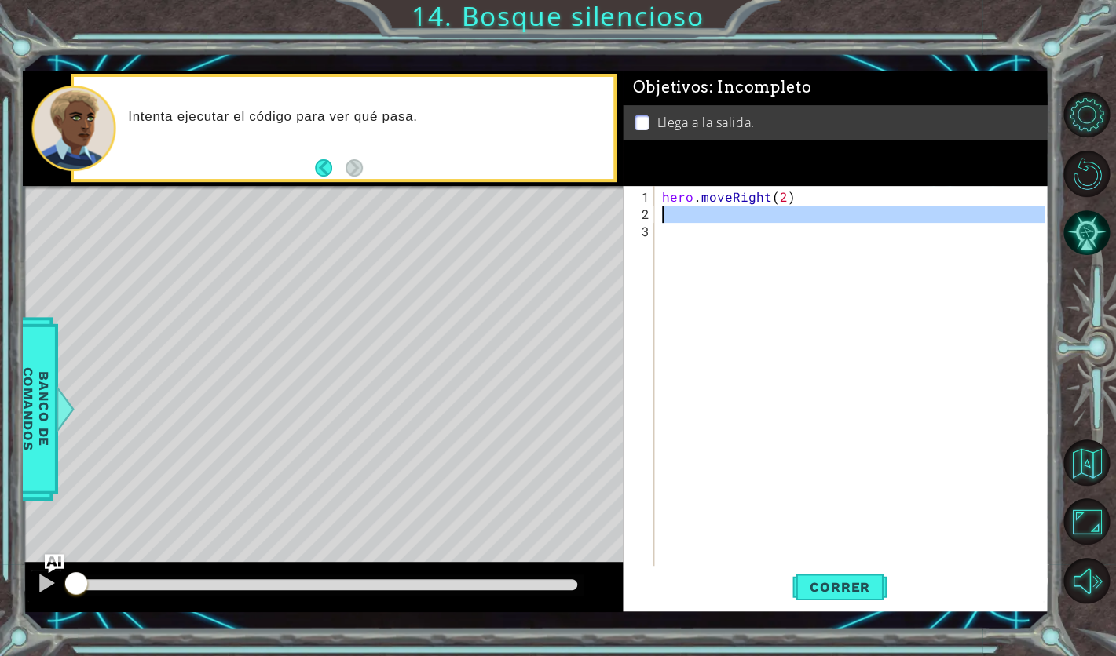
click at [686, 220] on div "hero . moveRight ( 2 )" at bounding box center [856, 404] width 394 height 432
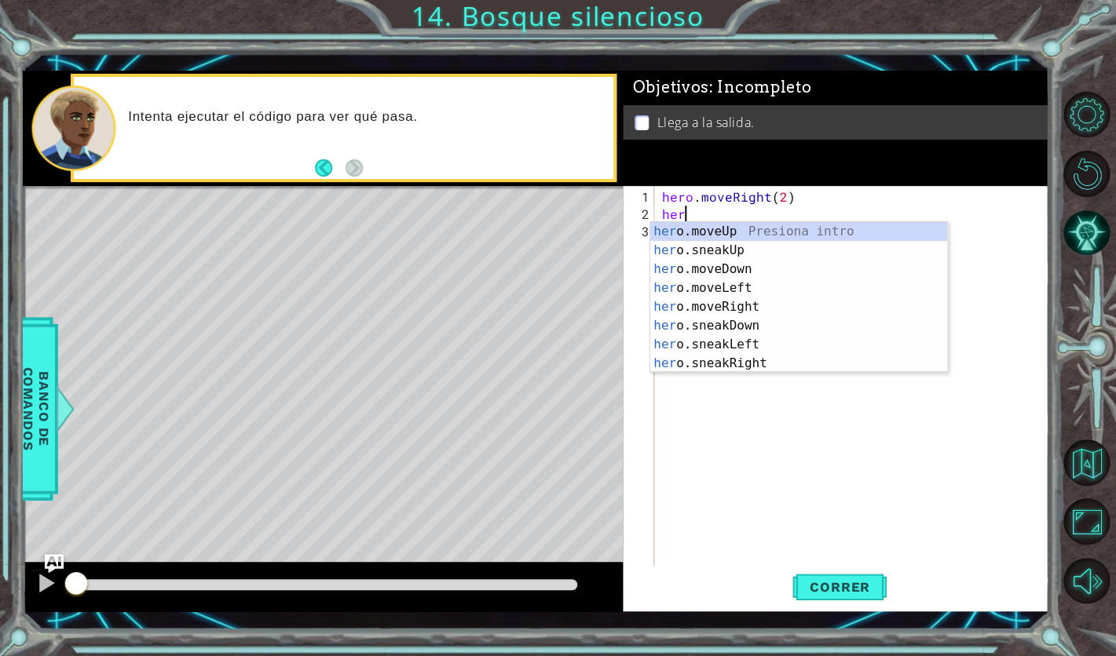
scroll to position [0, 1]
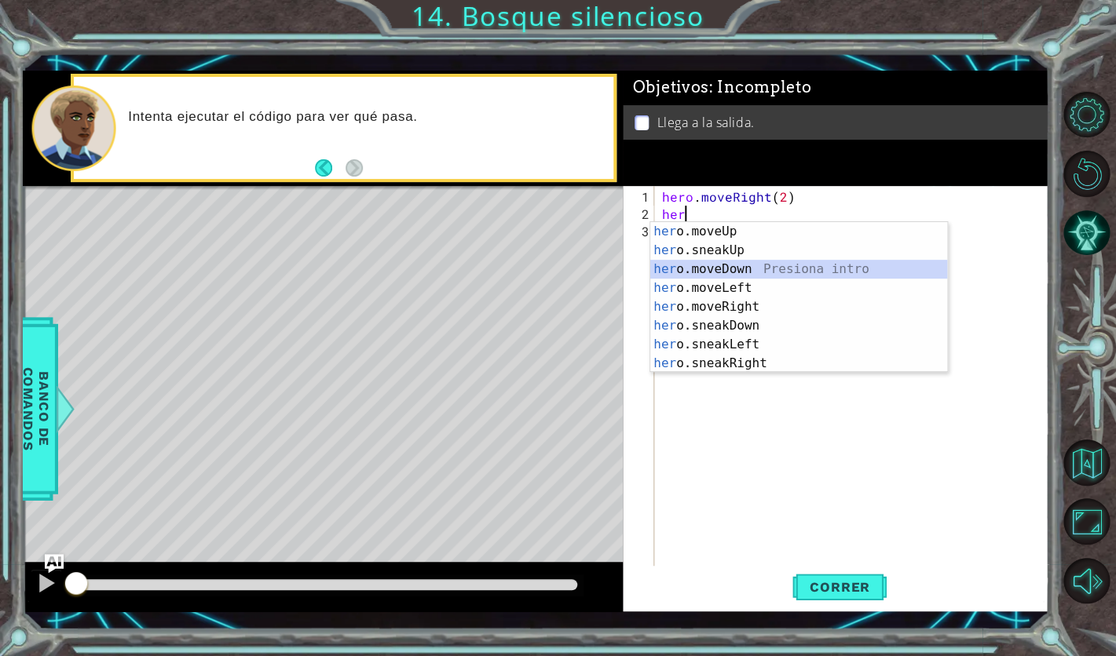
click at [740, 274] on div "her o.moveUp Presiona intro her o.sneakUp Presiona intro her o.moveDown Presion…" at bounding box center [798, 316] width 297 height 188
type textarea "hero.moveDown(1)"
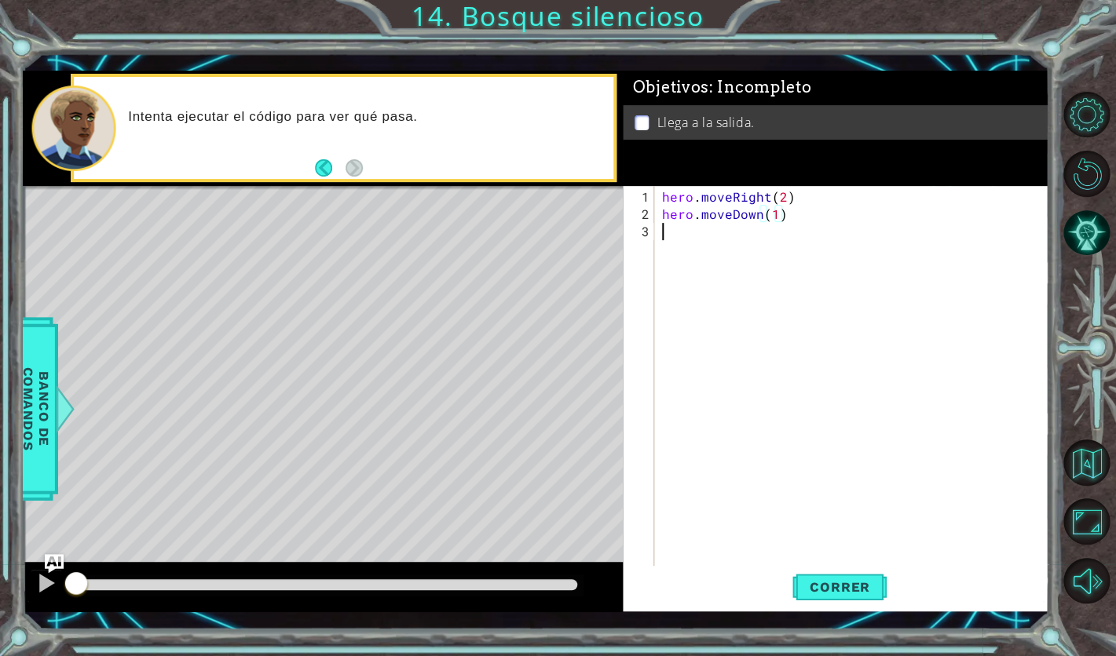
click at [726, 232] on div "hero . moveRight ( 2 ) hero . moveDown ( 1 )" at bounding box center [856, 404] width 394 height 432
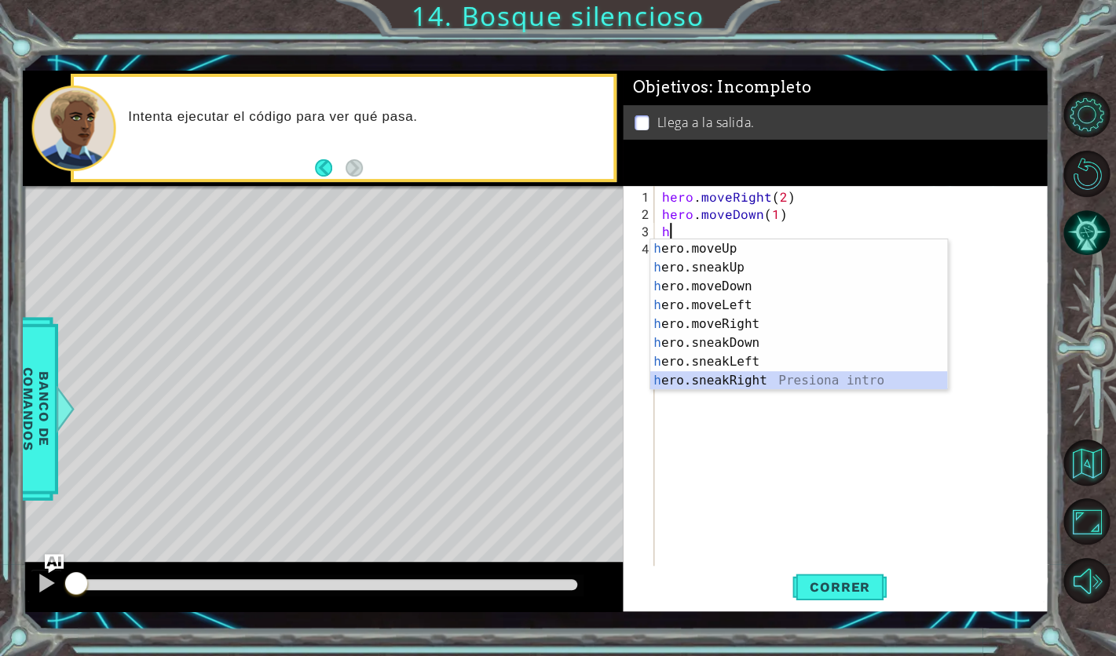
click at [784, 375] on div "h ero.moveUp Presiona intro h ero.sneakUp Presiona intro h ero.moveDown Presion…" at bounding box center [798, 334] width 297 height 188
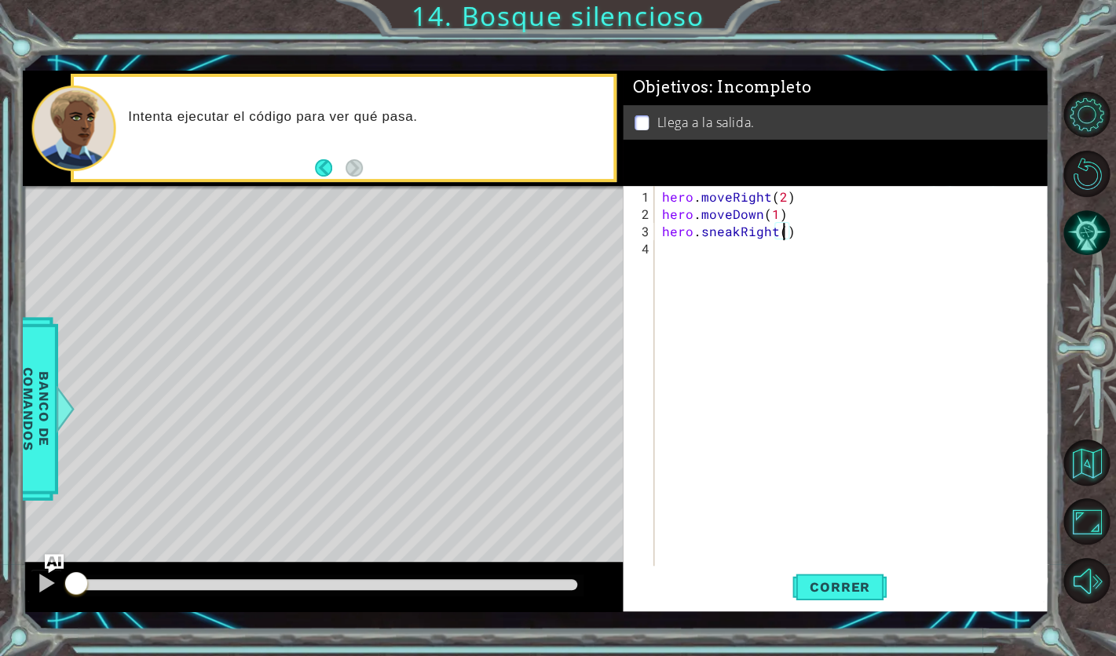
type textarea "hero.sneakRight(2)"
click at [678, 259] on div "hero . moveRight ( 2 ) hero . moveDown ( 1 ) hero . sneakRight ( 2 )" at bounding box center [856, 395] width 394 height 415
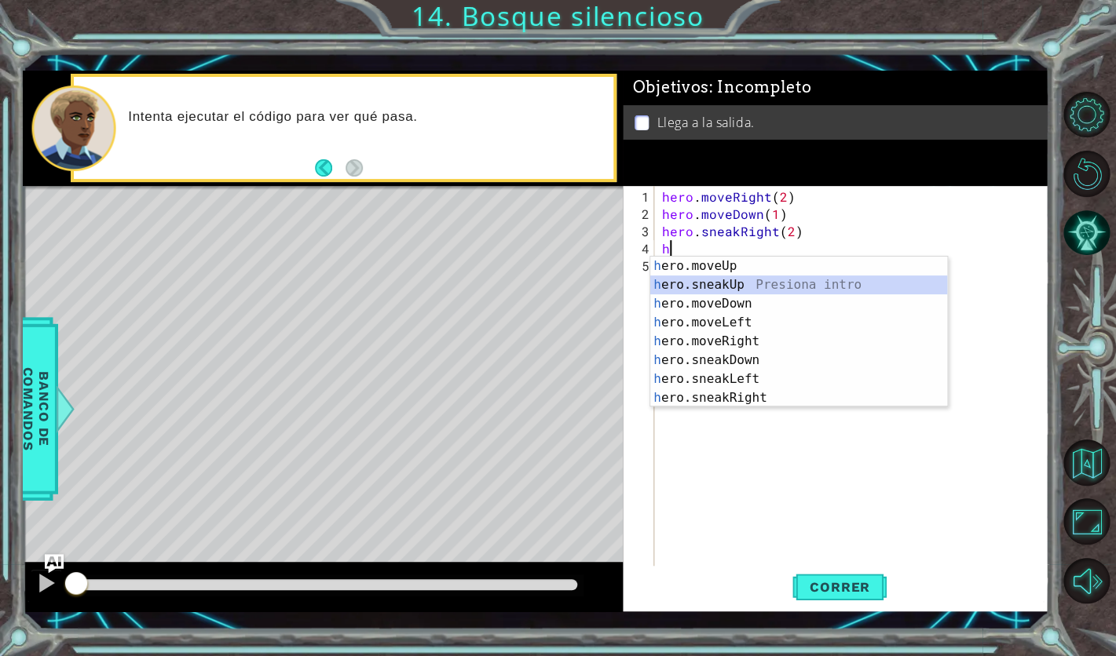
click at [758, 278] on div "h ero.moveUp Presiona intro h ero.sneakUp Presiona intro h ero.moveDown Presion…" at bounding box center [798, 351] width 297 height 188
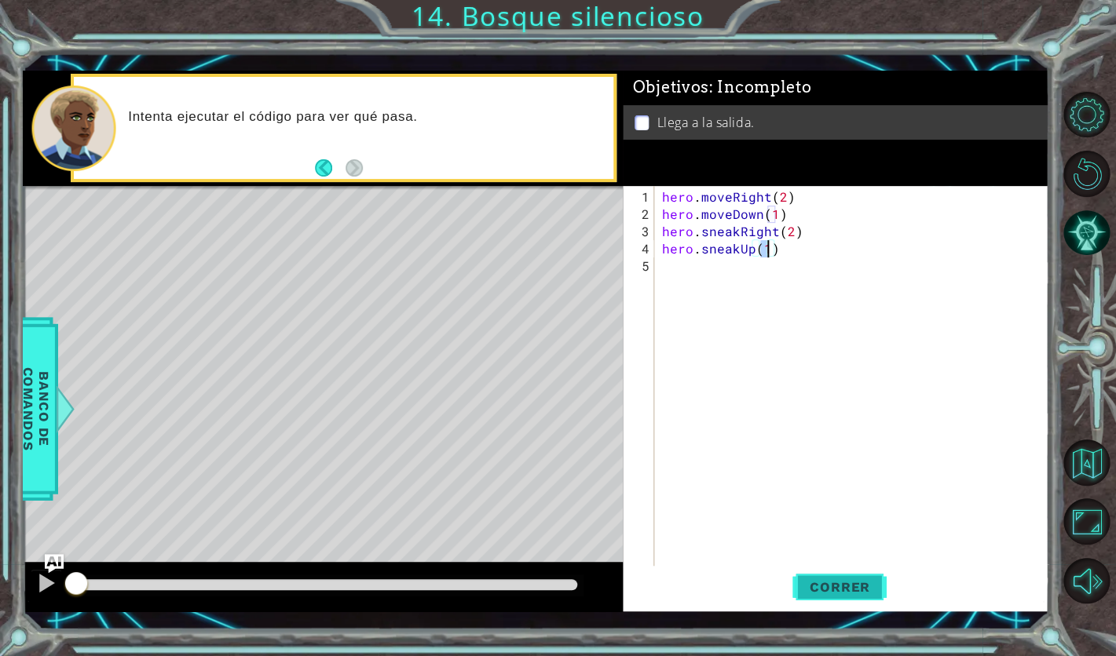
type textarea "hero.sneakUp(1)"
click at [853, 580] on span "Correr" at bounding box center [840, 588] width 92 height 16
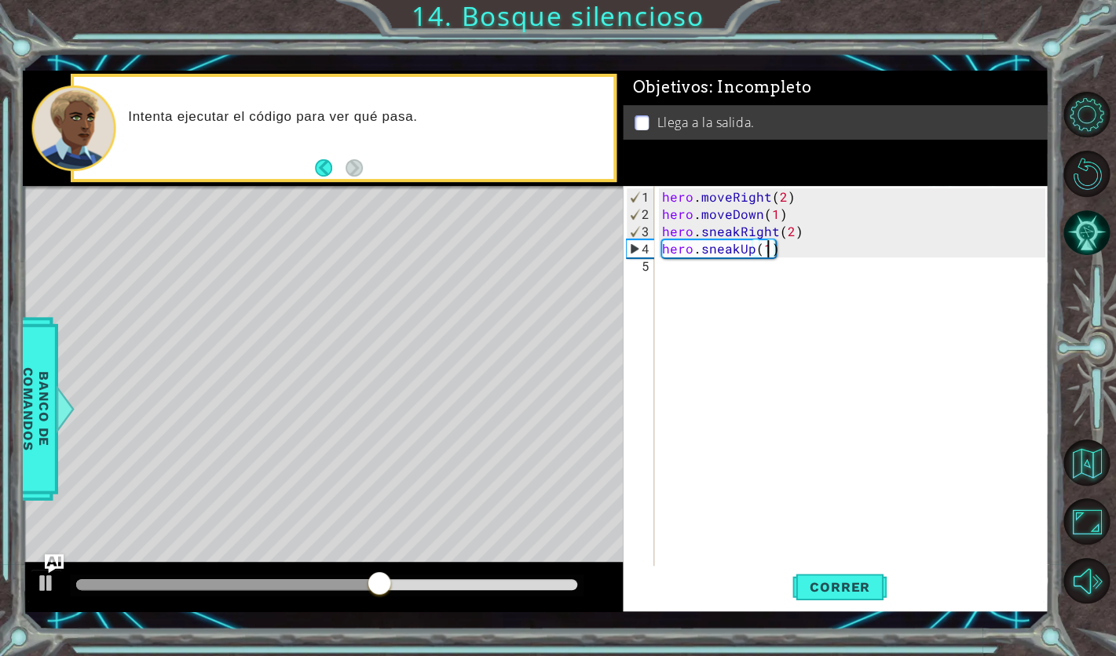
click at [700, 282] on div "hero . moveRight ( 2 ) hero . moveDown ( 1 ) hero . sneakRight ( 2 ) hero . sne…" at bounding box center [856, 395] width 394 height 415
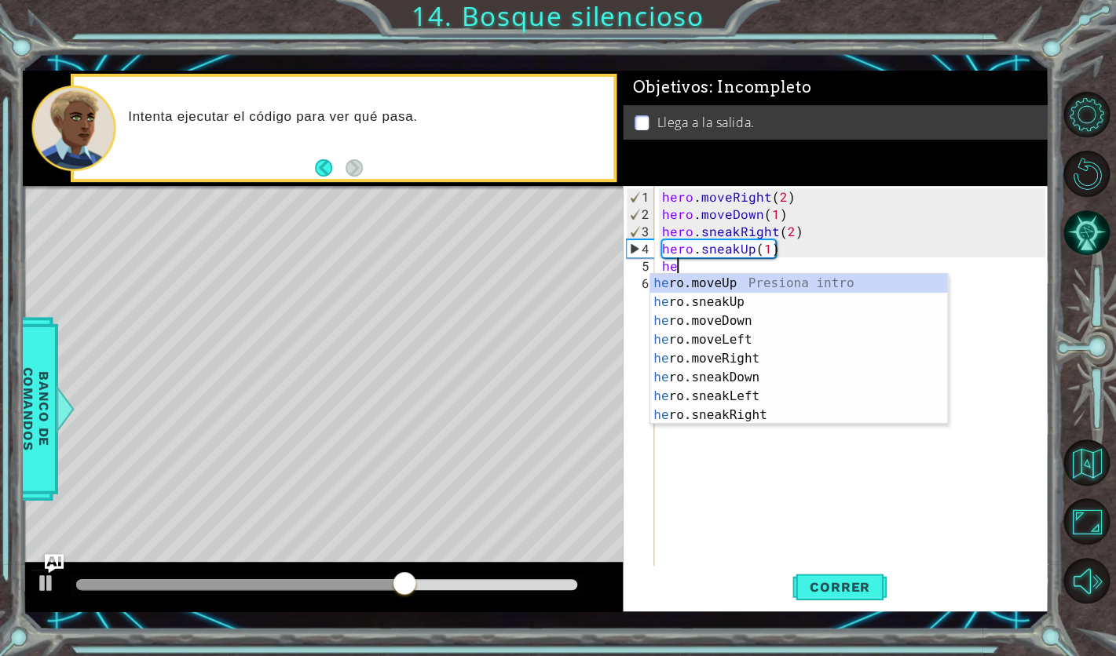
scroll to position [0, 1]
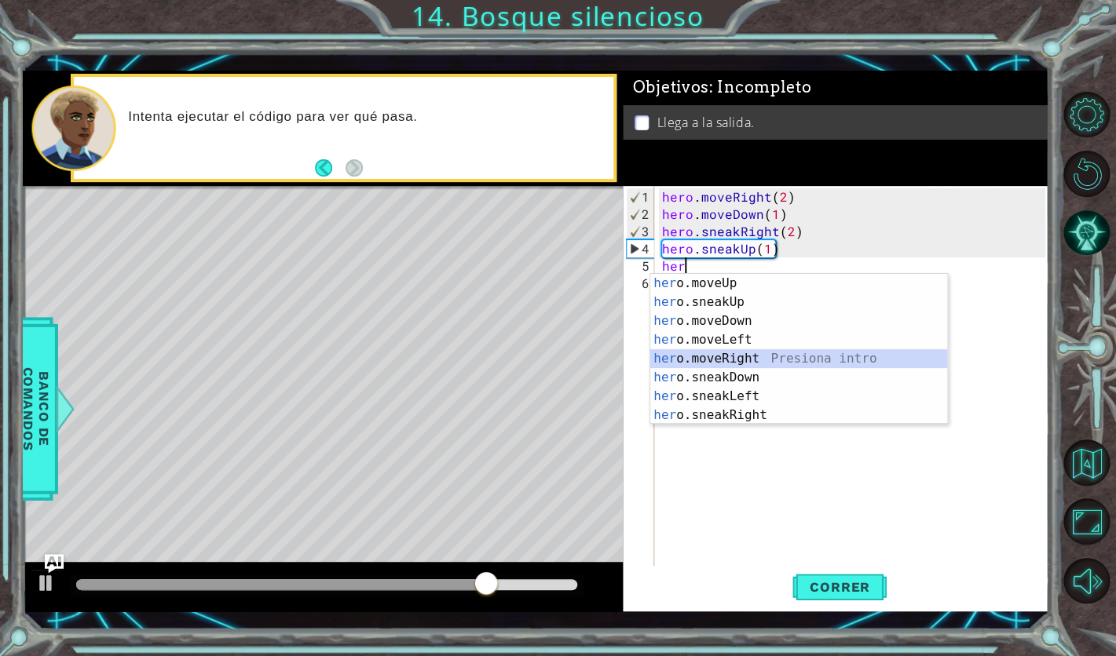
click at [779, 361] on div "her o.moveUp Presiona intro her o.sneakUp Presiona intro her o.moveDown Presion…" at bounding box center [798, 368] width 297 height 188
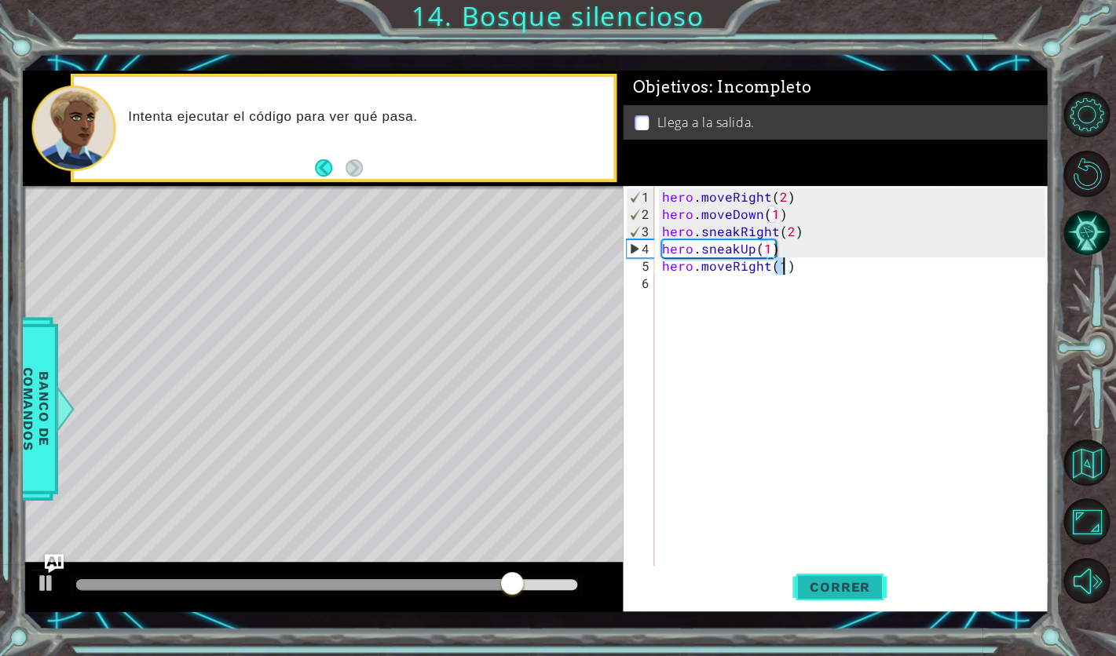
type textarea "hero.moveRight(1)"
click at [829, 583] on span "Correr" at bounding box center [840, 588] width 92 height 16
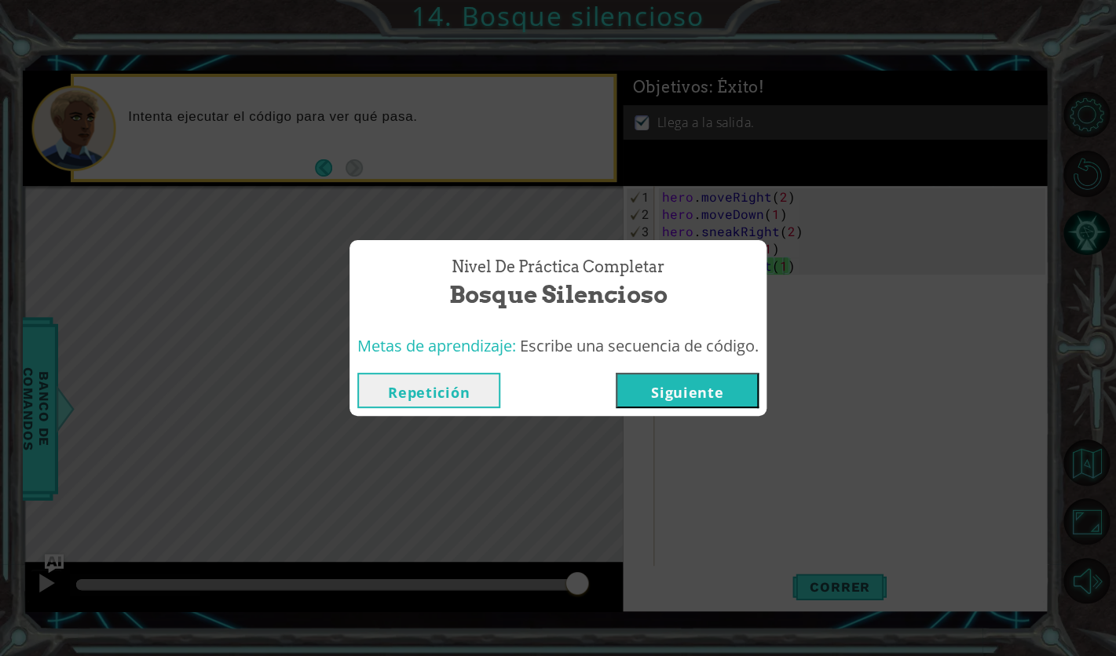
click at [655, 391] on button "Siguiente" at bounding box center [687, 390] width 143 height 35
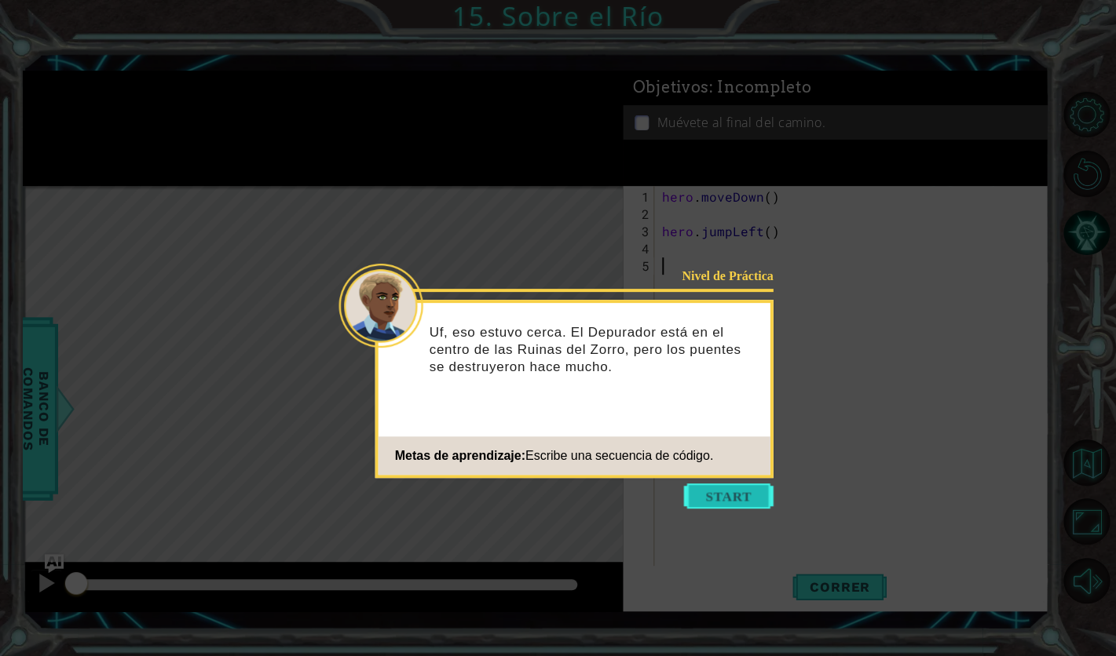
click at [713, 489] on button "Start" at bounding box center [729, 496] width 90 height 25
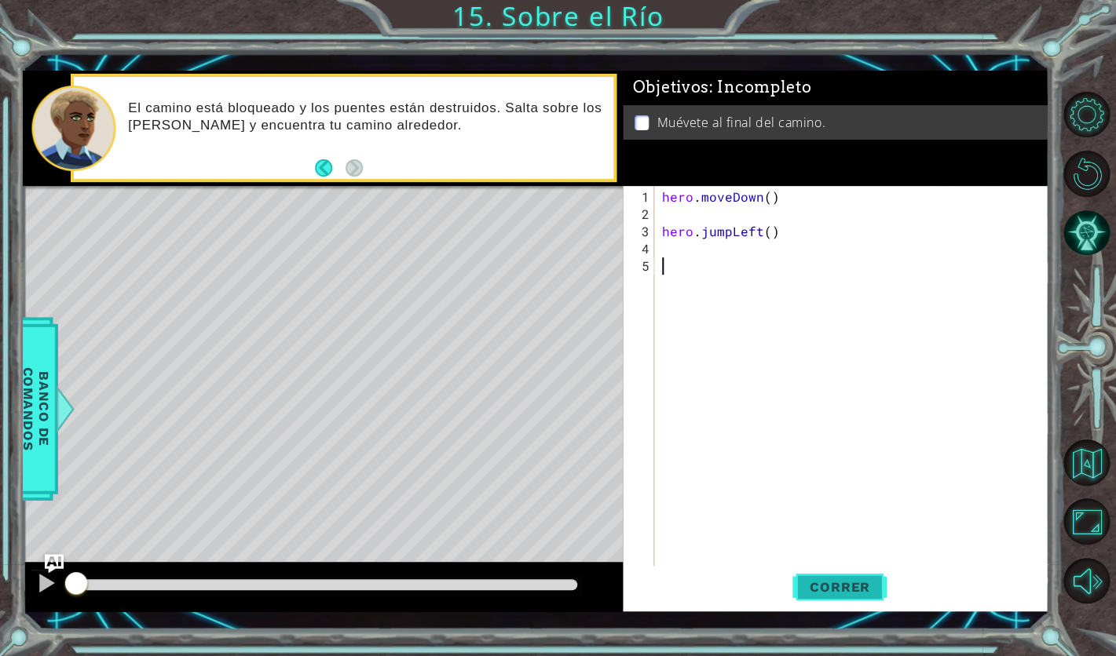
click at [872, 586] on span "Correr" at bounding box center [840, 588] width 92 height 16
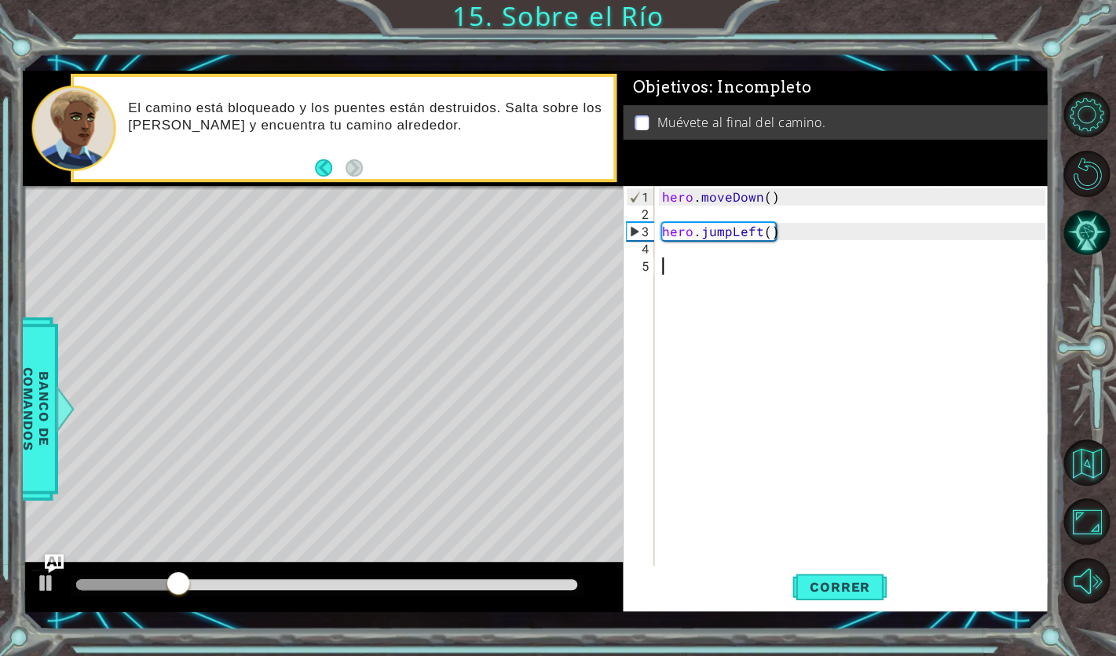
click at [682, 259] on div "hero . moveDown ( ) hero . jumpLeft ( )" at bounding box center [856, 404] width 394 height 432
click at [682, 254] on div "hero . moveDown ( ) hero . jumpLeft ( )" at bounding box center [856, 404] width 394 height 432
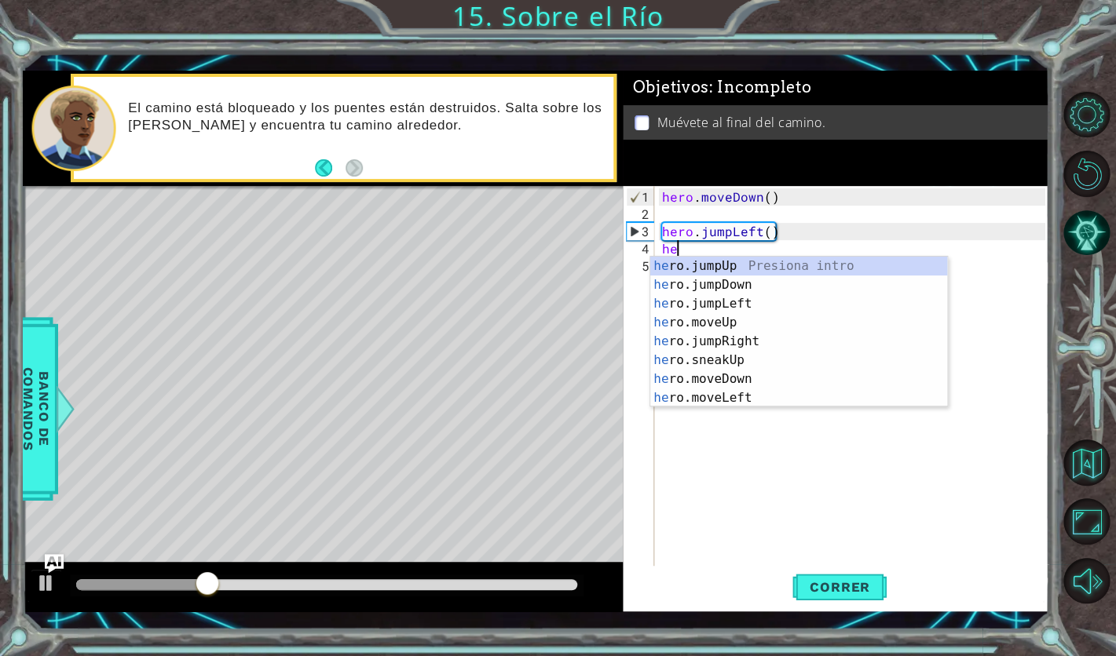
scroll to position [0, 1]
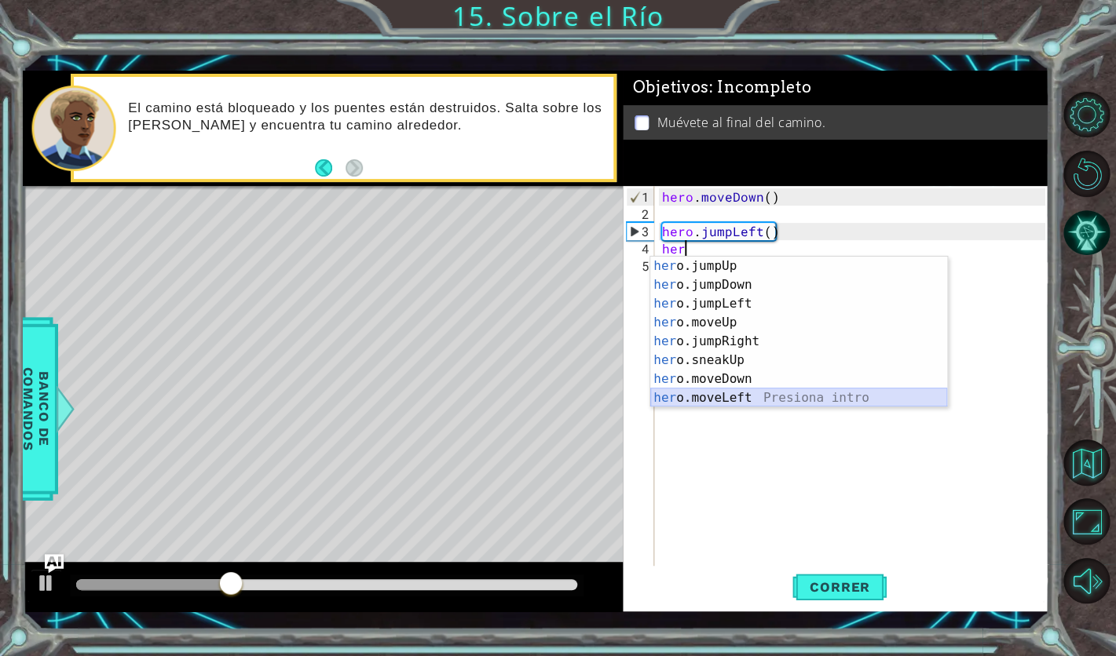
click at [765, 404] on div "her o.jumpUp Presiona intro her o.jumpDown Presiona intro her o.jumpLeft Presio…" at bounding box center [798, 351] width 297 height 188
type textarea "hero.moveLeft(1)"
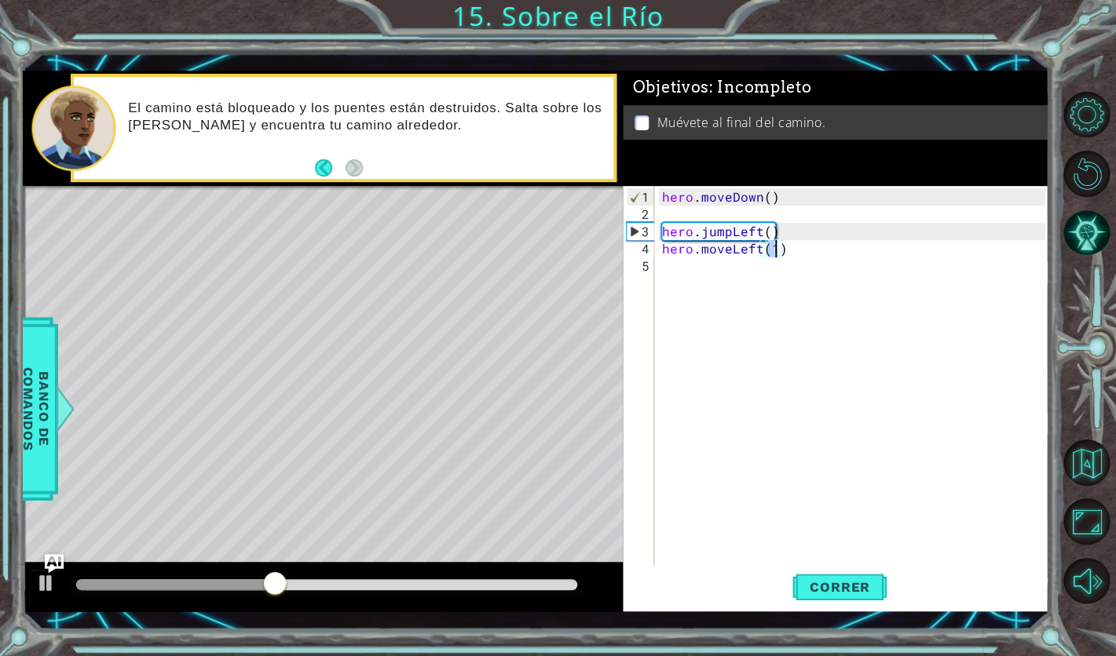
click at [676, 266] on div "hero . moveDown ( ) hero . jumpLeft ( ) hero . moveLeft ( 1 )" at bounding box center [856, 404] width 394 height 432
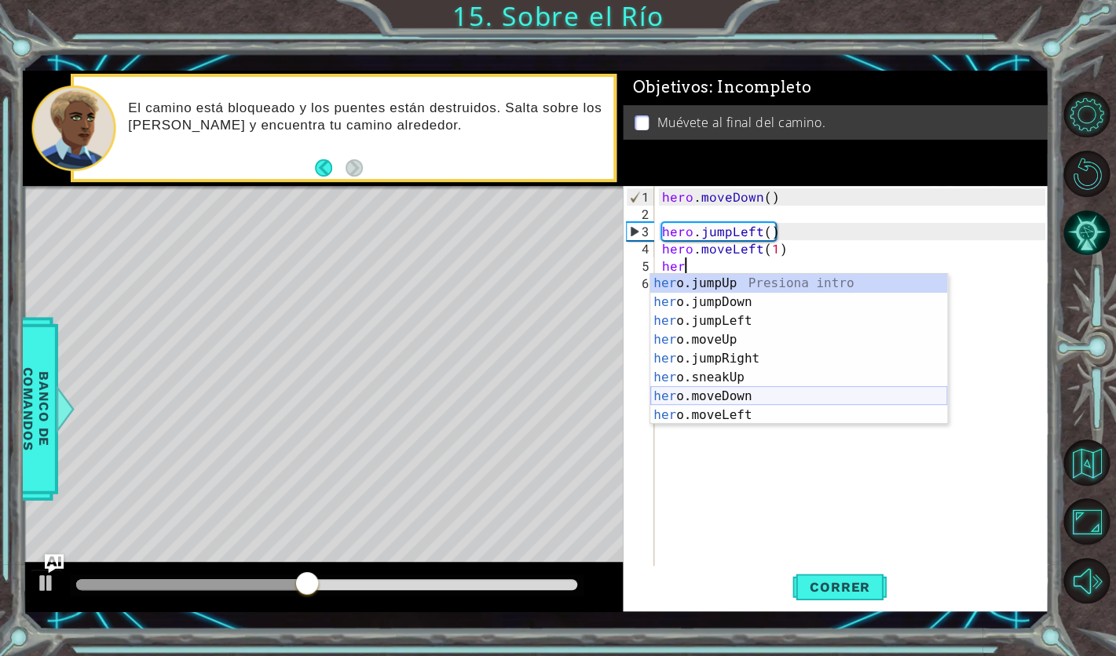
click at [718, 401] on div "her o.jumpUp Presiona intro her o.jumpDown Presiona intro her o.jumpLeft Presio…" at bounding box center [798, 368] width 297 height 188
type textarea "hero.moveDown(1)"
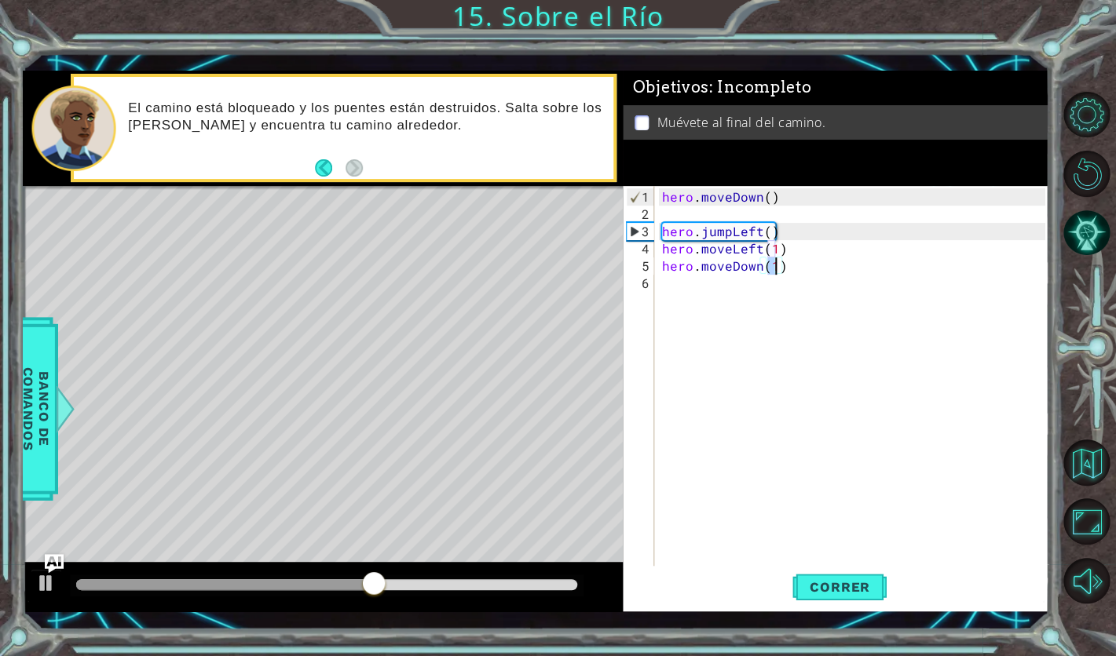
click at [804, 273] on div "hero . moveDown ( ) hero . jumpLeft ( ) hero . moveLeft ( 1 ) hero . moveDown (…" at bounding box center [856, 395] width 394 height 415
click at [804, 272] on div "hero . moveDown ( ) hero . jumpLeft ( ) hero . moveLeft ( 1 ) hero . moveDown (…" at bounding box center [856, 395] width 394 height 415
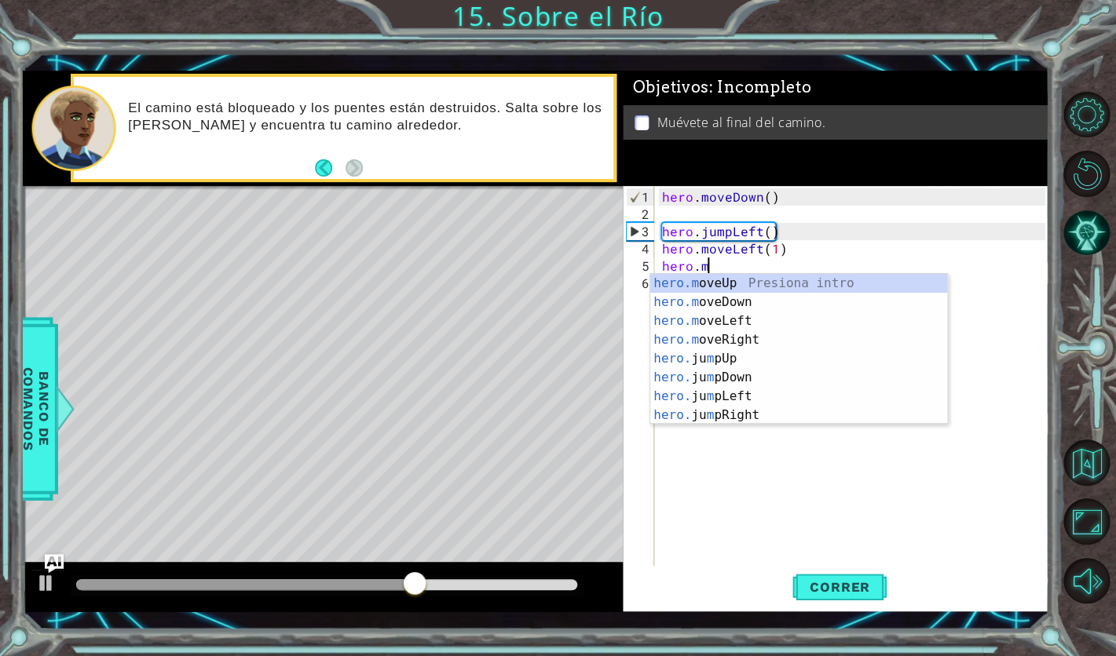
type textarea "hero."
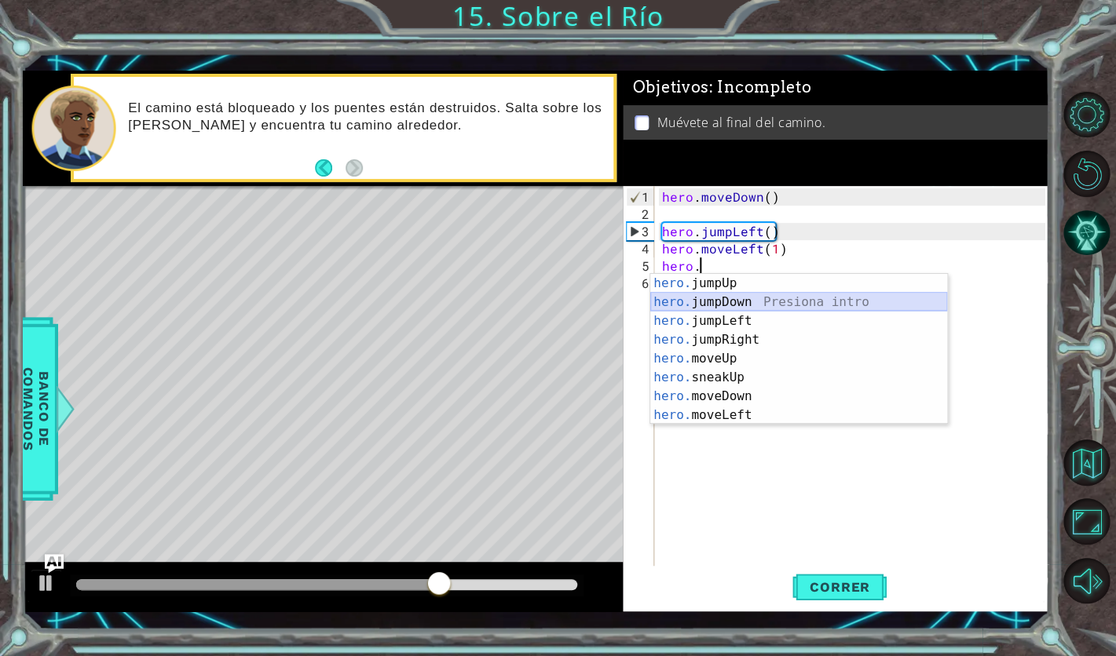
click at [767, 309] on div "hero. jumpUp Presiona intro hero. jumpDown Presiona intro hero. jumpLeft Presio…" at bounding box center [798, 368] width 297 height 188
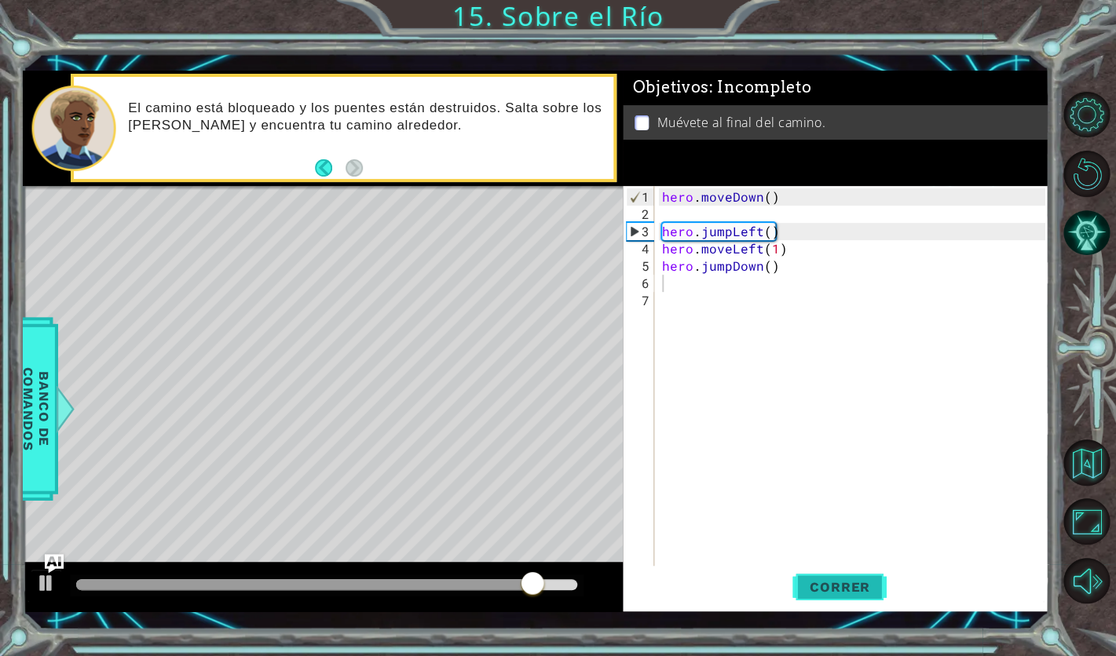
click at [861, 594] on span "Correr" at bounding box center [840, 588] width 92 height 16
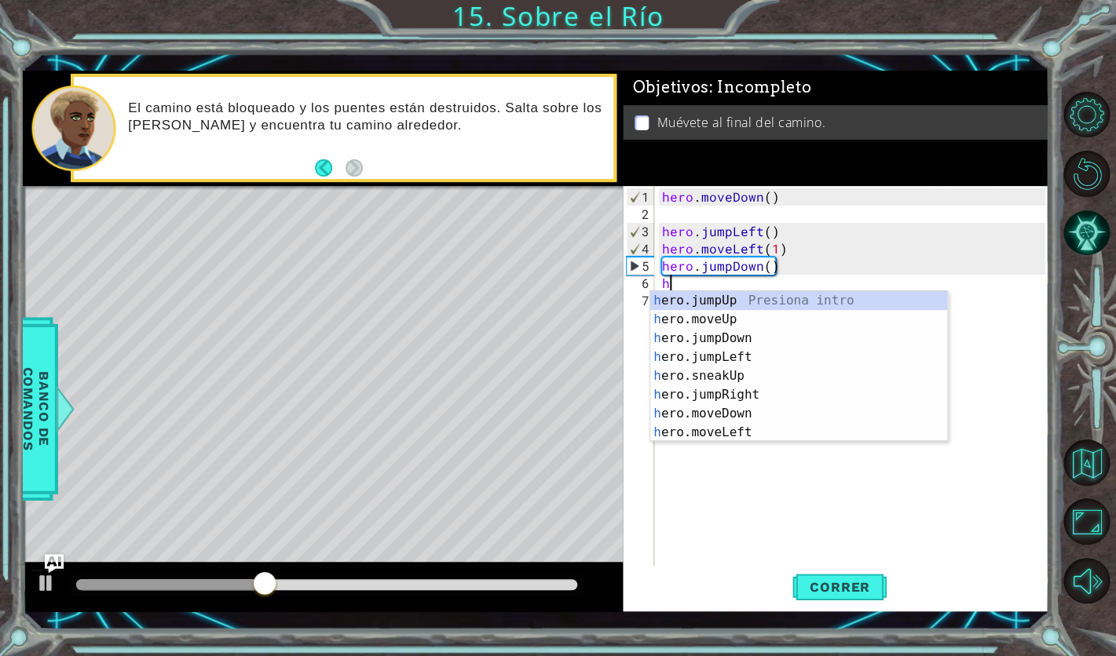
type textarea "he"
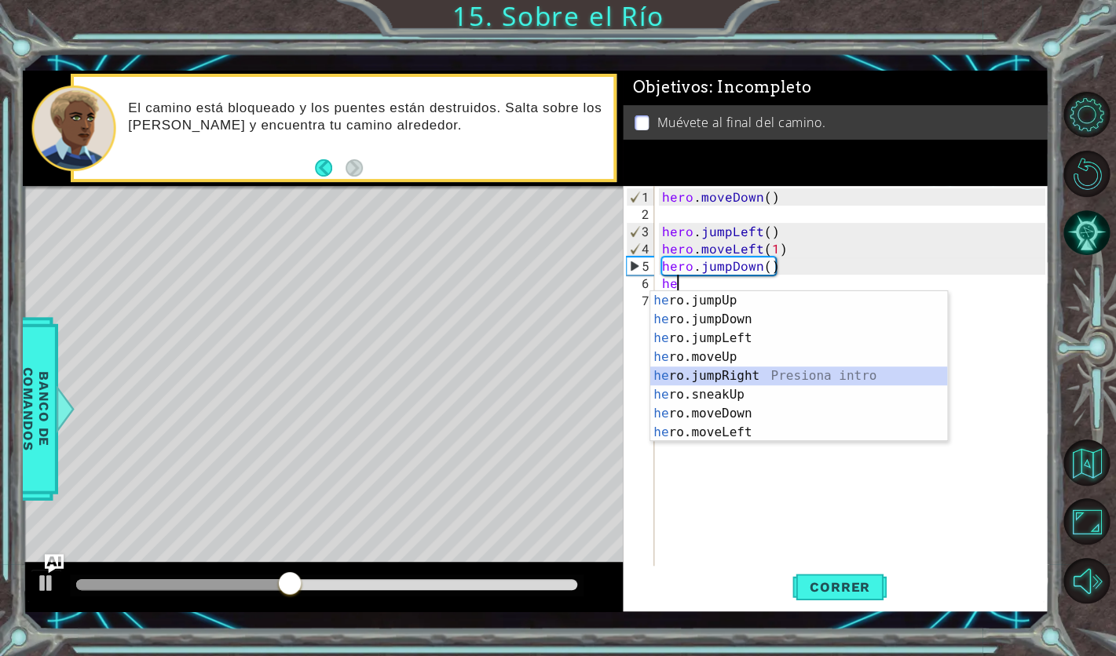
click at [733, 383] on div "he ro.jumpUp Presiona intro he ro.jumpDown Presiona intro he ro.jumpLeft Presio…" at bounding box center [798, 385] width 297 height 188
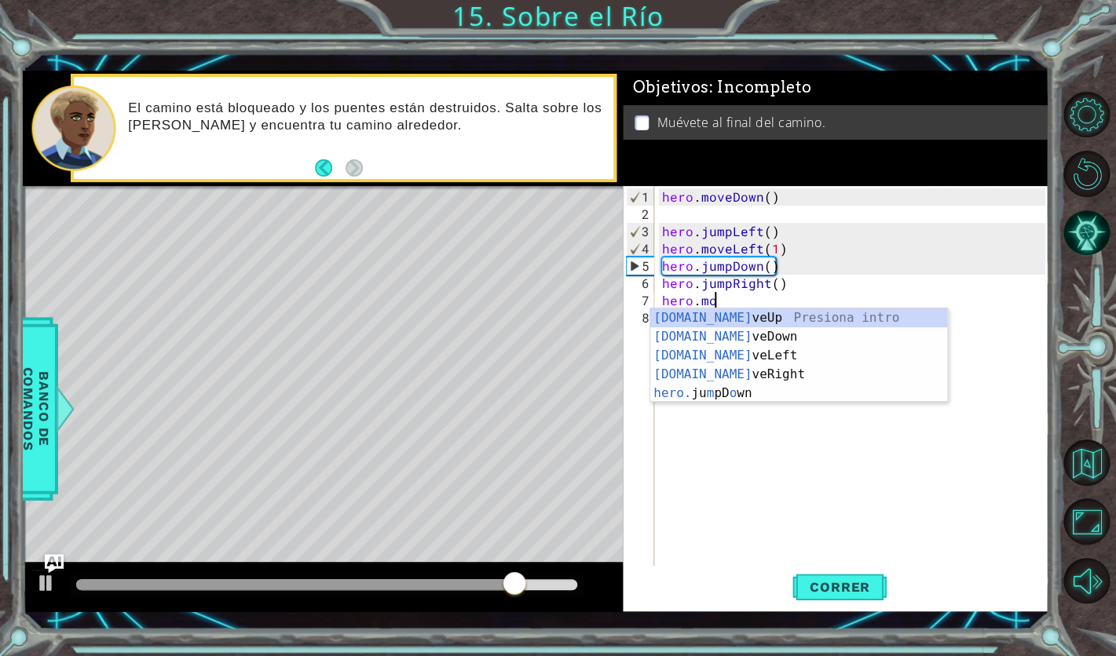
scroll to position [0, 3]
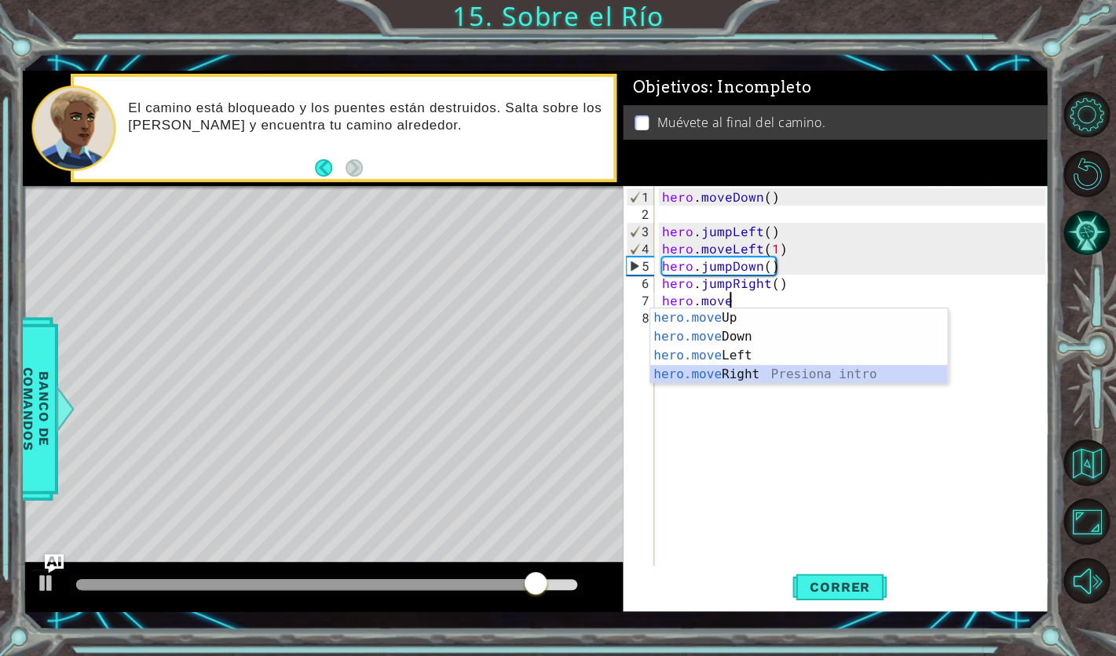
click at [769, 379] on div "hero.move Up Presiona intro hero.move Down Presiona intro hero.move Left Presio…" at bounding box center [798, 365] width 297 height 113
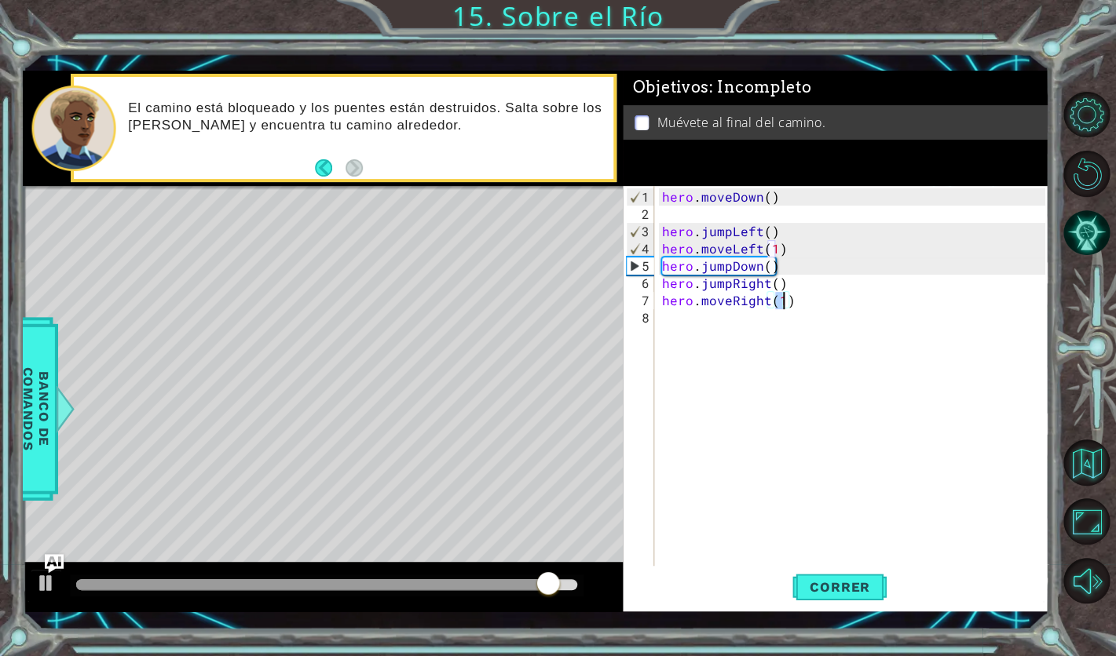
type textarea "hero.moveRight(1)"
click at [894, 578] on div "Correr" at bounding box center [840, 587] width 426 height 42
click at [868, 580] on span "Correr" at bounding box center [840, 588] width 92 height 16
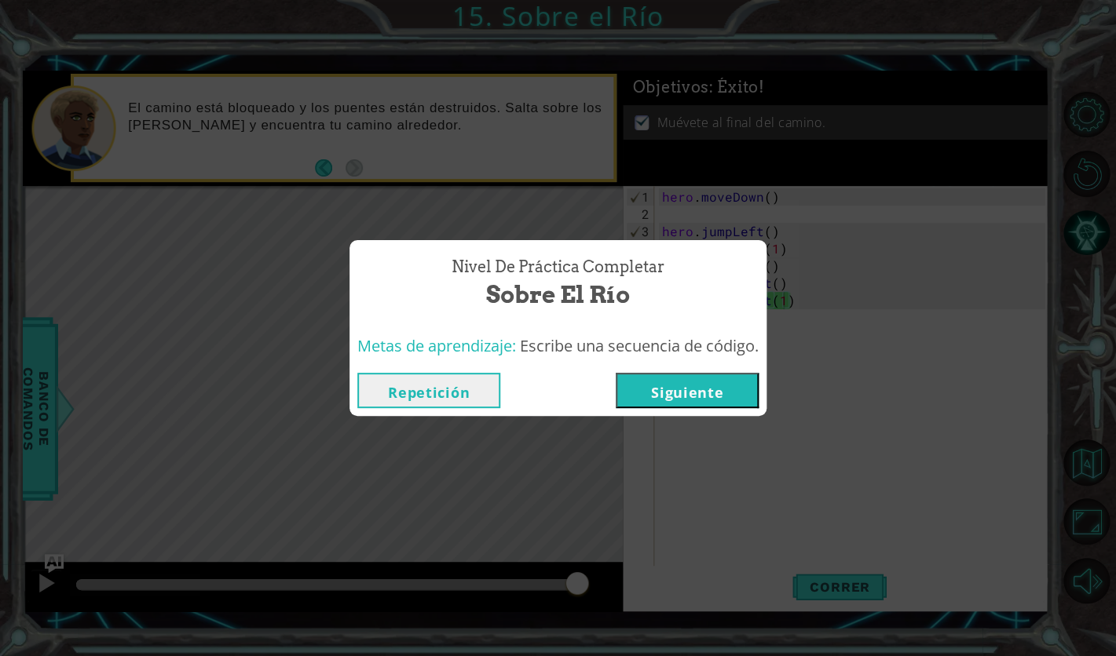
click at [726, 407] on button "Siguiente" at bounding box center [687, 390] width 143 height 35
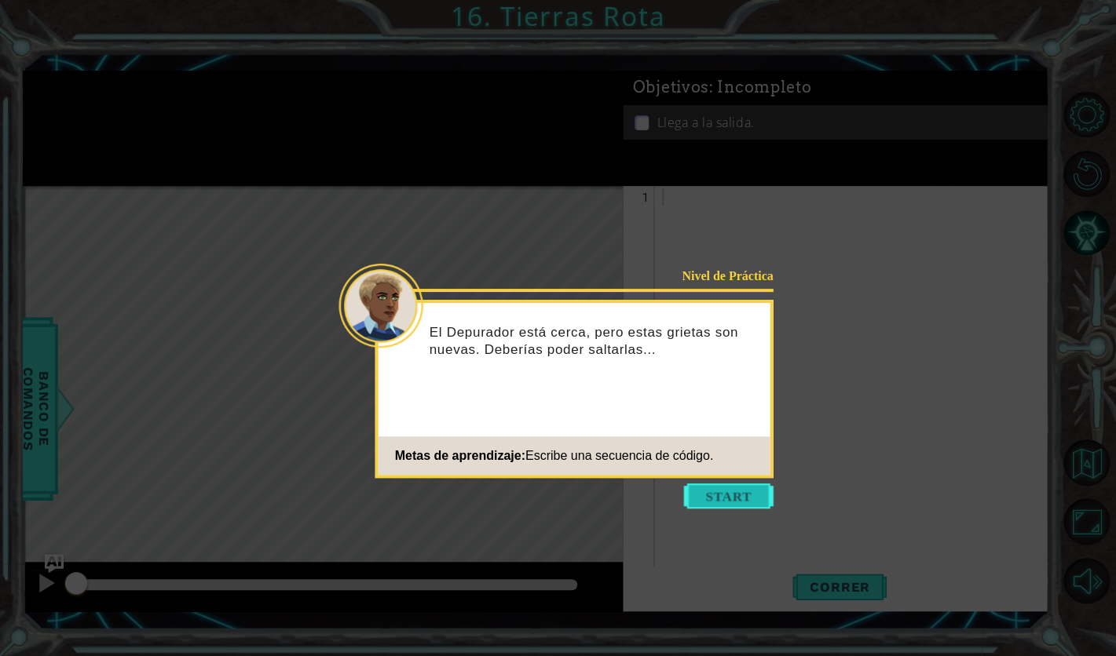
click at [720, 500] on button "Start" at bounding box center [729, 496] width 90 height 25
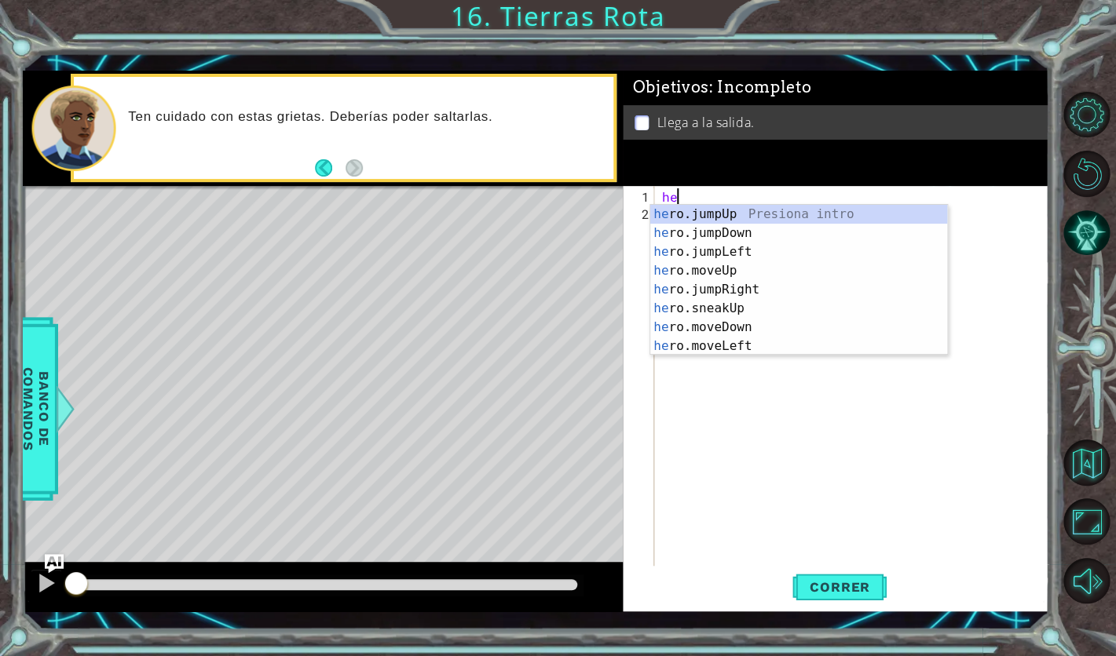
type textarea "her"
drag, startPoint x: 754, startPoint y: 295, endPoint x: 755, endPoint y: 344, distance: 48.7
click at [754, 302] on div "her o.jumpUp Presiona intro her o.jumpDown Presiona intro her o.jumpLeft Presio…" at bounding box center [798, 299] width 297 height 188
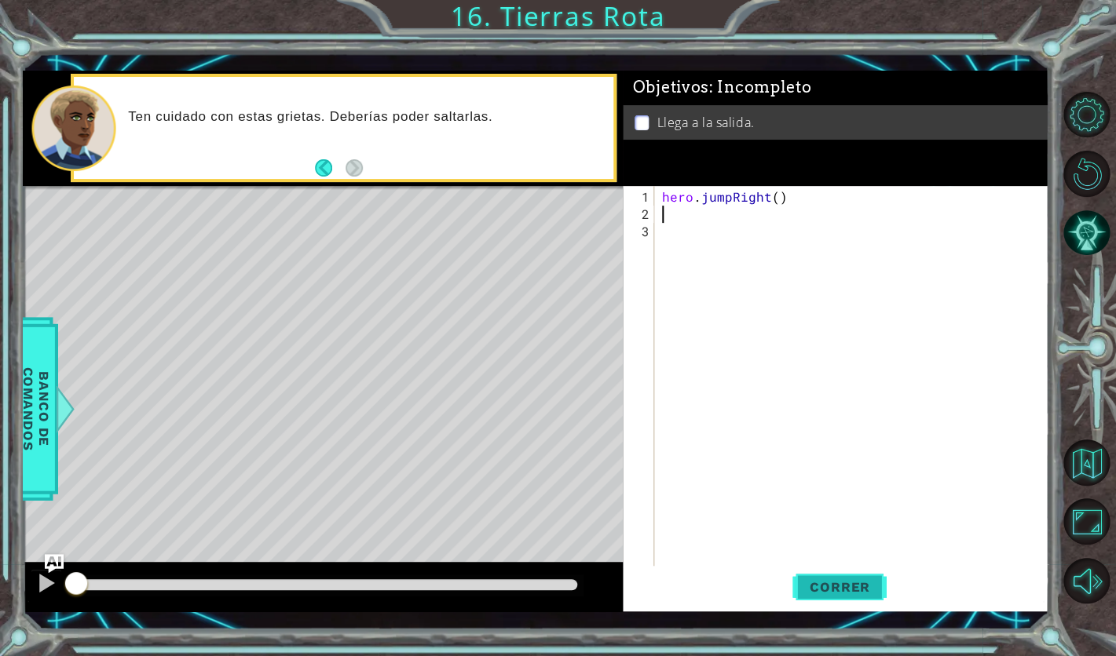
click at [837, 580] on span "Correr" at bounding box center [840, 588] width 92 height 16
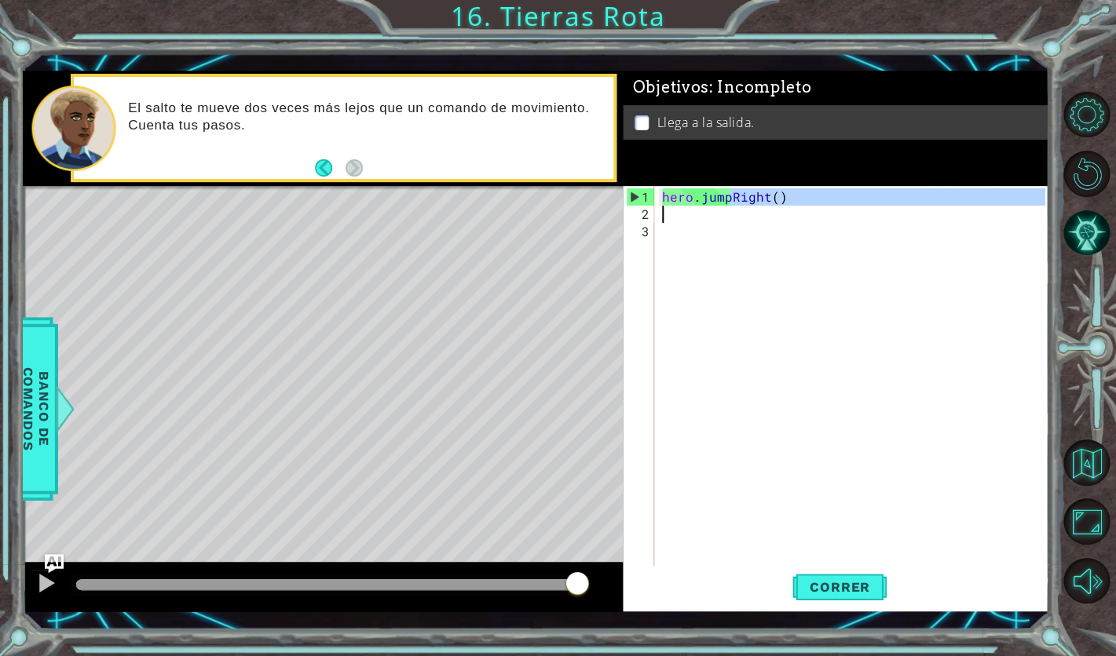
drag, startPoint x: 731, startPoint y: 199, endPoint x: 709, endPoint y: 206, distance: 22.9
click at [709, 206] on div "hero . jumpRight ( )" at bounding box center [856, 395] width 394 height 415
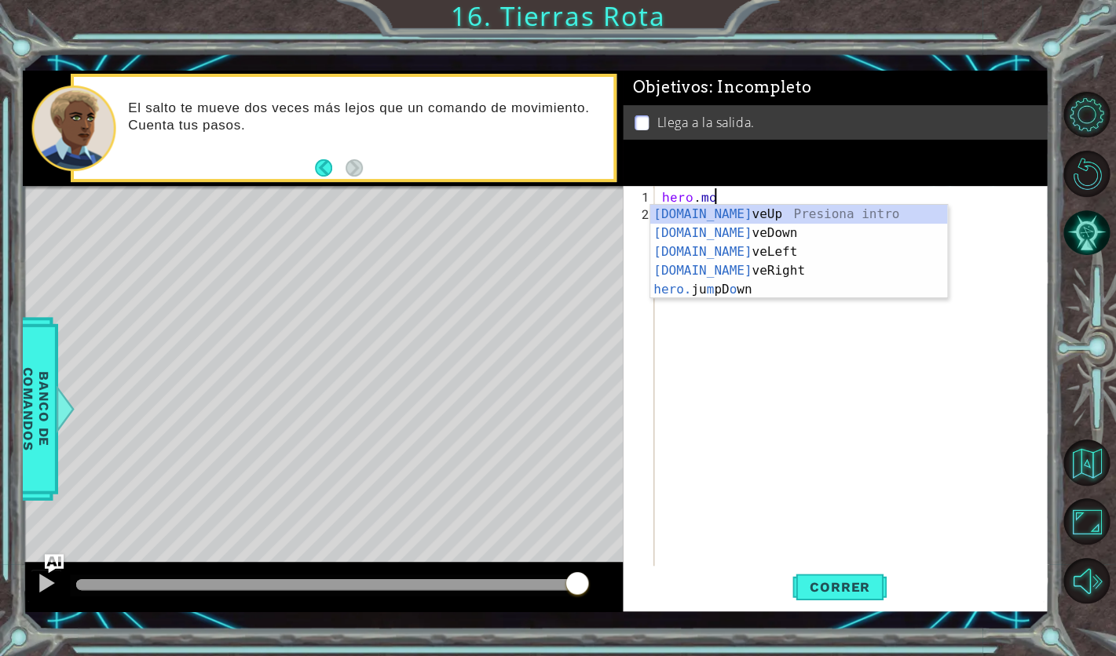
scroll to position [0, 2]
click at [759, 268] on div "[DOMAIN_NAME] veUp Presiona intro [DOMAIN_NAME] veDown Presiona intro [DOMAIN_N…" at bounding box center [798, 271] width 297 height 132
type textarea "hero.moveRight(1)"
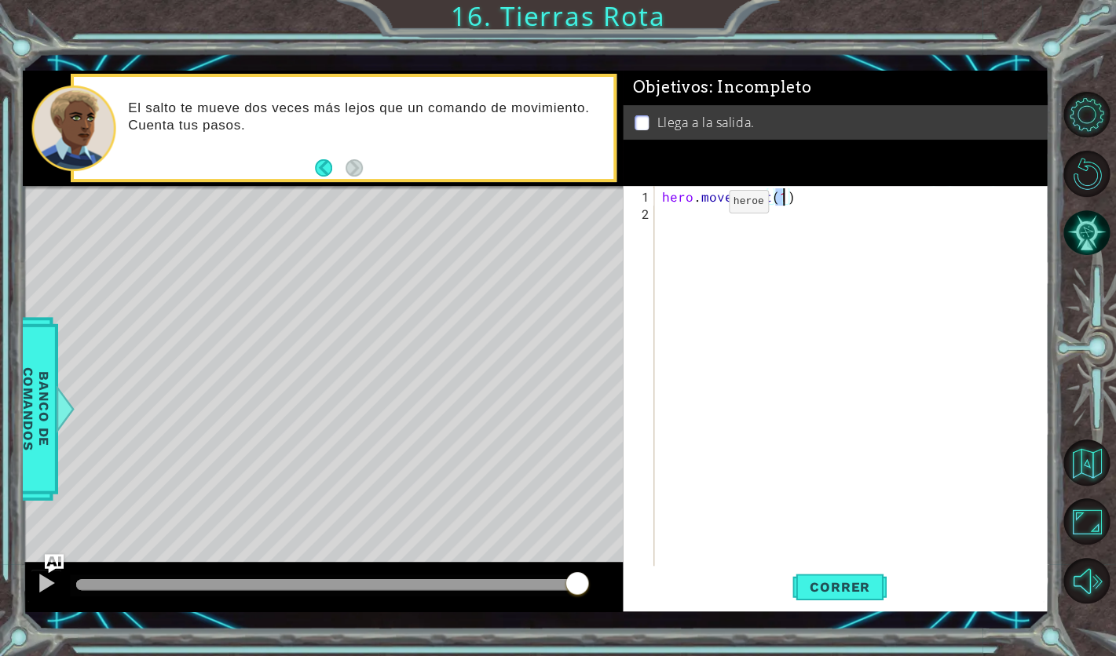
click at [700, 207] on div "hero . moveRight ( 1 )" at bounding box center [856, 395] width 394 height 415
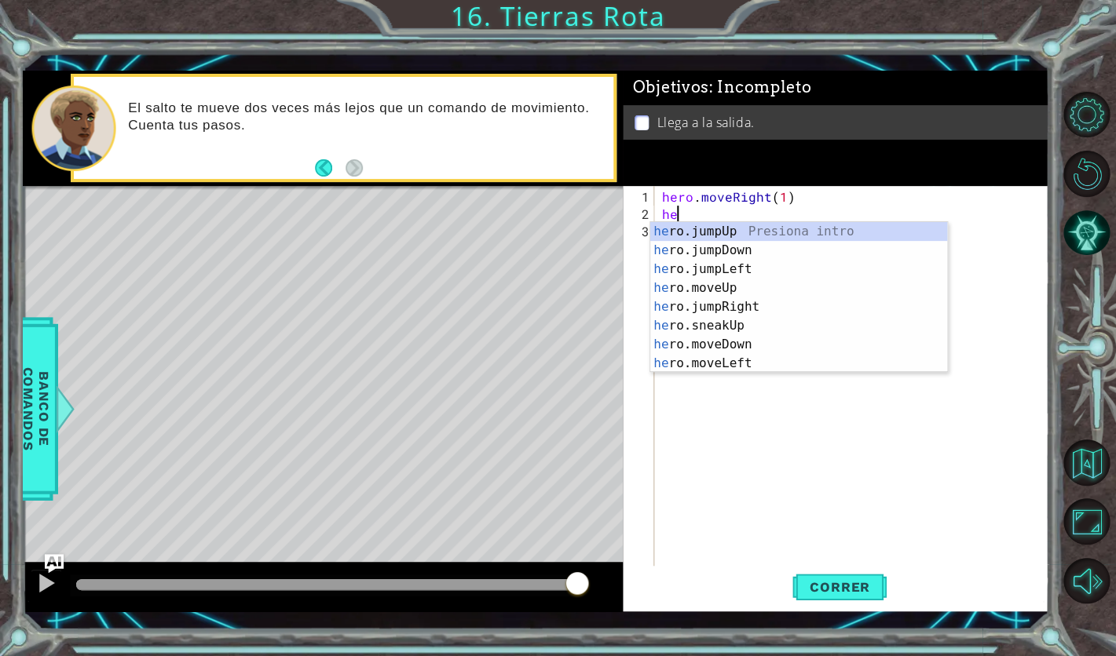
type textarea "her"
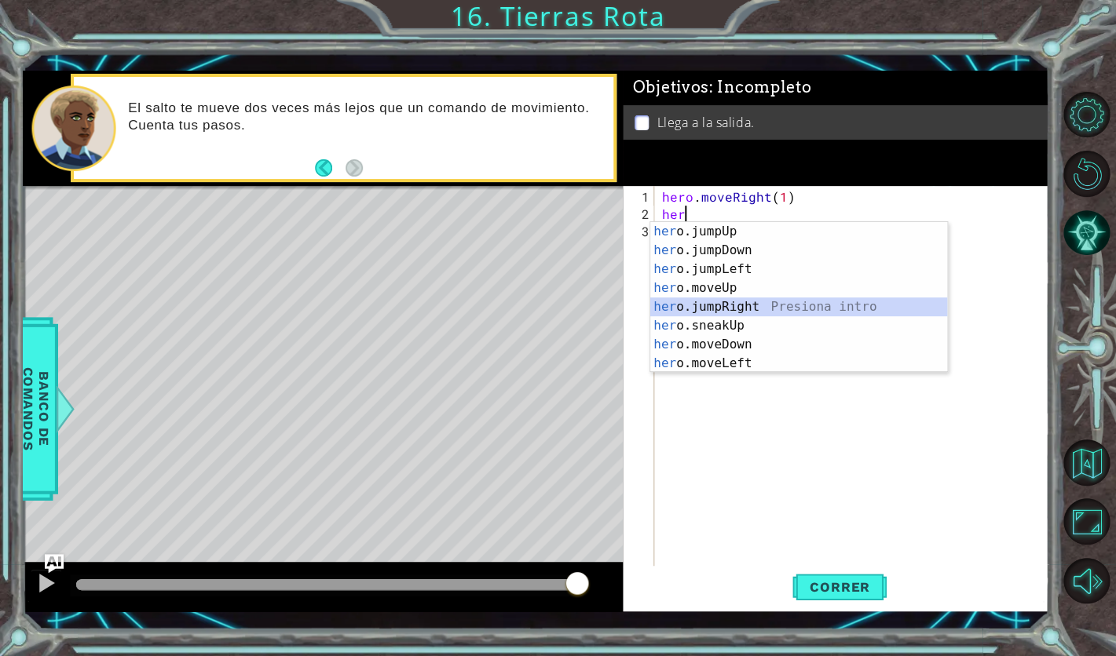
click at [752, 314] on div "her o.jumpUp Presiona intro her o.jumpDown Presiona intro her o.jumpLeft Presio…" at bounding box center [798, 316] width 297 height 188
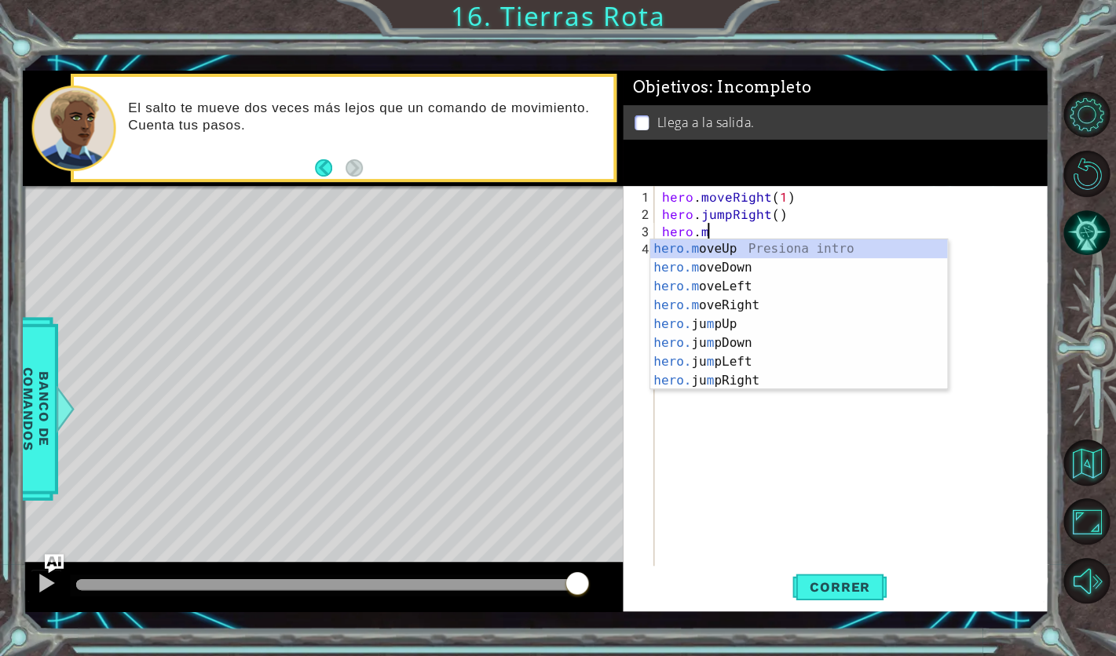
scroll to position [0, 2]
click at [770, 306] on div "hero.m oveUp Presiona intro hero.m oveDown Presiona intro hero.m oveLeft Presio…" at bounding box center [798, 334] width 297 height 188
type textarea "hero.moveRight(1)"
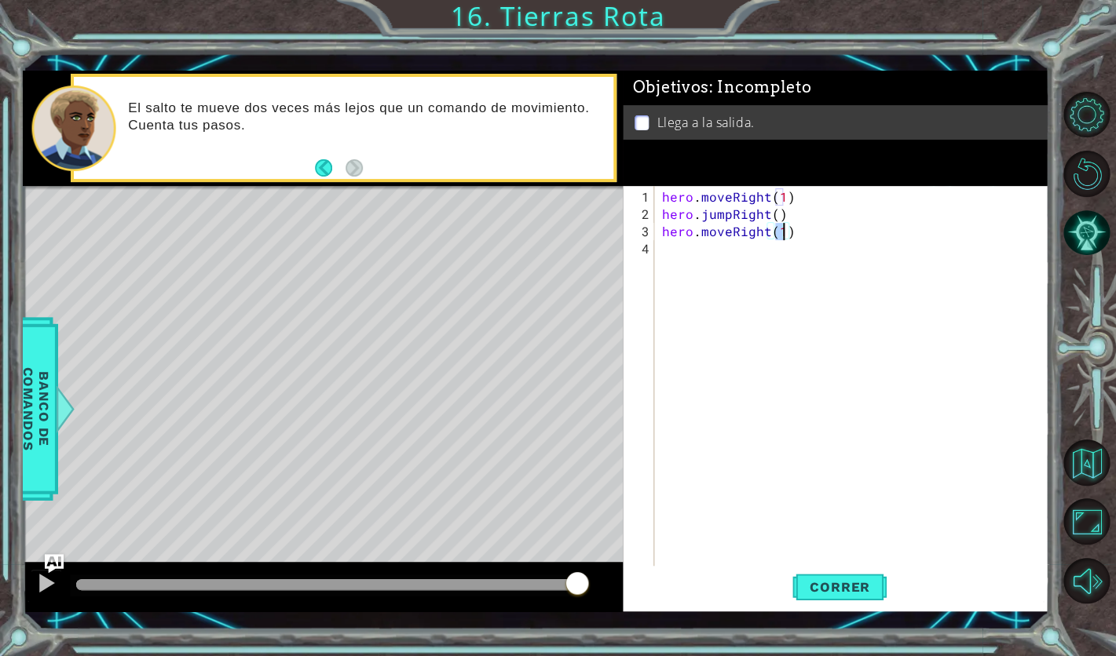
click at [689, 251] on div "hero . moveRight ( 1 ) hero . jumpRight ( ) hero . moveRight ( 1 )" at bounding box center [856, 395] width 394 height 415
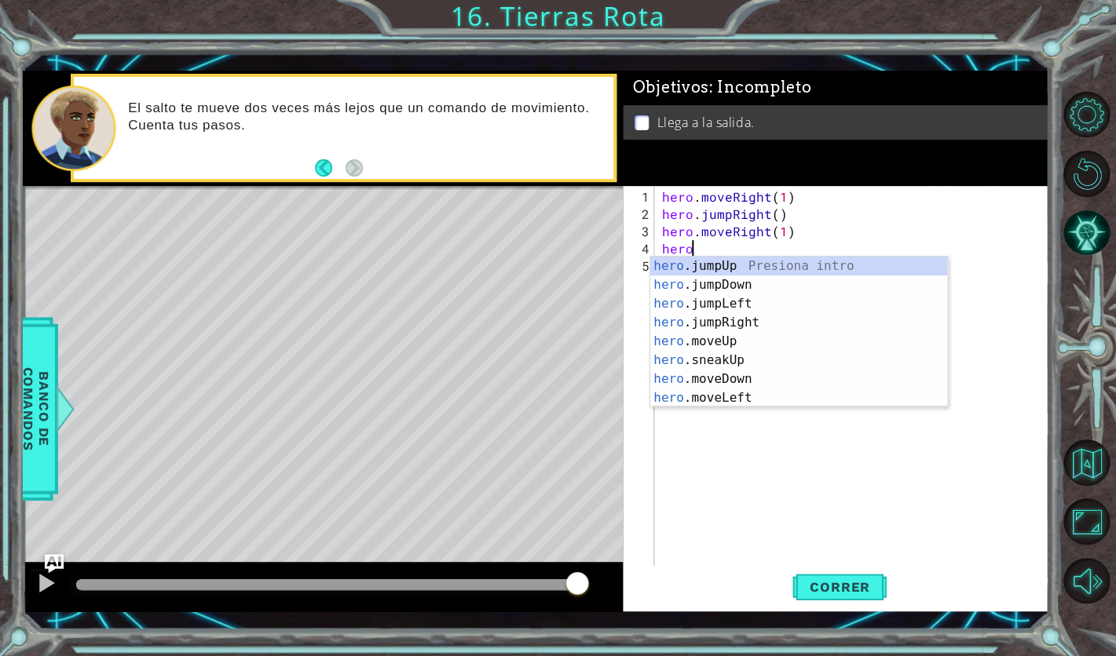
type textarea "hero."
click at [761, 265] on div "hero. jumpUp Presiona intro hero. jumpDown Presiona intro hero. jumpLeft Presio…" at bounding box center [798, 351] width 297 height 188
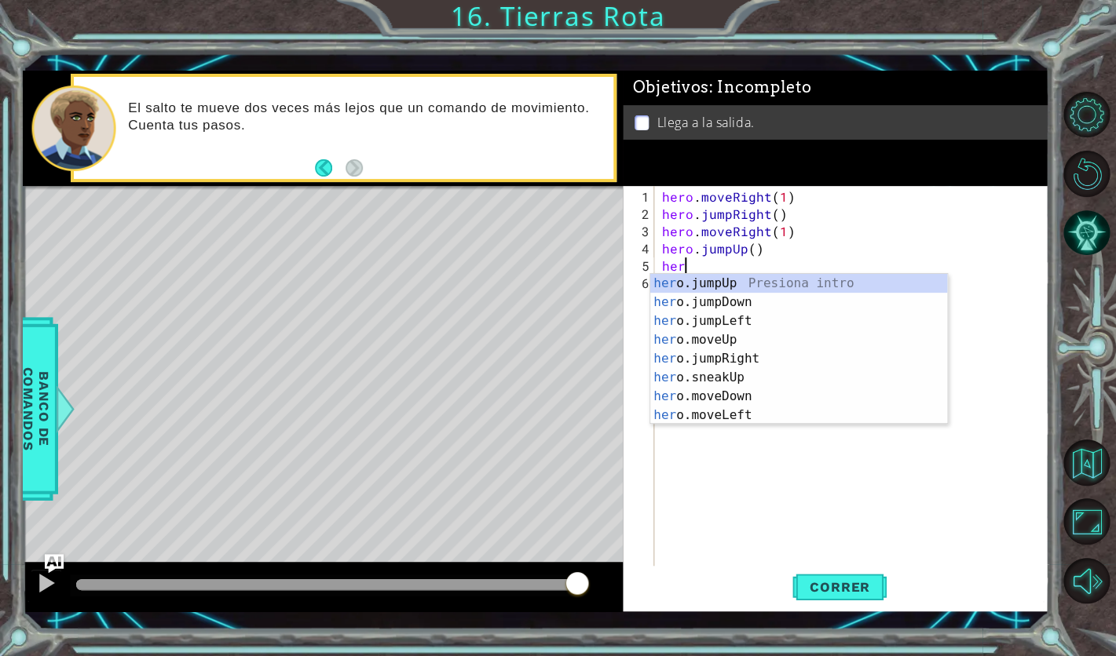
scroll to position [0, 1]
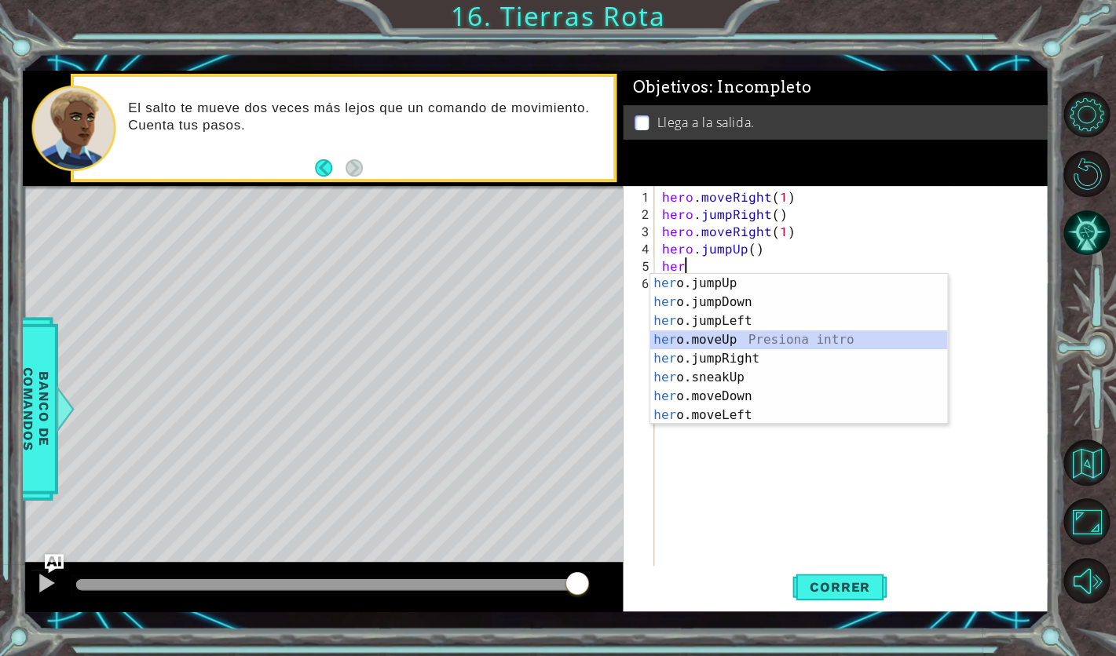
click at [750, 341] on div "her o.jumpUp Presiona intro her o.jumpDown Presiona intro her o.jumpLeft Presio…" at bounding box center [798, 368] width 297 height 188
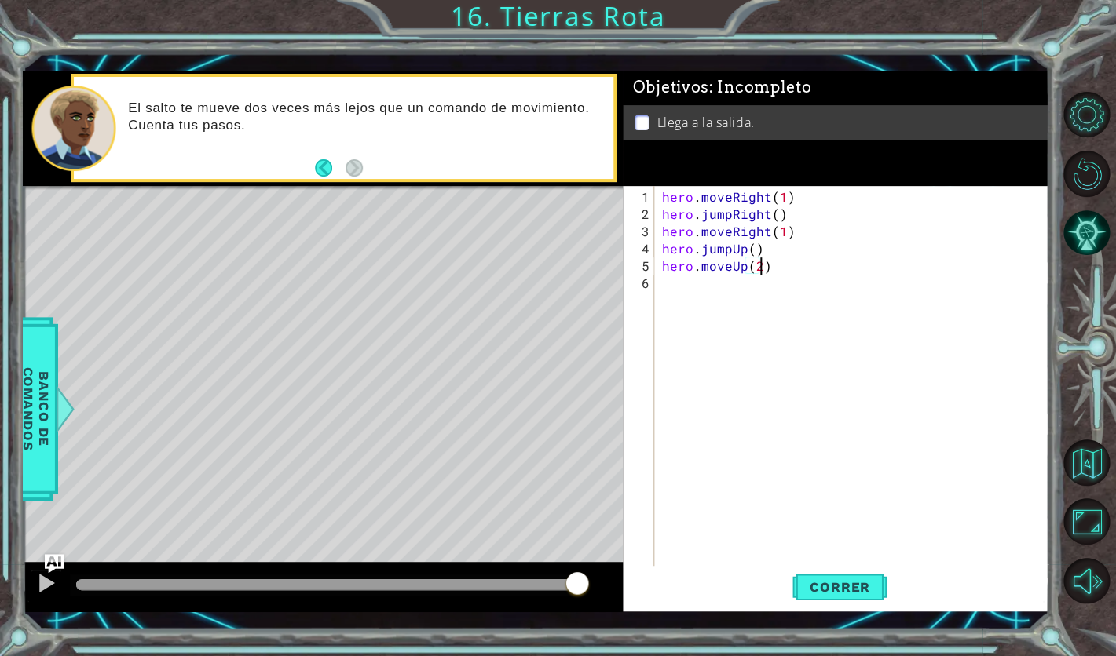
scroll to position [0, 5]
type textarea "hero.moveUp(2)"
click at [856, 582] on span "Correr" at bounding box center [840, 588] width 92 height 16
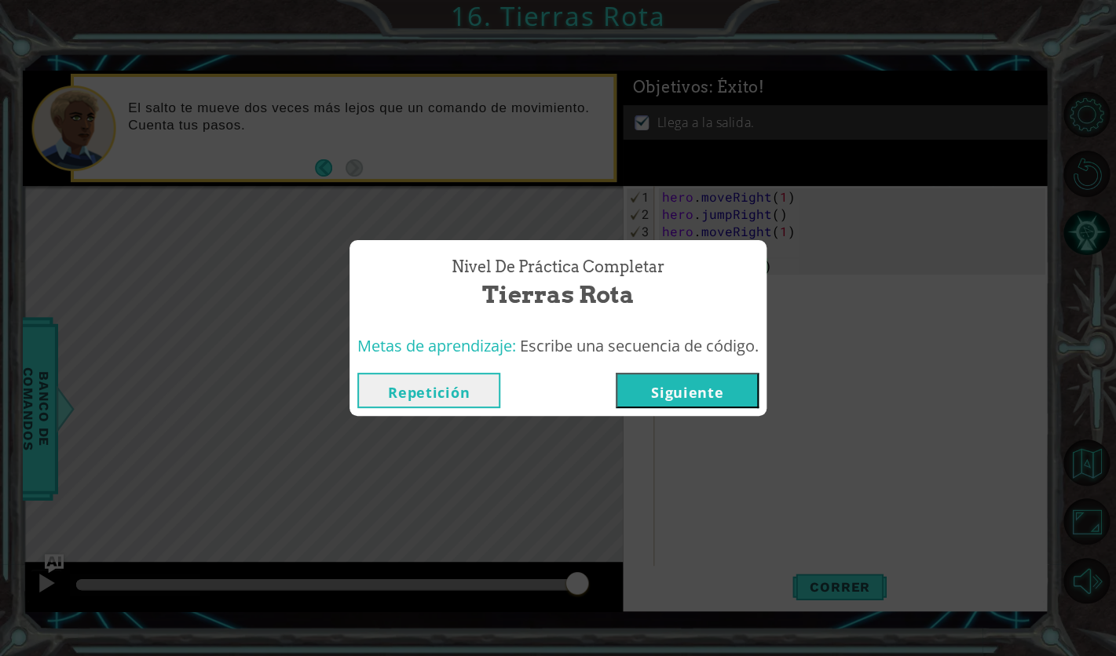
click at [687, 385] on button "Siguiente" at bounding box center [687, 390] width 143 height 35
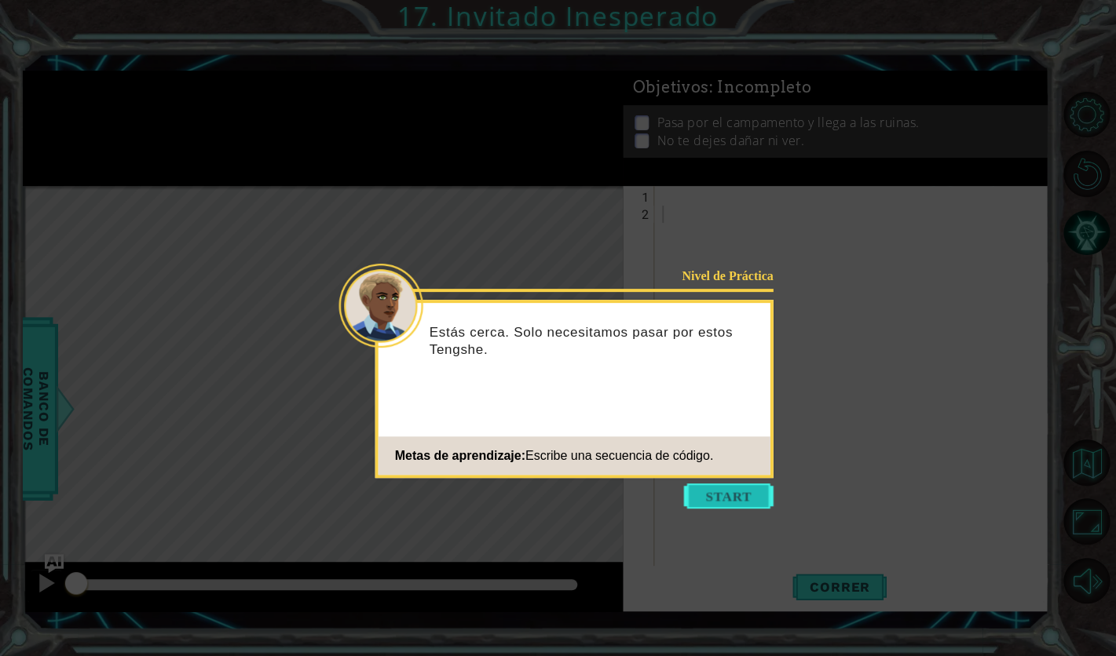
click at [708, 501] on button "Start" at bounding box center [729, 496] width 90 height 25
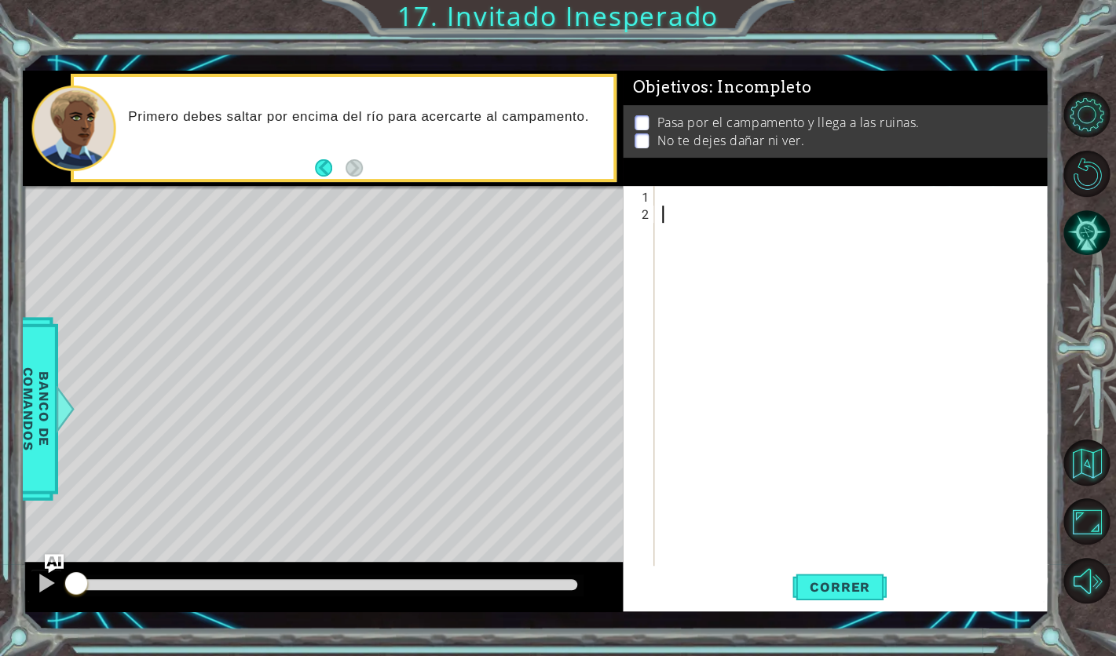
click at [710, 188] on div at bounding box center [852, 384] width 386 height 397
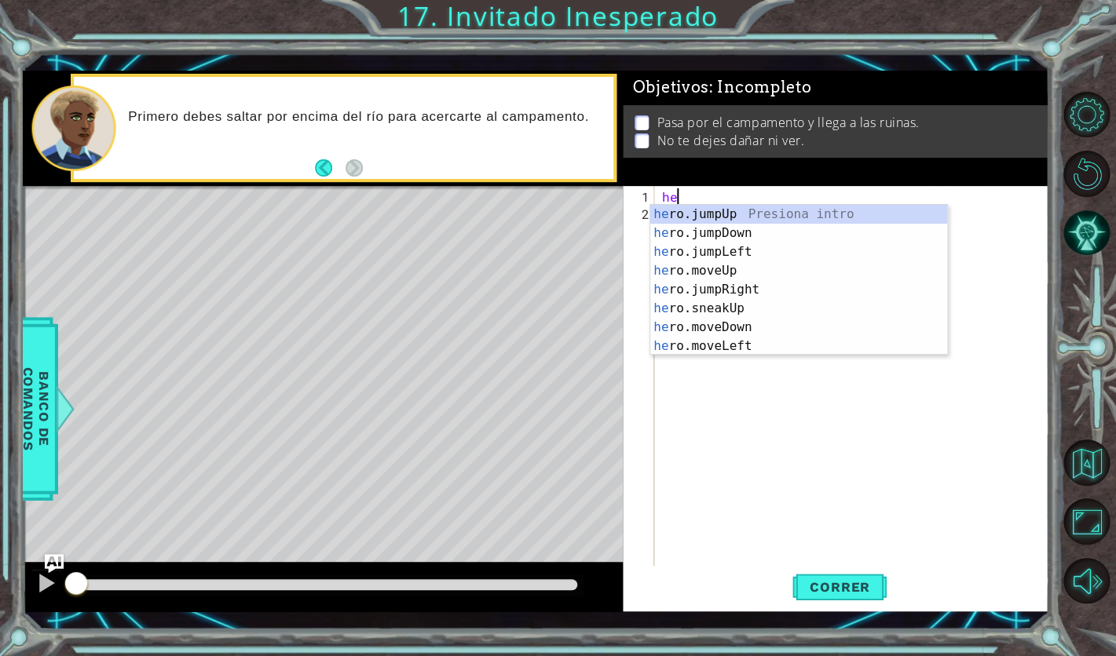
scroll to position [0, 1]
click at [765, 277] on div "her o.jumpUp Presiona intro her o.jumpDown Presiona intro her o.jumpLeft Presio…" at bounding box center [798, 299] width 297 height 188
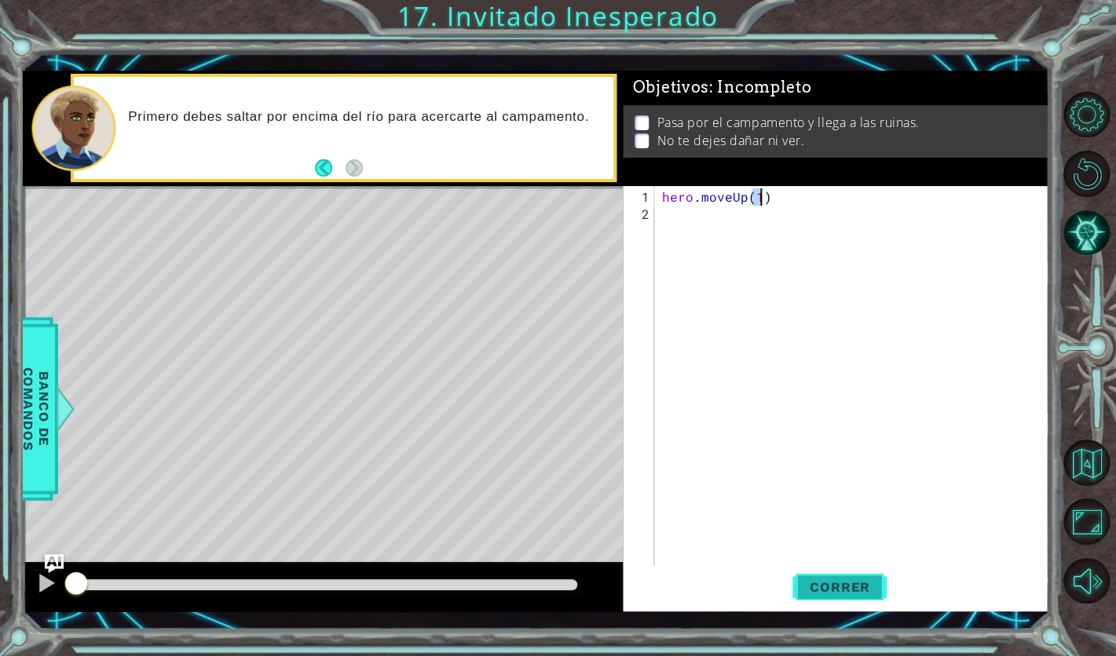
type textarea "hero.moveUp(1)"
click at [828, 586] on span "Correr" at bounding box center [840, 588] width 92 height 16
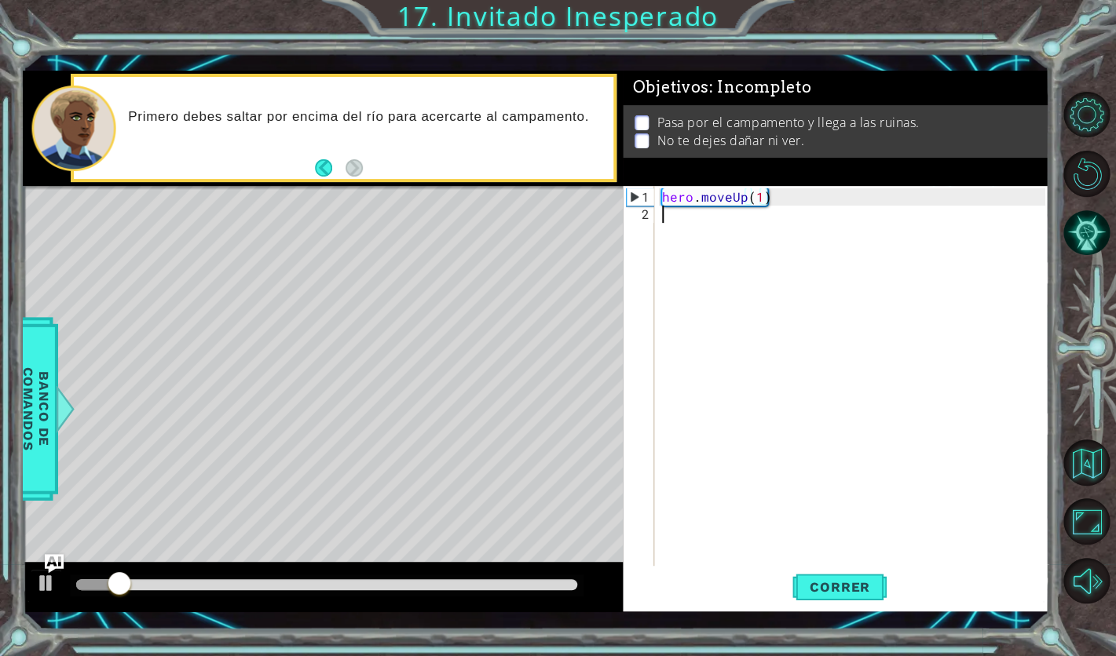
click at [697, 216] on div "hero . moveUp ( 1 )" at bounding box center [856, 404] width 394 height 432
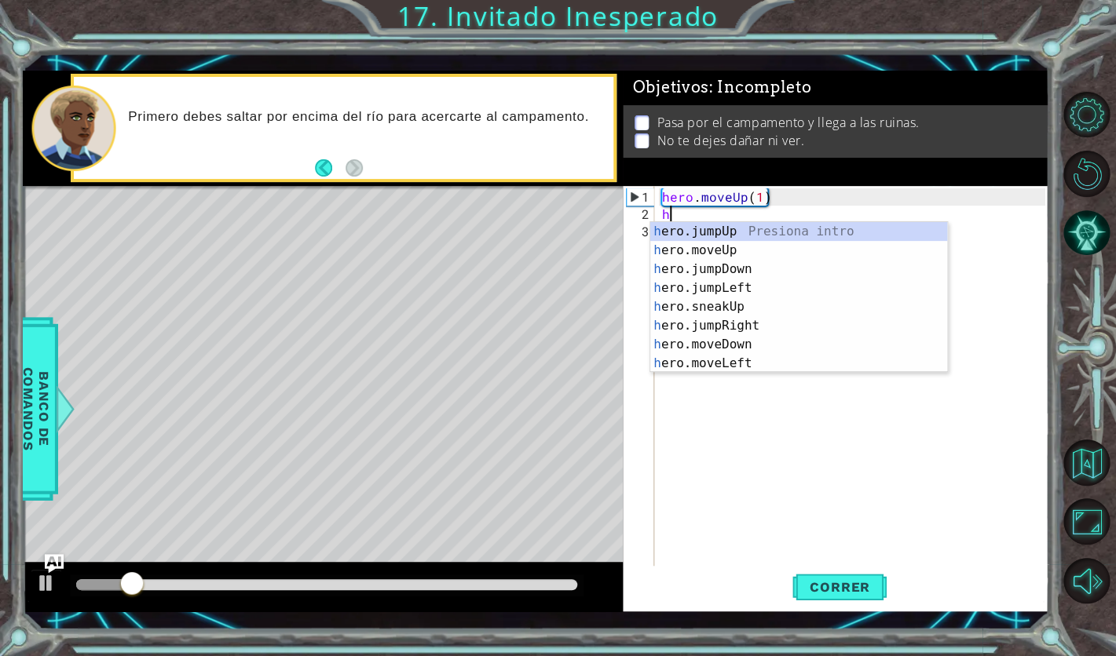
type textarea "he"
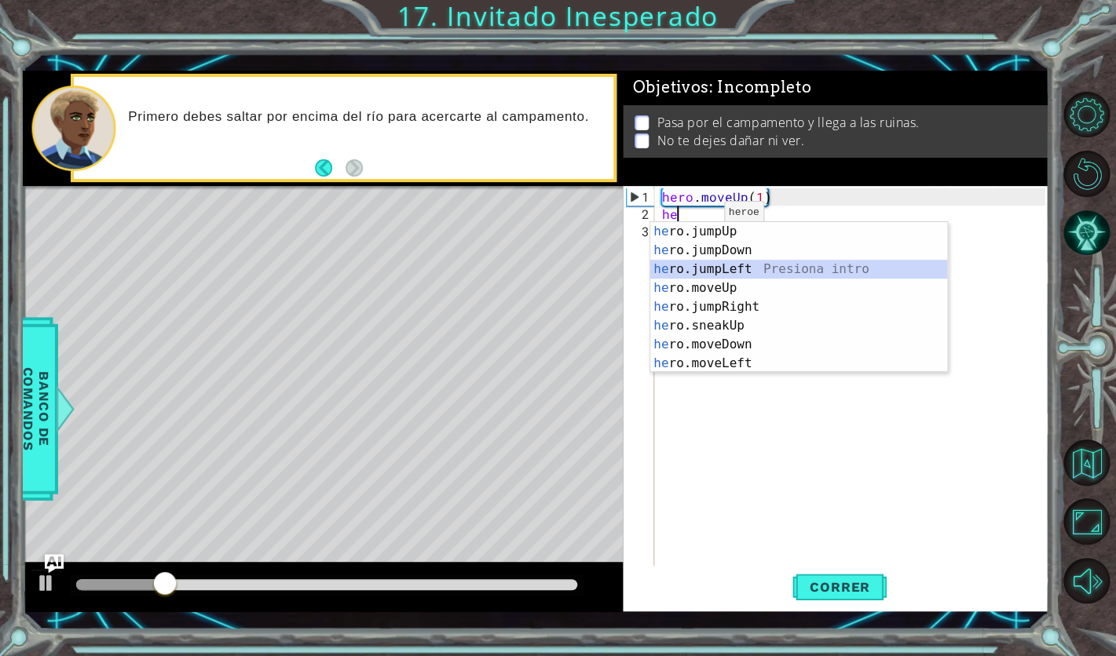
click at [748, 272] on div "he ro.jumpUp Presiona intro he ro.jumpDown Presiona intro he ro.jumpLeft Presio…" at bounding box center [798, 316] width 297 height 188
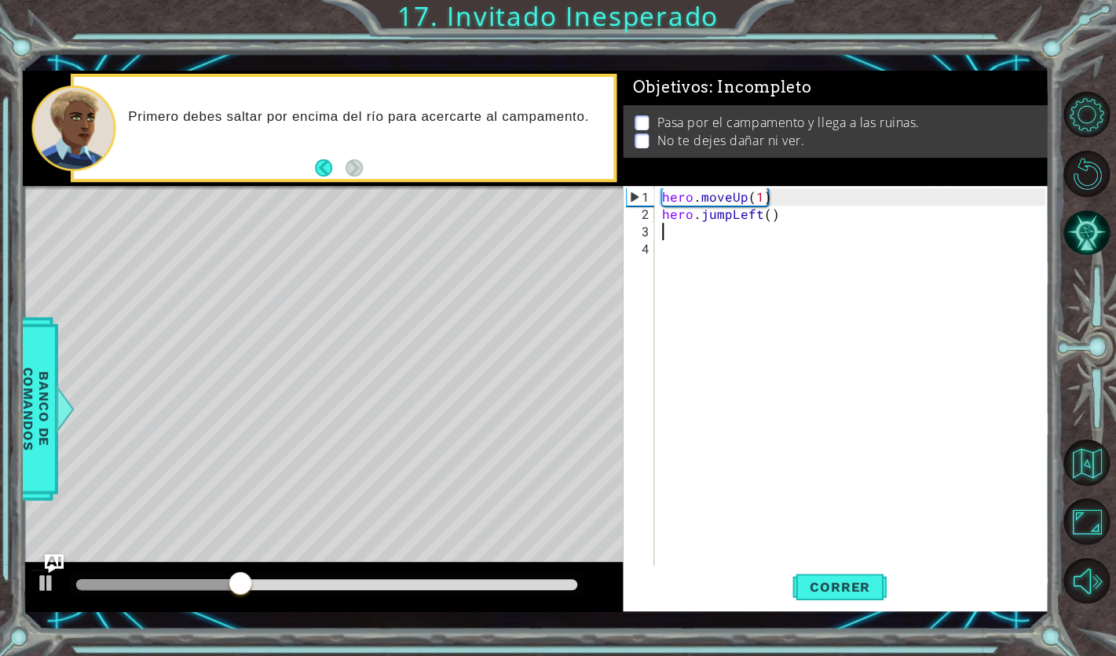
type textarea "he"
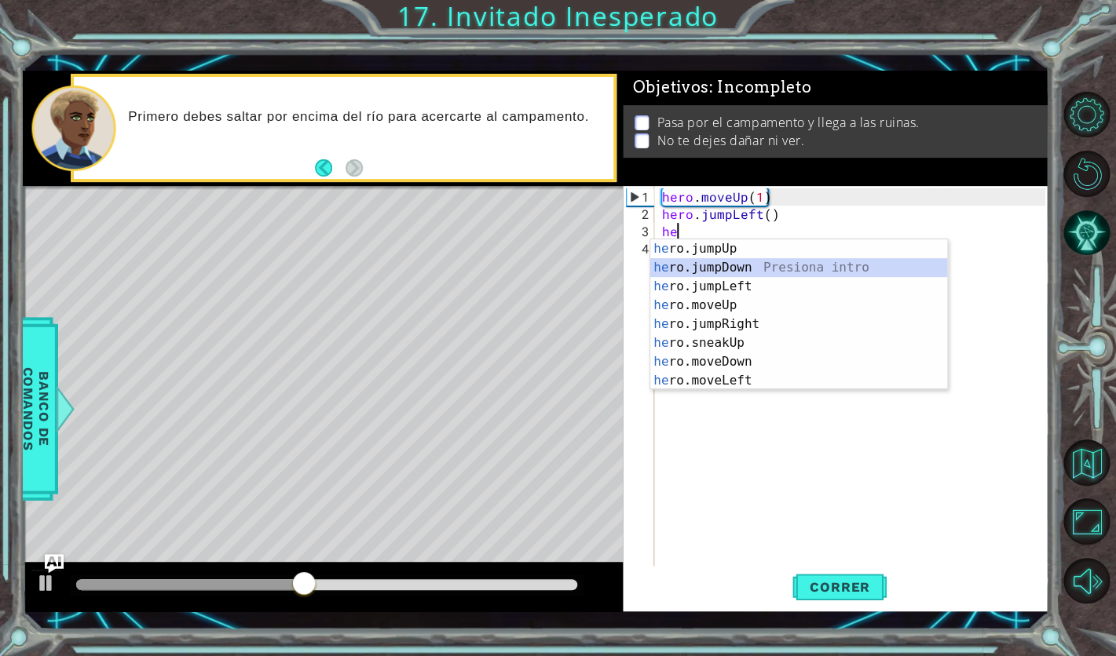
click at [766, 269] on div "he ro.jumpUp Presiona intro he ro.jumpDown Presiona intro he ro.jumpLeft Presio…" at bounding box center [798, 334] width 297 height 188
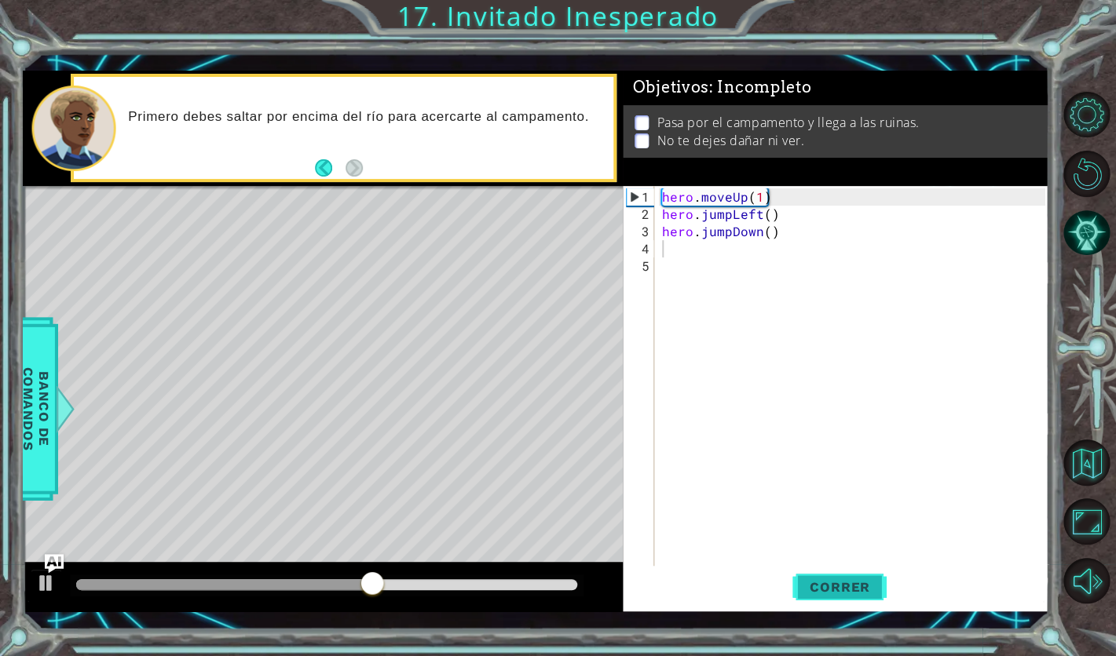
click at [832, 583] on span "Correr" at bounding box center [840, 588] width 92 height 16
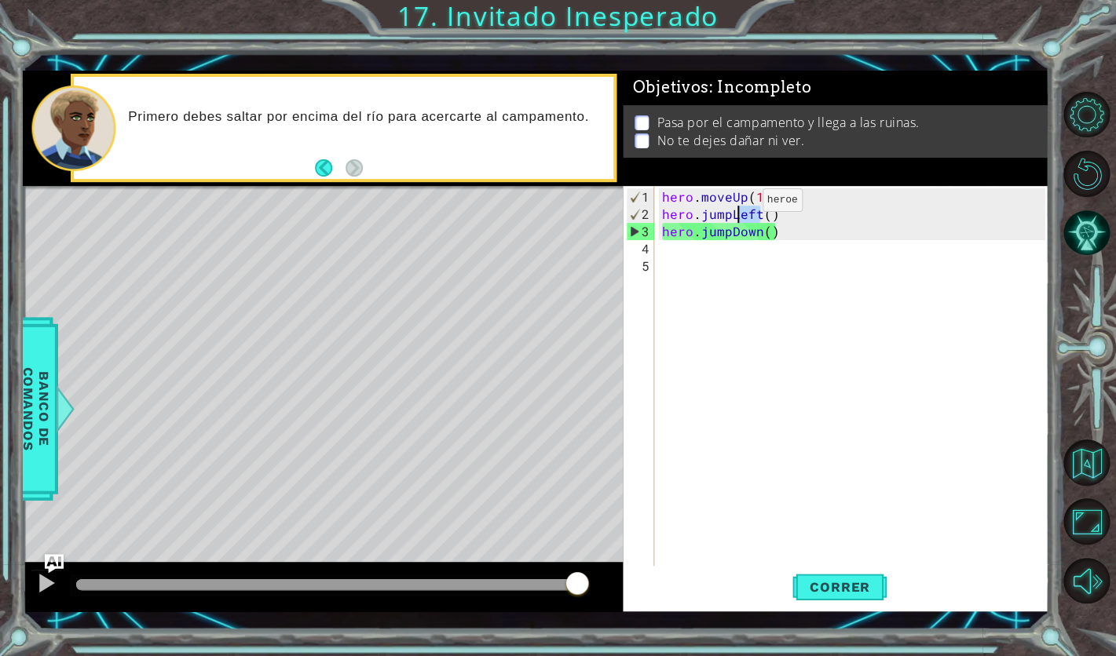
drag, startPoint x: 763, startPoint y: 213, endPoint x: 735, endPoint y: 207, distance: 28.2
click at [735, 207] on div "hero . moveUp ( 1 ) hero . jumpLeft ( ) hero . jumpDown ( )" at bounding box center [856, 395] width 394 height 415
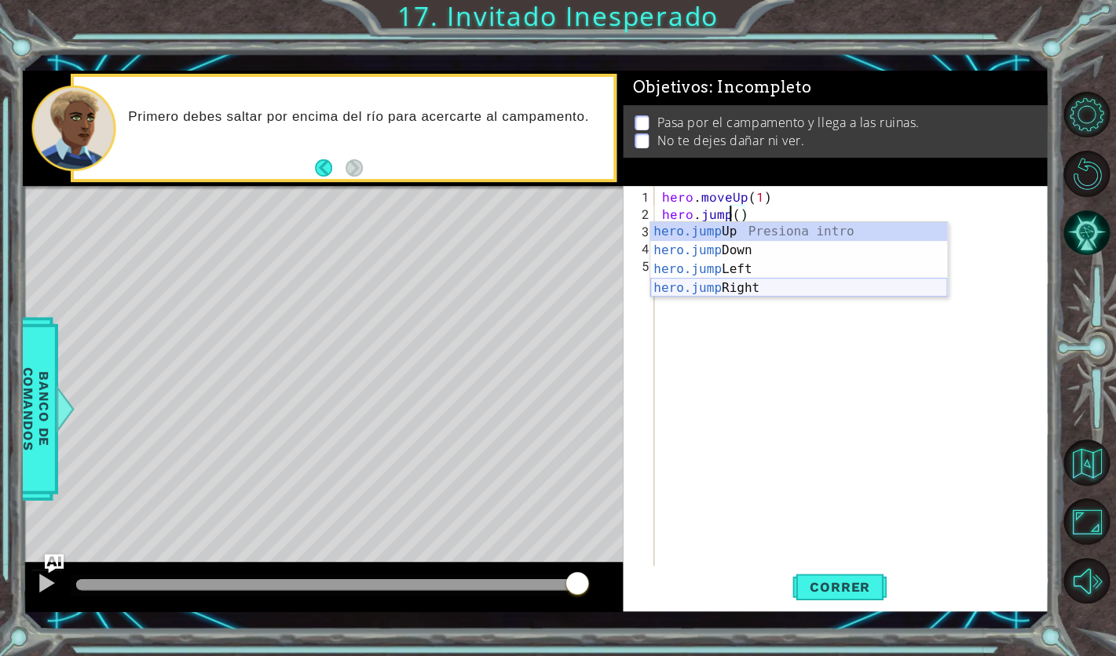
click at [742, 288] on div "hero.jump Up Presiona intro hero.jump Down Presiona intro hero.jump Left Presio…" at bounding box center [798, 278] width 297 height 113
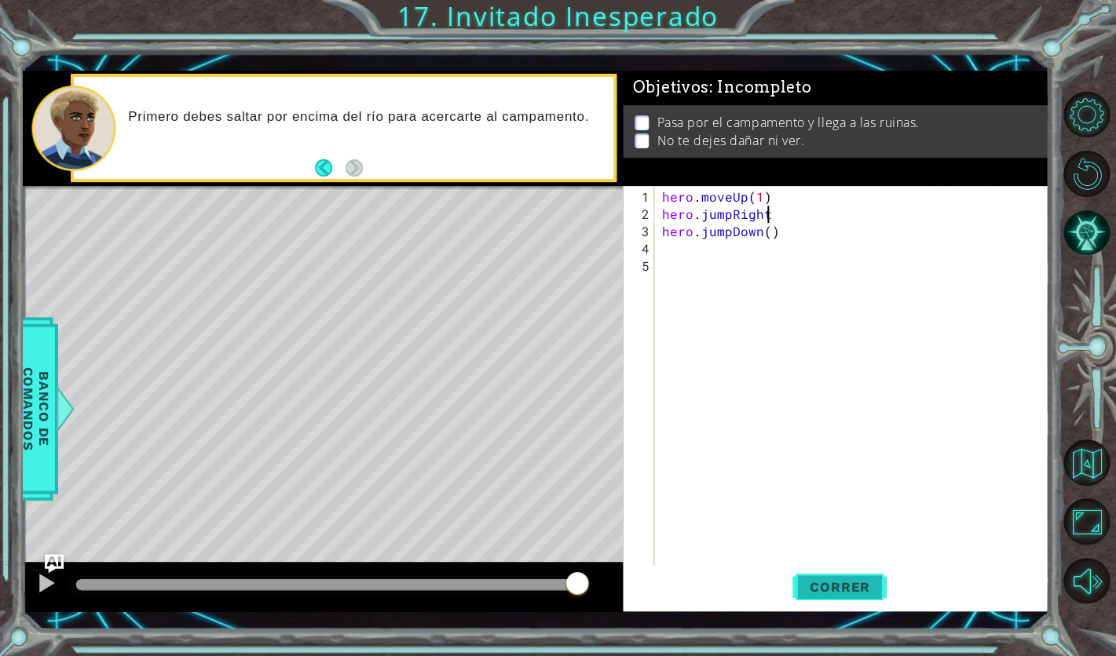
click at [852, 583] on span "Correr" at bounding box center [840, 588] width 92 height 16
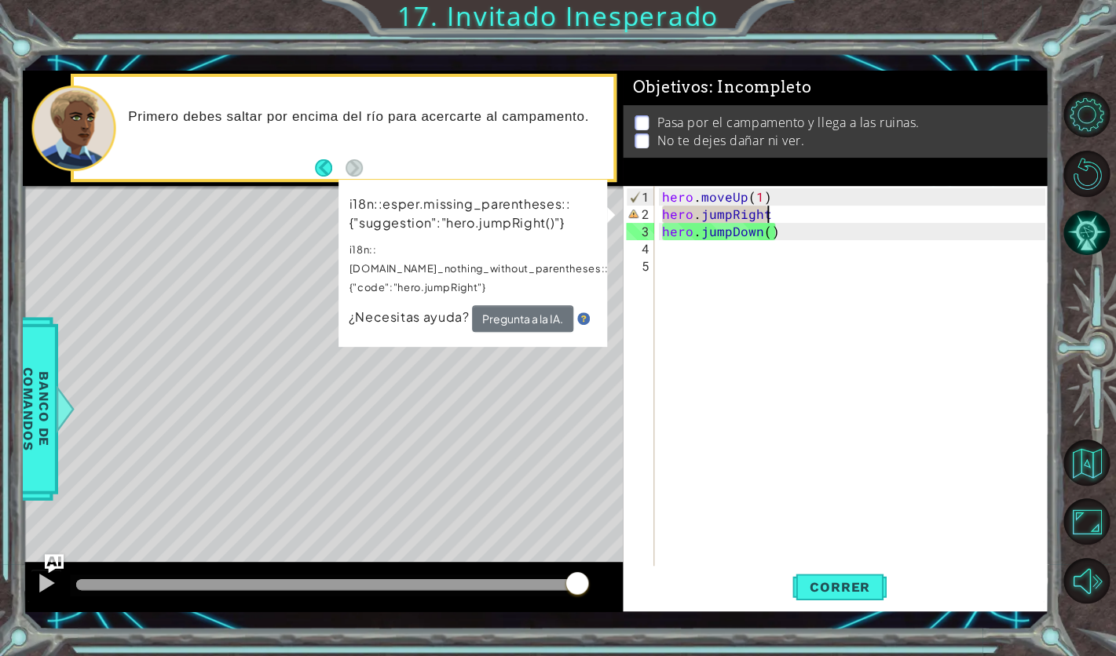
click at [792, 215] on div "hero . moveUp ( 1 ) hero . jumpRight hero . jumpDown ( )" at bounding box center [856, 395] width 394 height 415
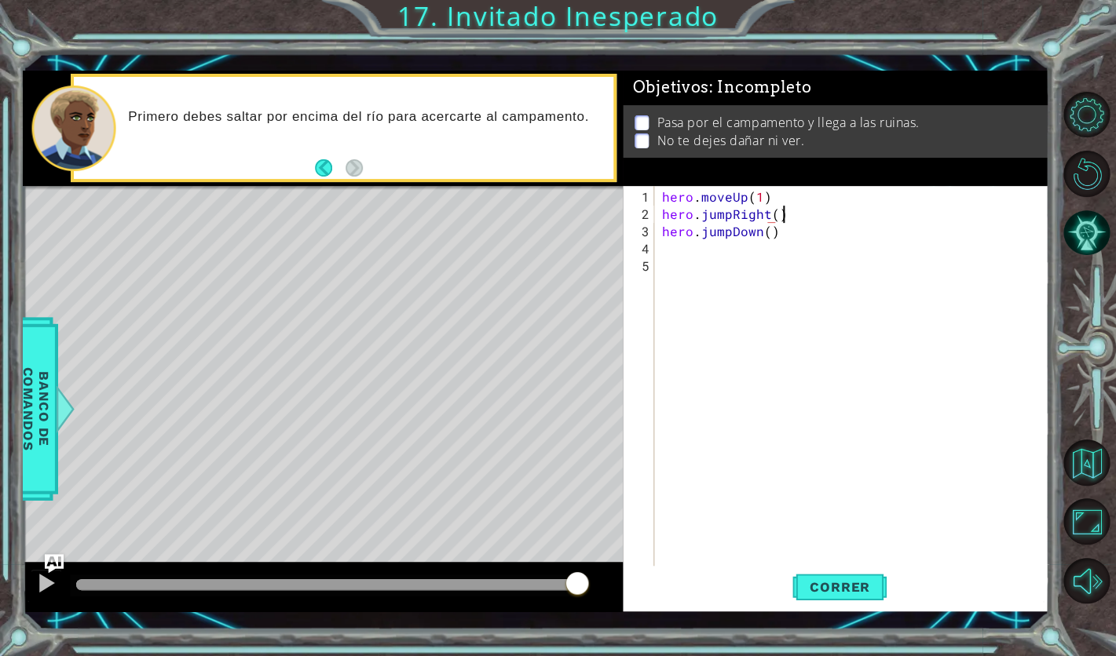
scroll to position [0, 6]
type textarea "hero.jumpRight()"
click at [879, 595] on span "Correr" at bounding box center [840, 588] width 92 height 16
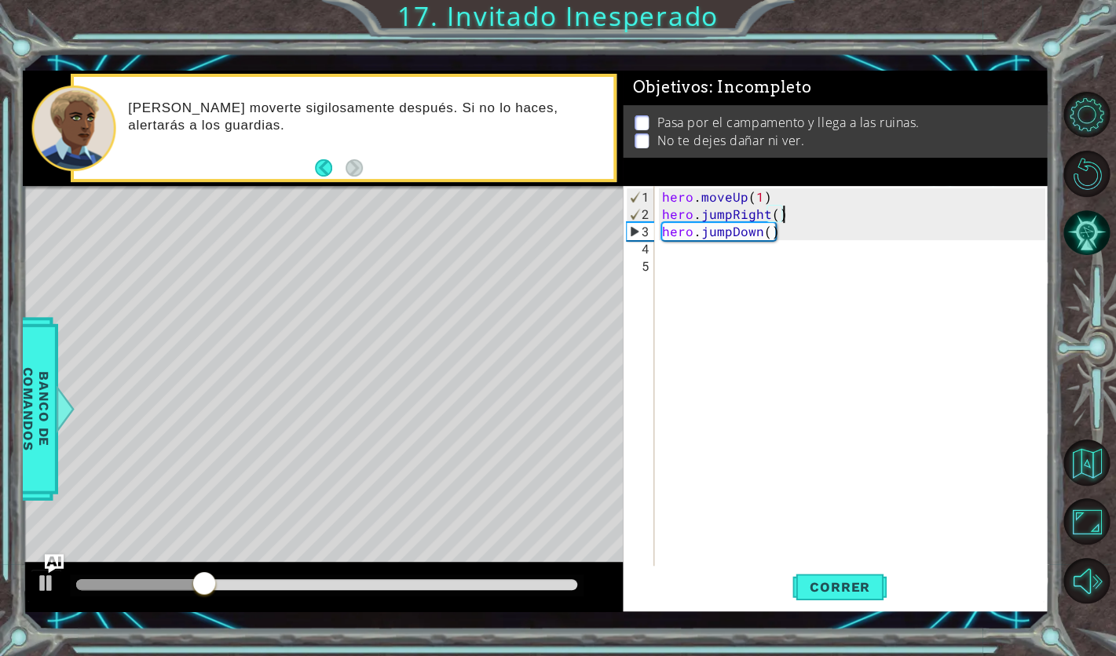
click at [668, 254] on div "hero . moveUp ( 1 ) hero . jumpRight ( ) hero . jumpDown ( )" at bounding box center [856, 395] width 394 height 415
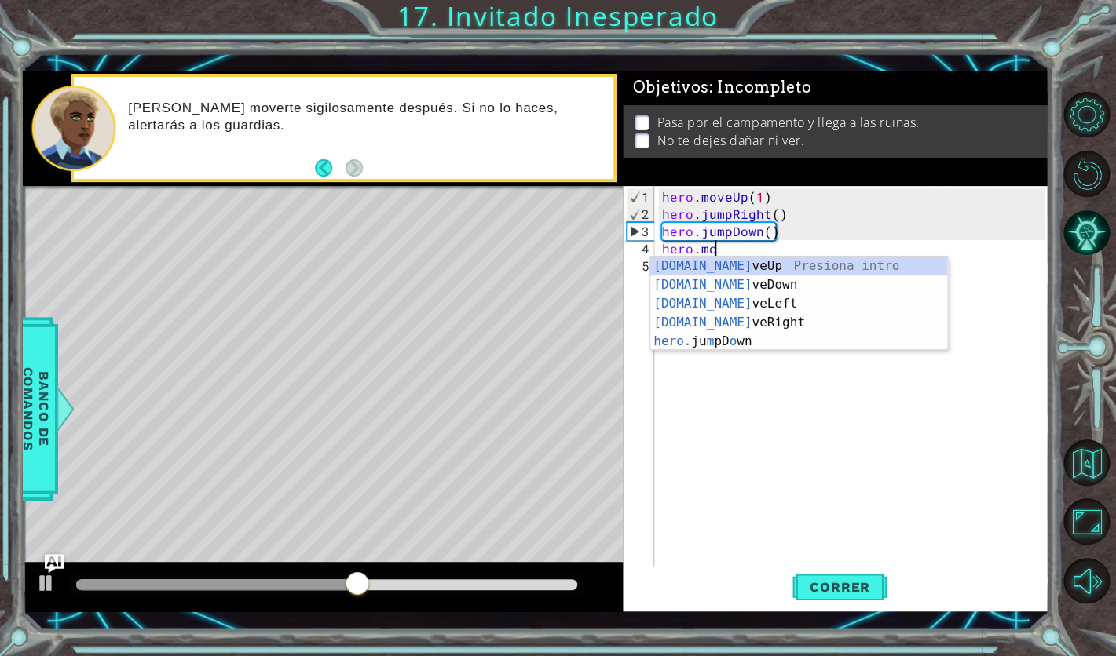
scroll to position [0, 3]
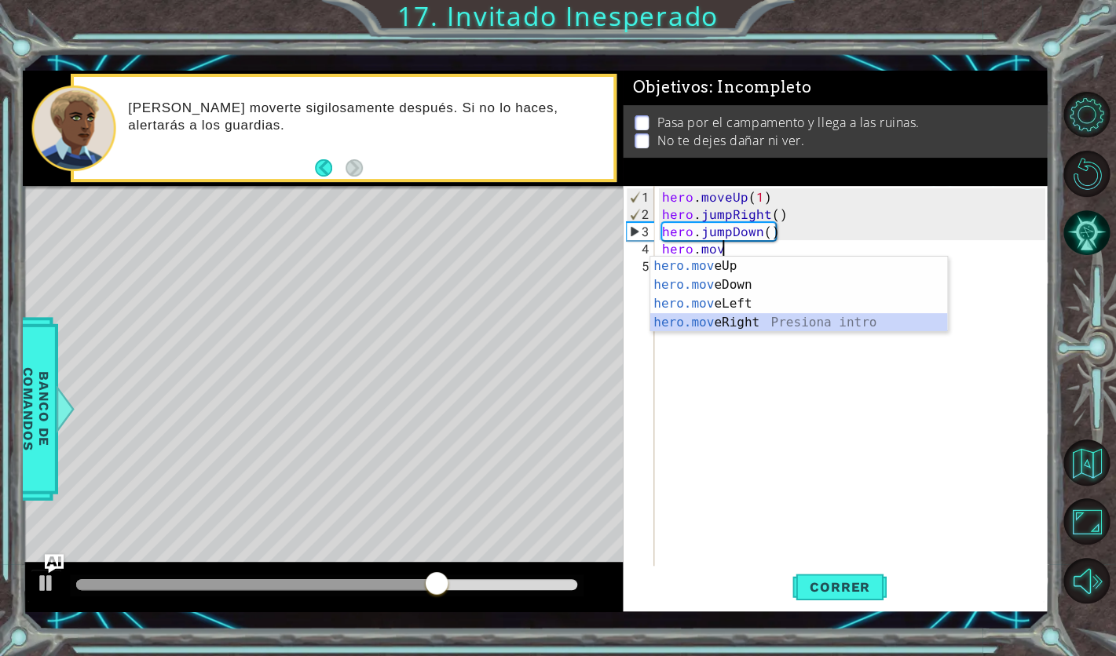
click at [788, 324] on div "hero.mov eUp Presiona intro hero.mov eDown Presiona intro hero.mov eLeft Presio…" at bounding box center [798, 313] width 297 height 113
type textarea "hero.moveRight(1)"
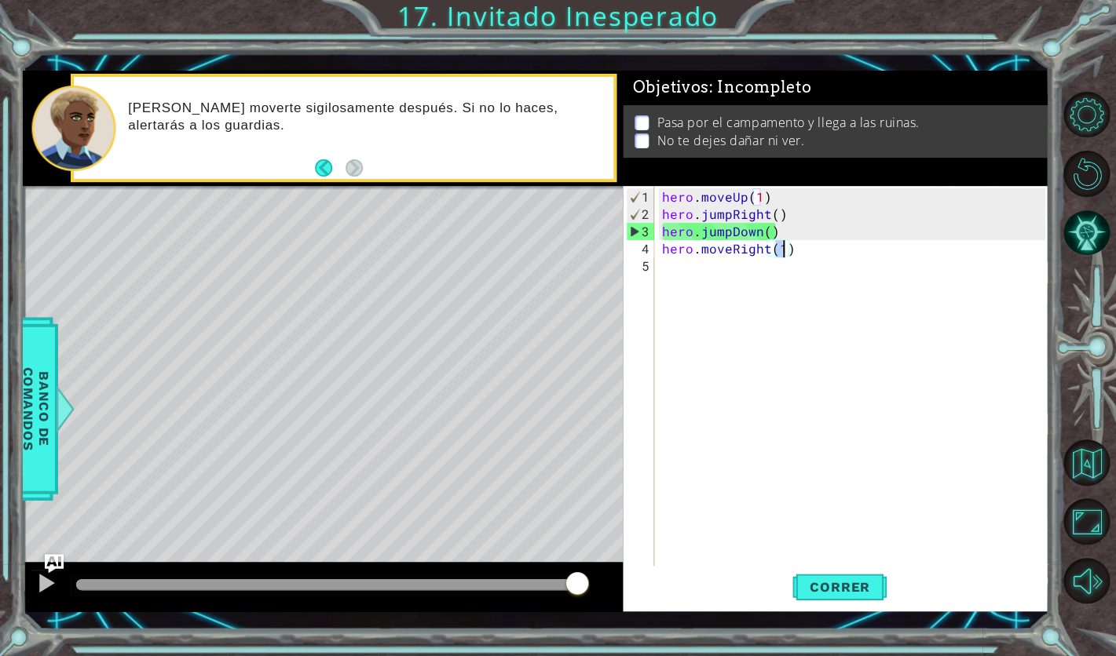
click at [689, 265] on div "hero . moveUp ( 1 ) hero . jumpRight ( ) hero . jumpDown ( ) hero . moveRight (…" at bounding box center [856, 395] width 394 height 415
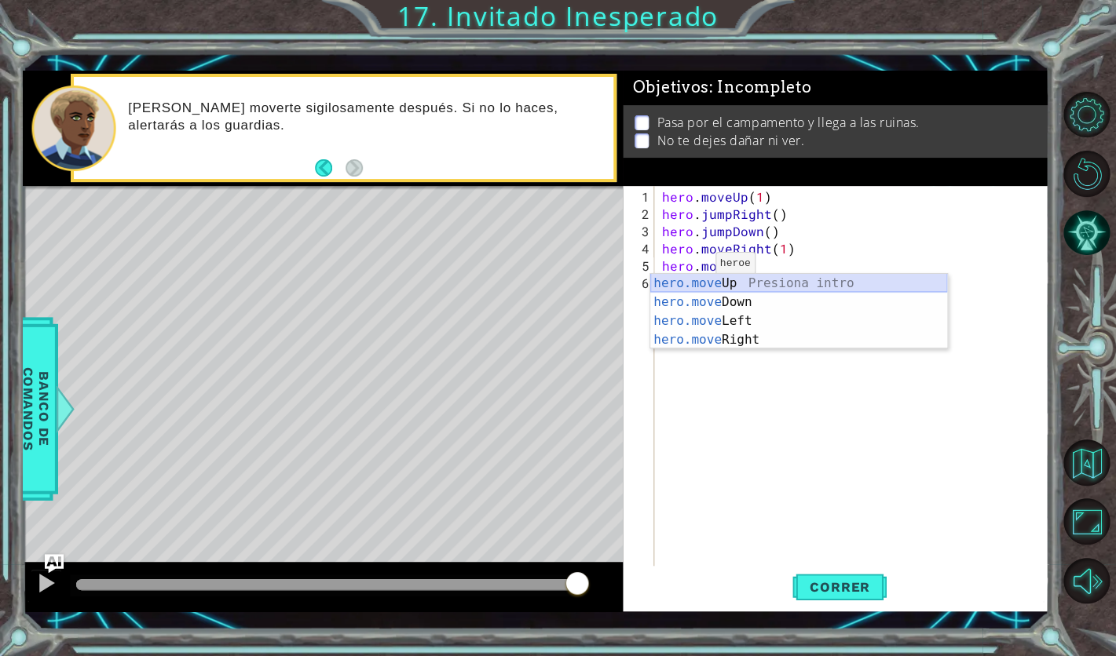
click at [706, 289] on div "hero.move Up Presiona intro hero.move Down Presiona intro hero.move Left Presio…" at bounding box center [798, 330] width 297 height 113
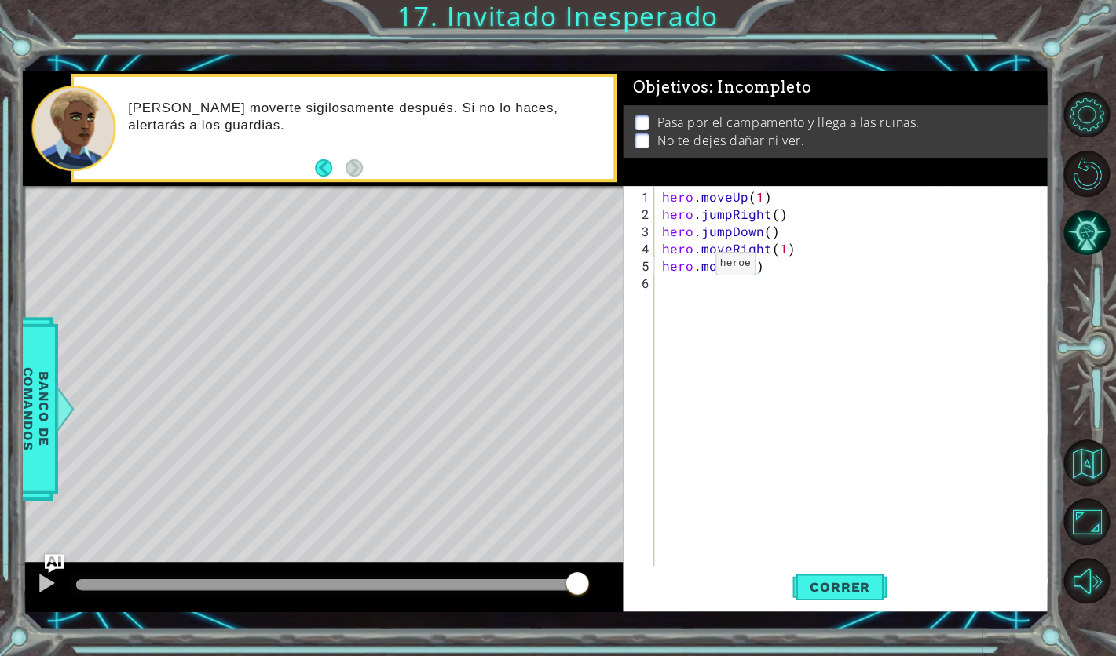
scroll to position [0, 5]
click at [860, 573] on button "Correr" at bounding box center [839, 587] width 94 height 42
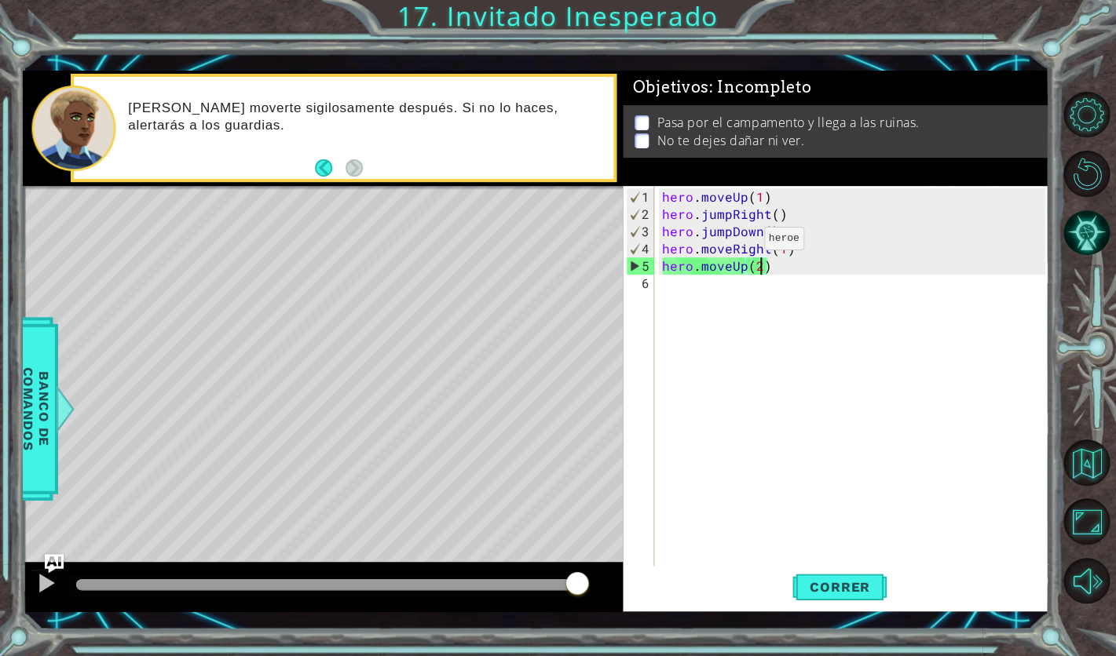
click at [737, 245] on div "hero . moveUp ( 1 ) hero . jumpRight ( ) hero . jumpDown ( ) hero . moveRight (…" at bounding box center [856, 395] width 394 height 415
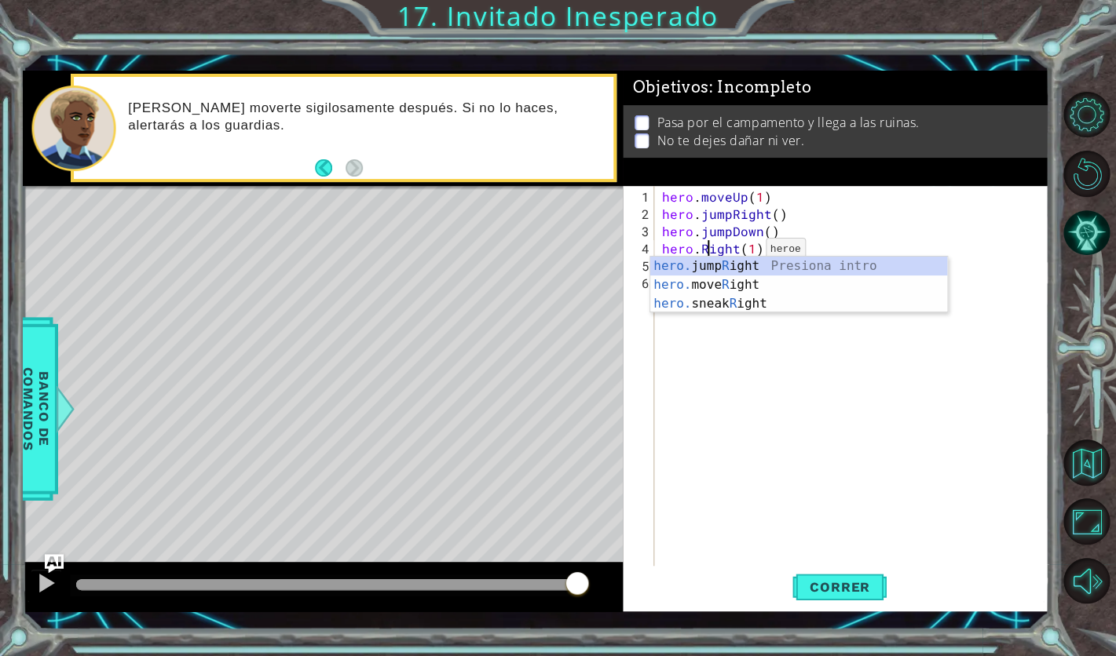
scroll to position [0, 2]
click at [783, 331] on div "hero.s neakUp Presiona intro hero.s neakDown Presiona intro hero.s neakLeft Pre…" at bounding box center [798, 323] width 297 height 132
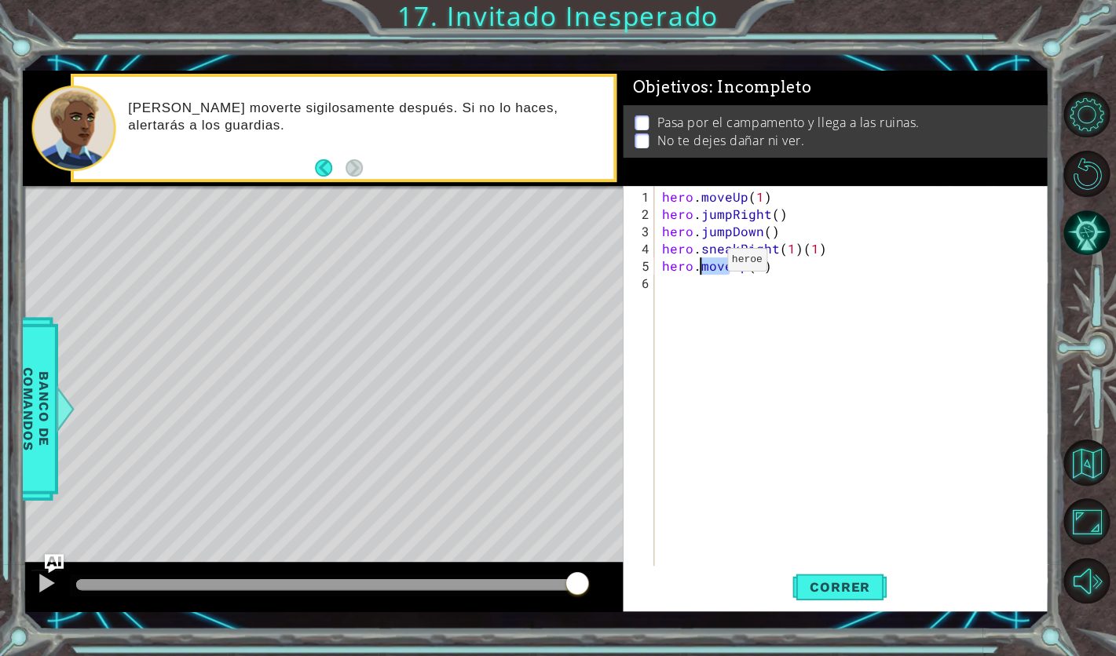
drag, startPoint x: 730, startPoint y: 265, endPoint x: 700, endPoint y: 266, distance: 29.9
click at [700, 266] on div "hero . moveUp ( 1 ) hero . jumpRight ( ) hero . jumpDown ( ) hero . sneakRight …" at bounding box center [856, 395] width 394 height 415
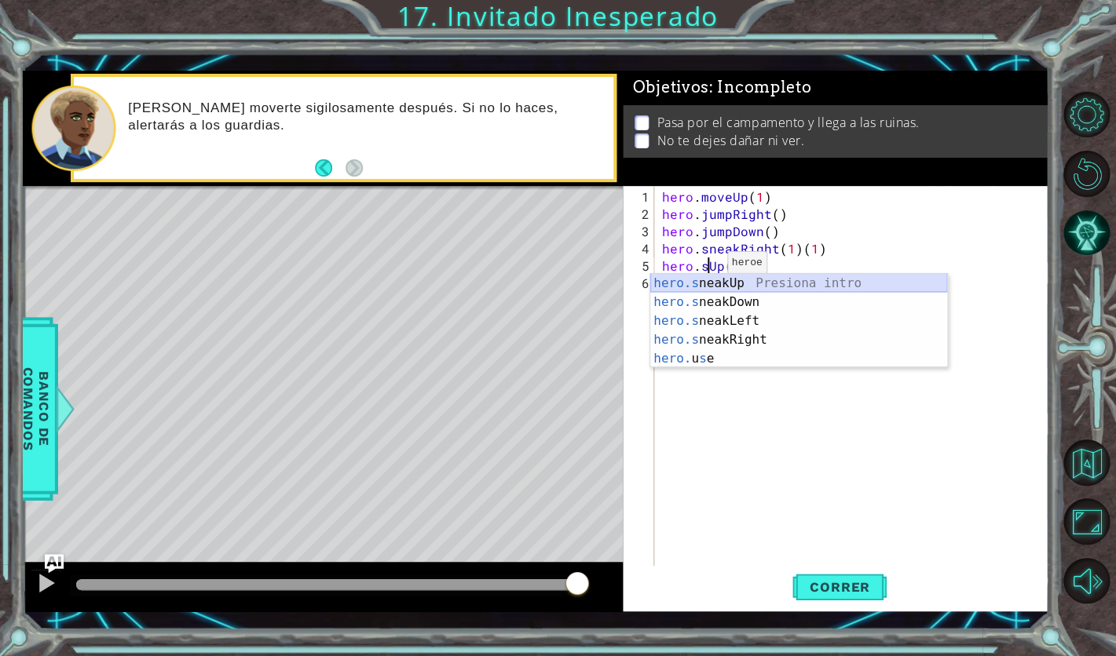
click at [713, 285] on div "hero.s neakUp Presiona intro hero.s neakDown Presiona intro hero.s neakLeft Pre…" at bounding box center [798, 340] width 297 height 132
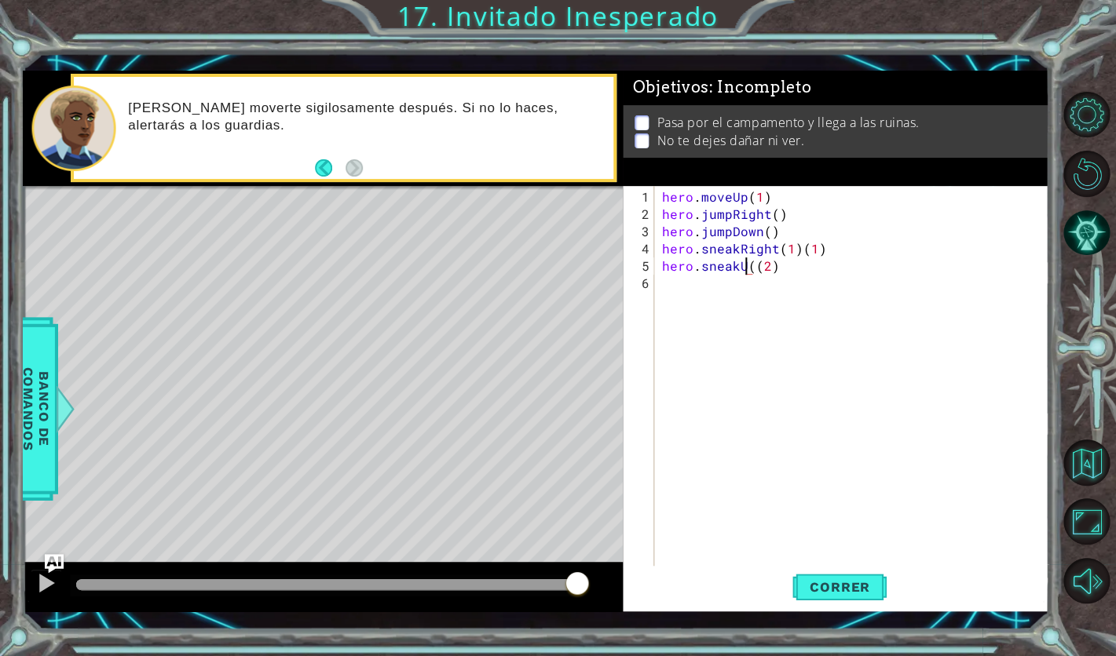
scroll to position [0, 5]
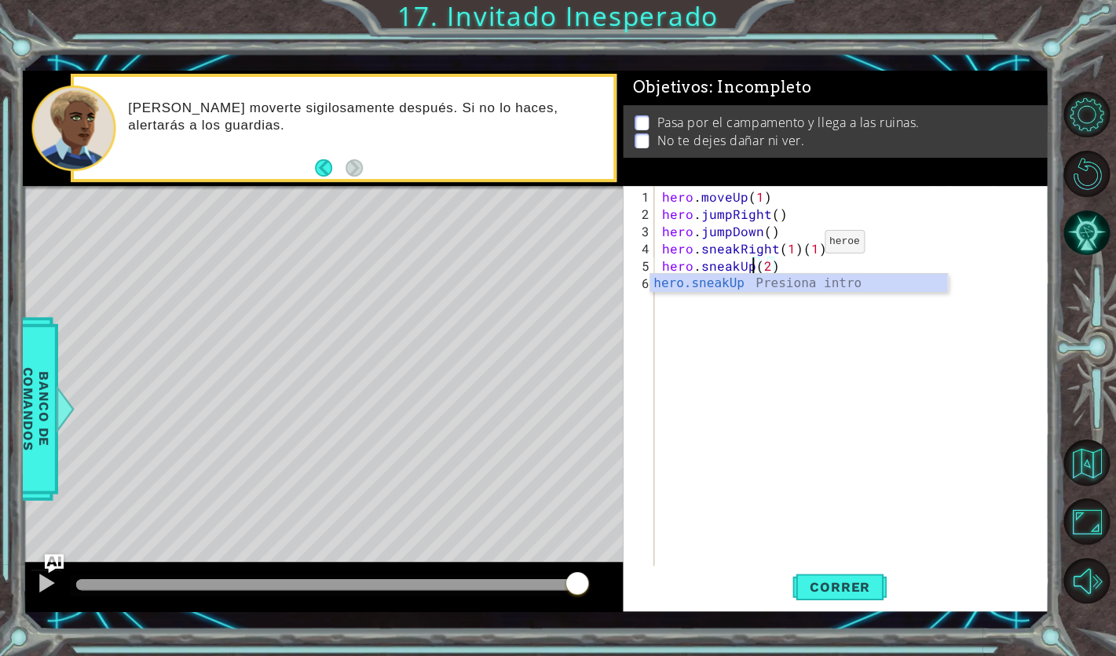
click at [797, 248] on div "hero . moveUp ( 1 ) hero . jumpRight ( ) hero . jumpDown ( ) hero . sneakRight …" at bounding box center [856, 395] width 394 height 415
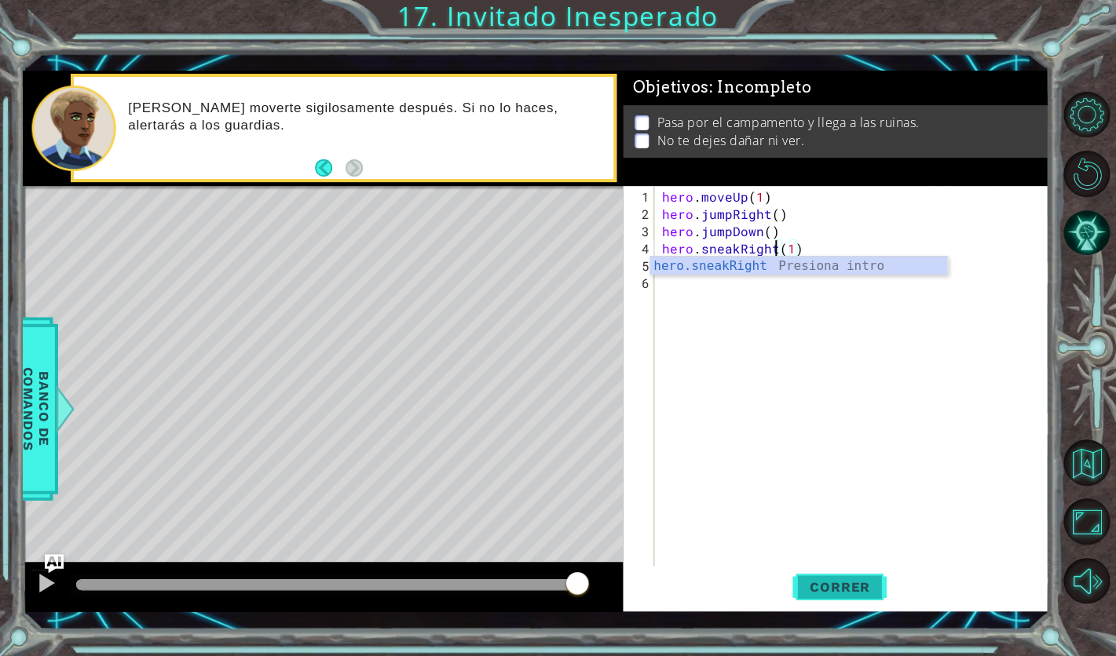
type textarea "hero.sneakRight(1)"
click at [840, 595] on span "Correr" at bounding box center [840, 588] width 92 height 16
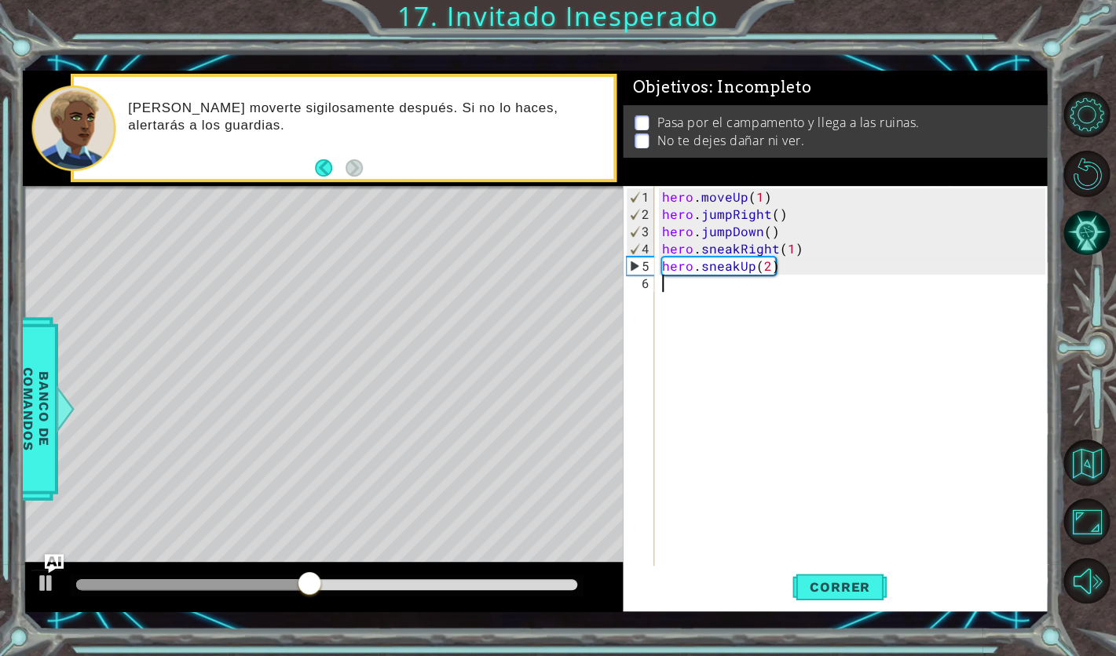
click at [695, 288] on div "hero . moveUp ( 1 ) hero . jumpRight ( ) hero . jumpDown ( ) hero . sneakRight …" at bounding box center [856, 395] width 394 height 415
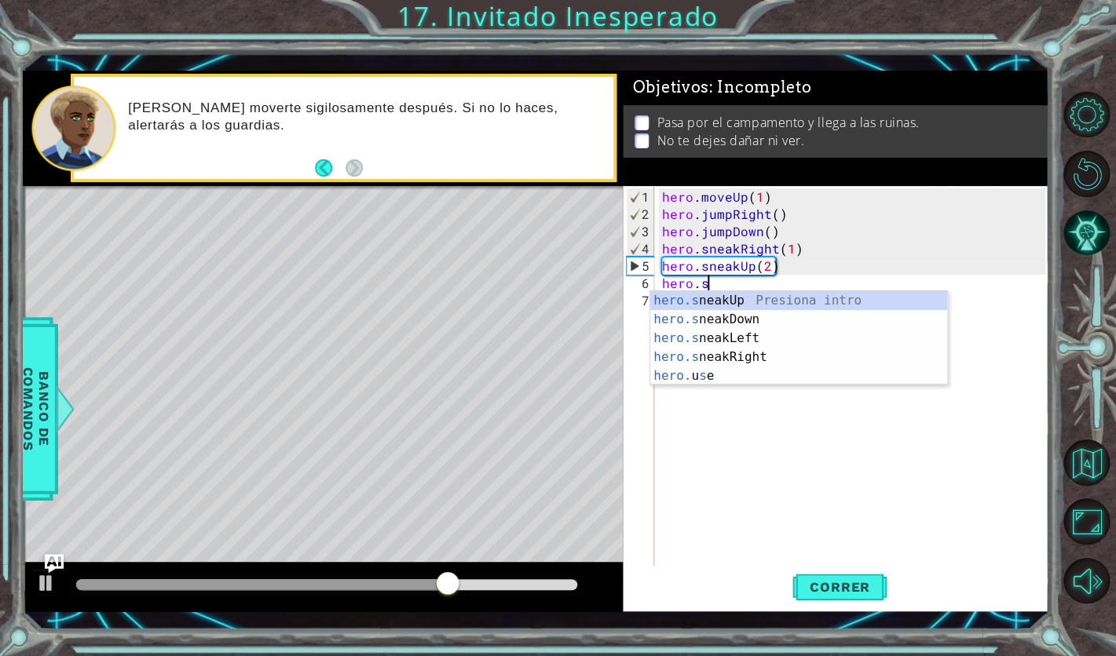
scroll to position [0, 2]
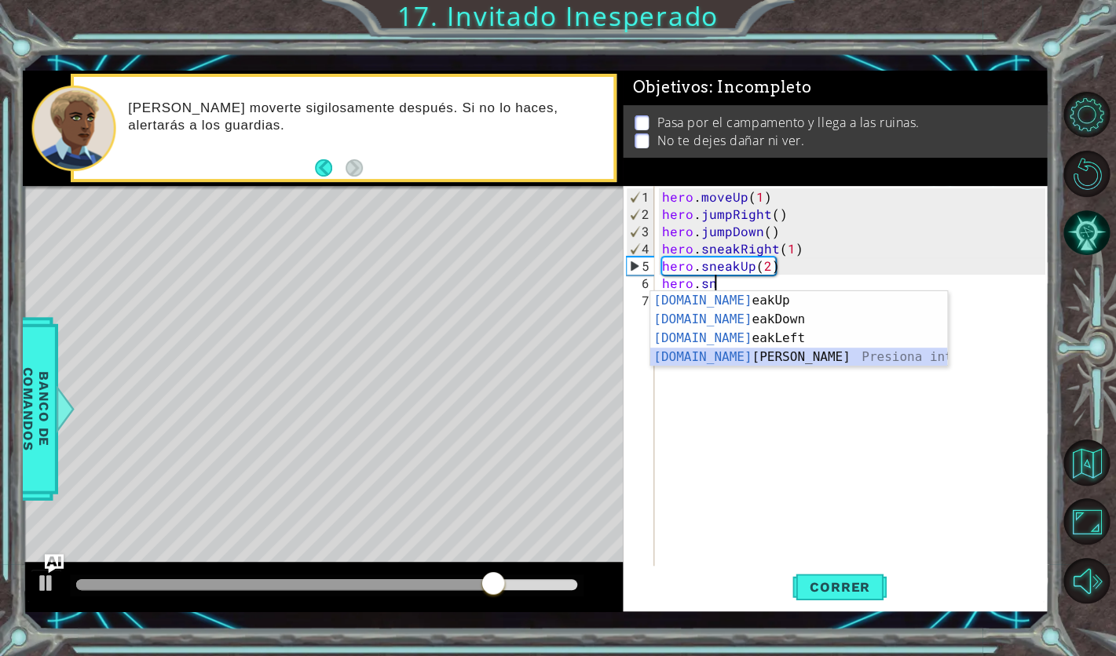
click at [803, 354] on div "[DOMAIN_NAME] eakUp Presiona intro [DOMAIN_NAME] eakDown Presiona intro [DOMAIN…" at bounding box center [798, 347] width 297 height 113
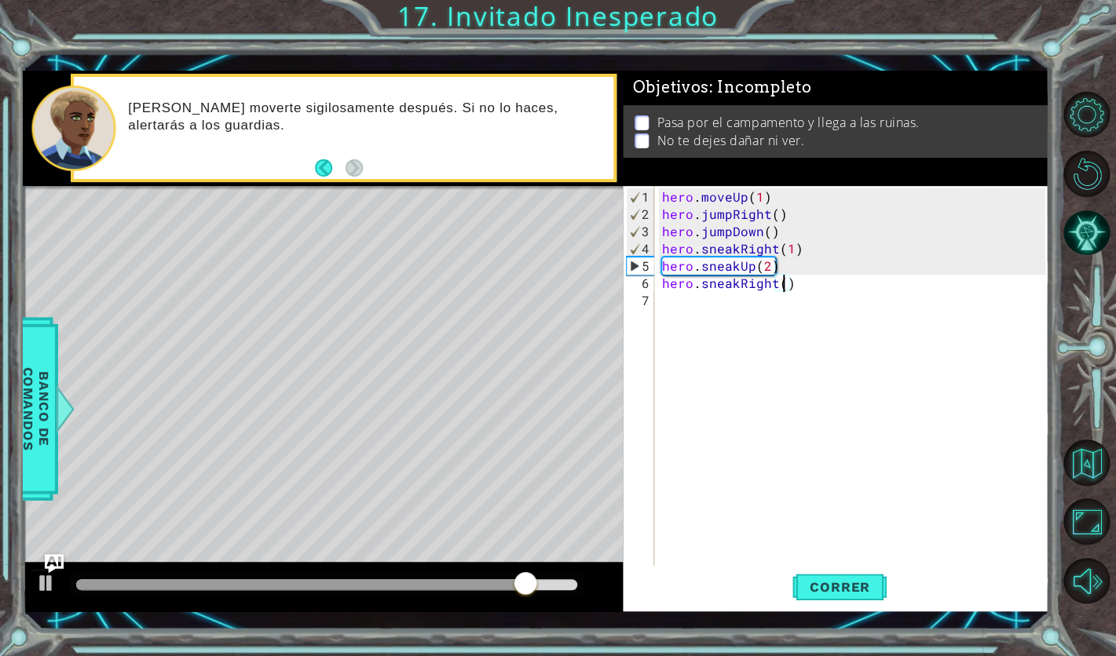
type textarea "hero.sneakRight(2)"
click at [680, 299] on div "hero . moveUp ( 1 ) hero . jumpRight ( ) hero . jumpDown ( ) hero . sneakRight …" at bounding box center [856, 395] width 394 height 415
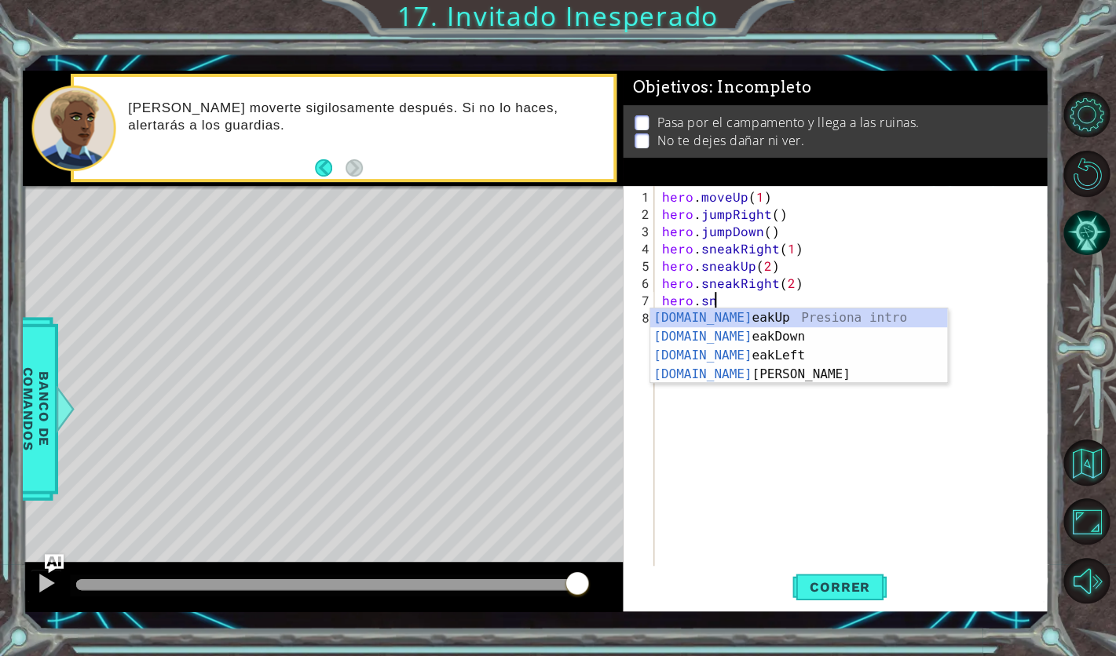
scroll to position [0, 2]
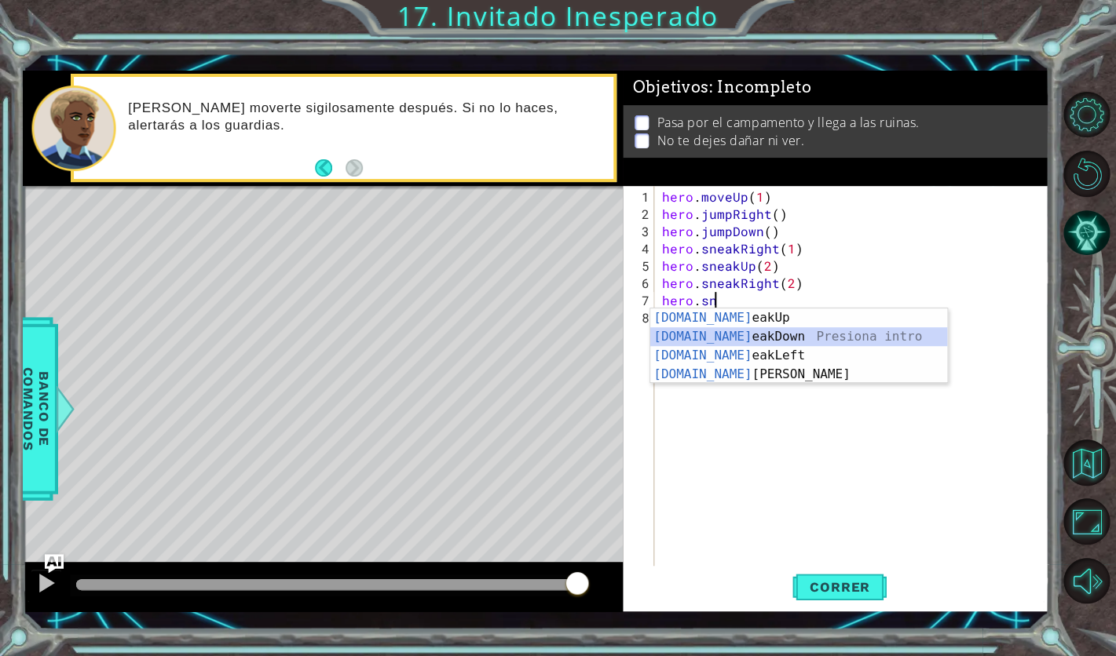
click at [722, 330] on div "[DOMAIN_NAME] eakUp Presiona intro [DOMAIN_NAME] eakDown Presiona intro [DOMAIN…" at bounding box center [798, 365] width 297 height 113
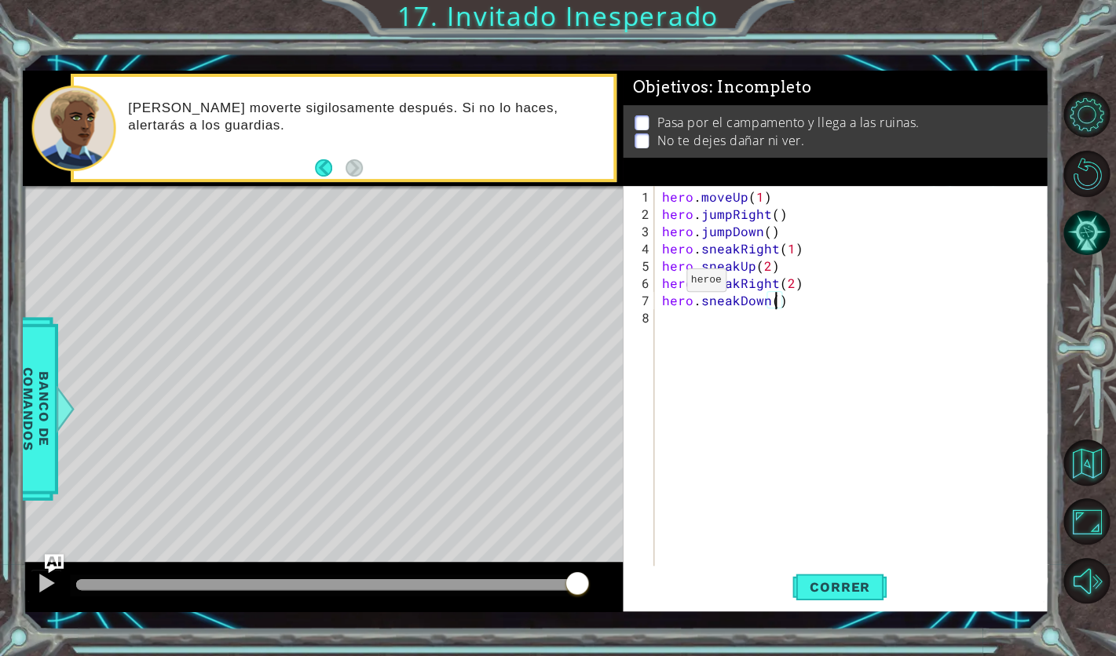
scroll to position [0, 7]
type textarea "hero.sneakDown(2)"
click at [839, 590] on span "Correr" at bounding box center [840, 588] width 92 height 16
